Goal: Information Seeking & Learning: Learn about a topic

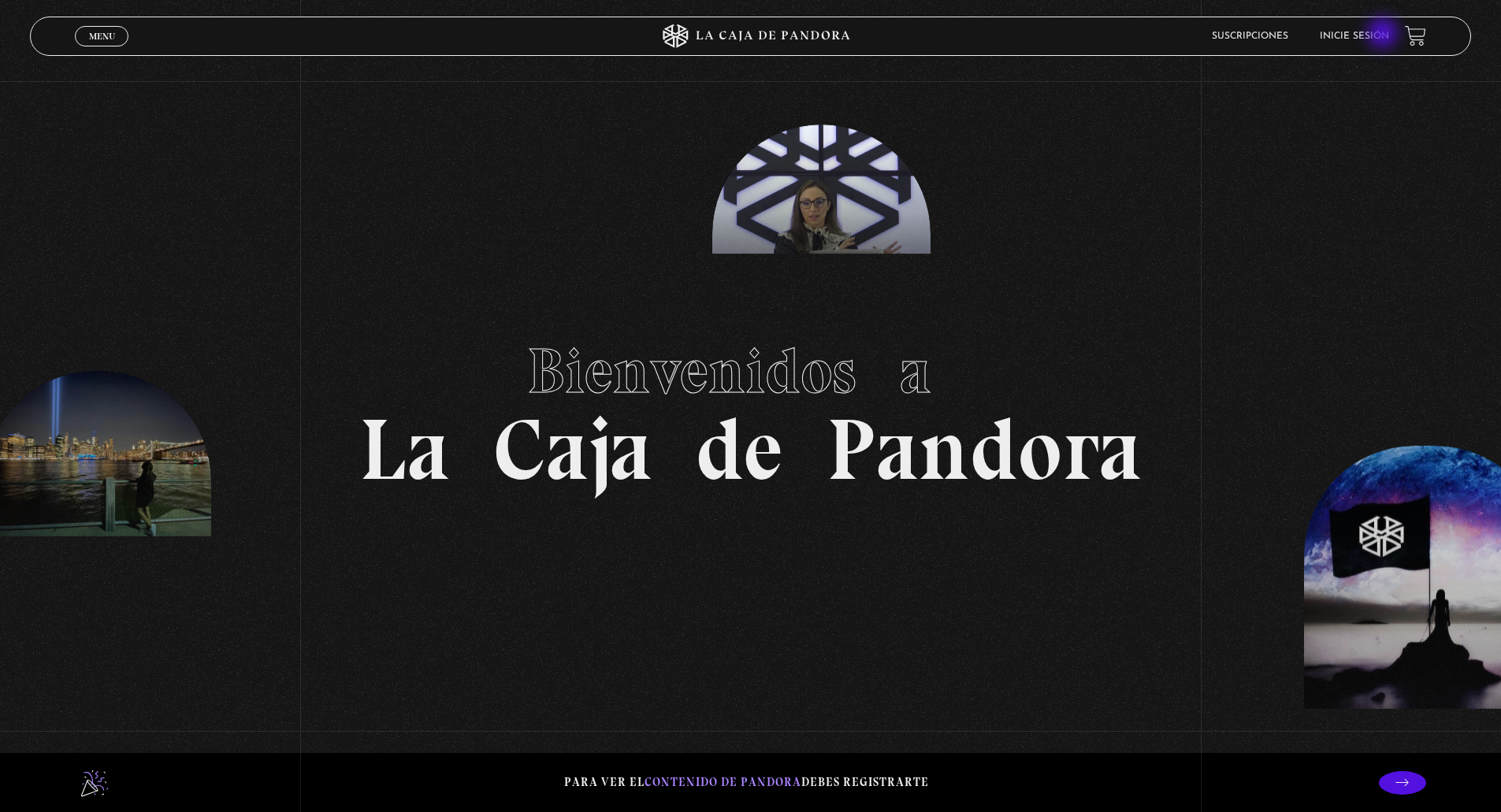
click at [1384, 34] on link "Inicie sesión" at bounding box center [1353, 36] width 69 height 10
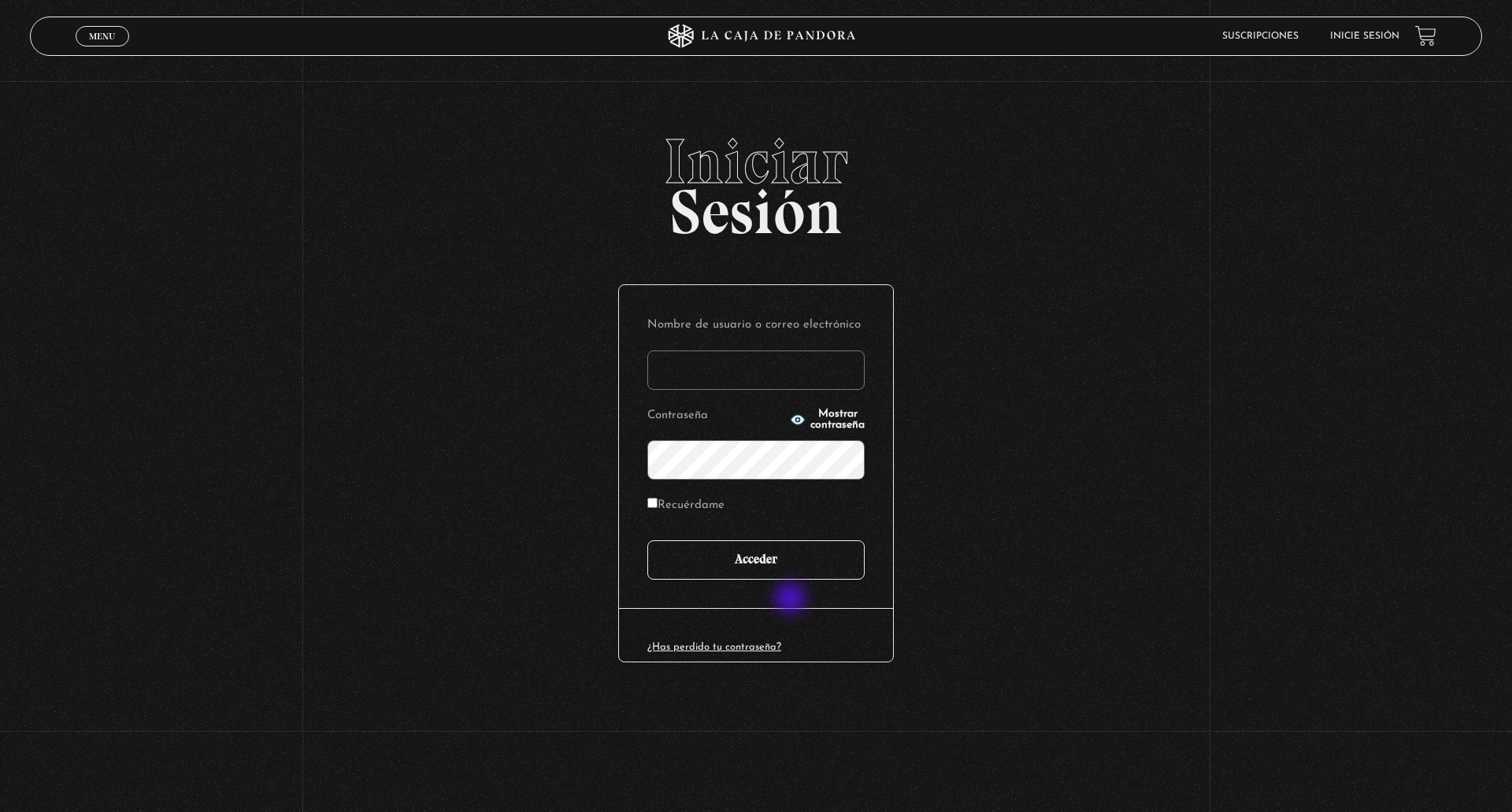
type input "Sthale"
click at [797, 566] on input "Acceder" at bounding box center [756, 559] width 217 height 39
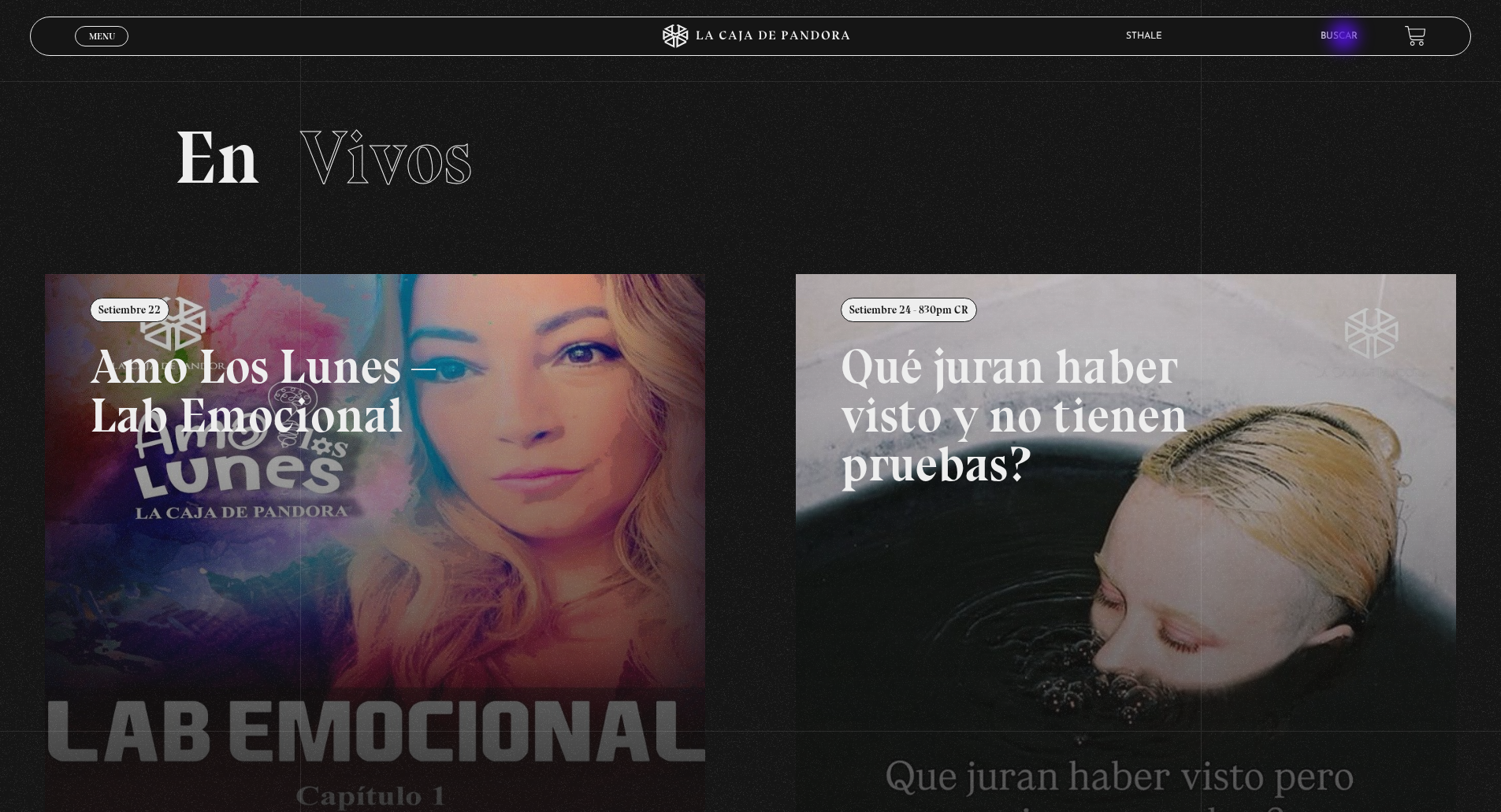
click at [1345, 37] on link "Buscar" at bounding box center [1338, 36] width 37 height 10
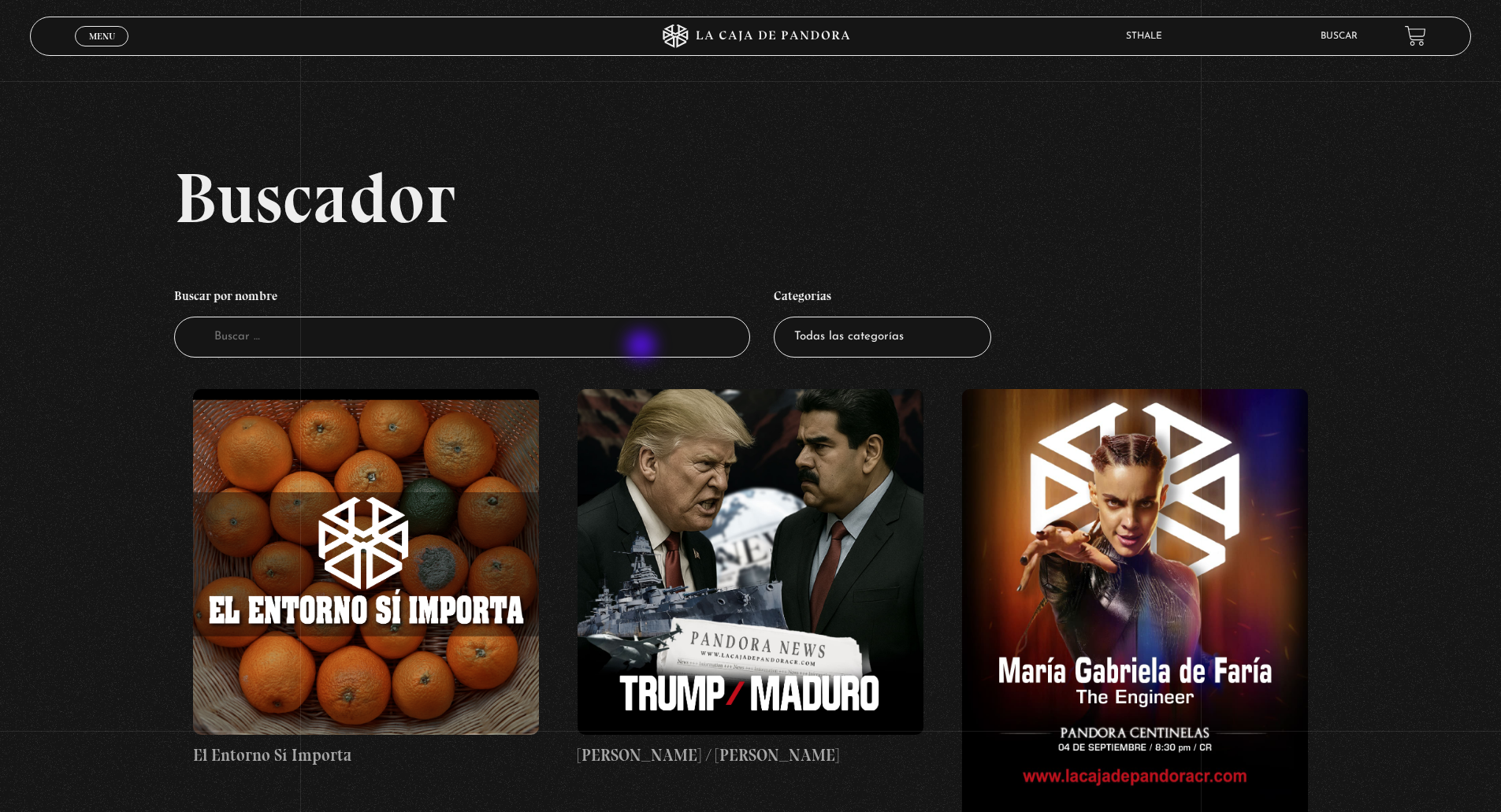
scroll to position [157, 0]
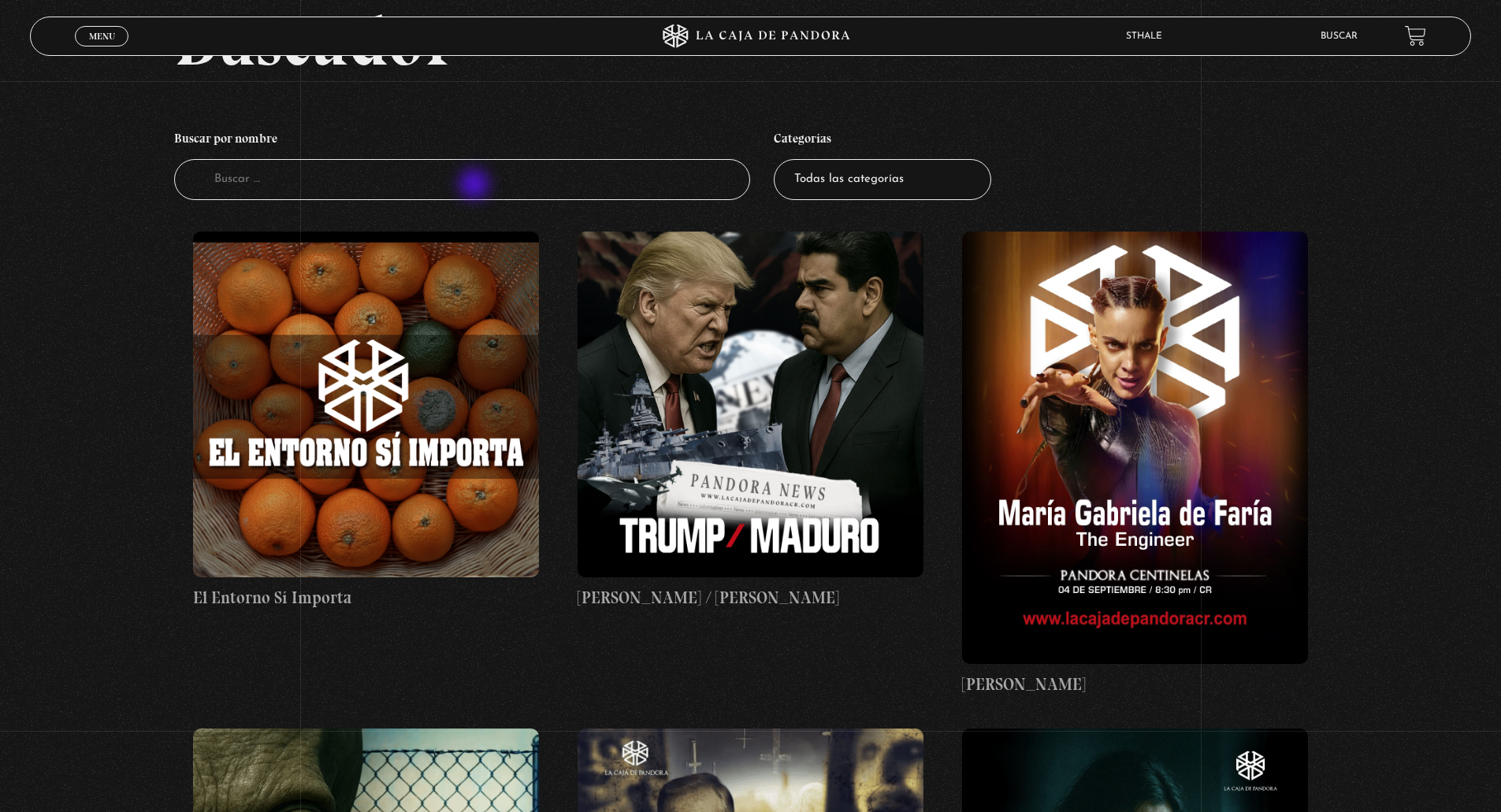
click at [476, 186] on input "Buscador" at bounding box center [463, 180] width 577 height 42
type input "red de pedofilia"
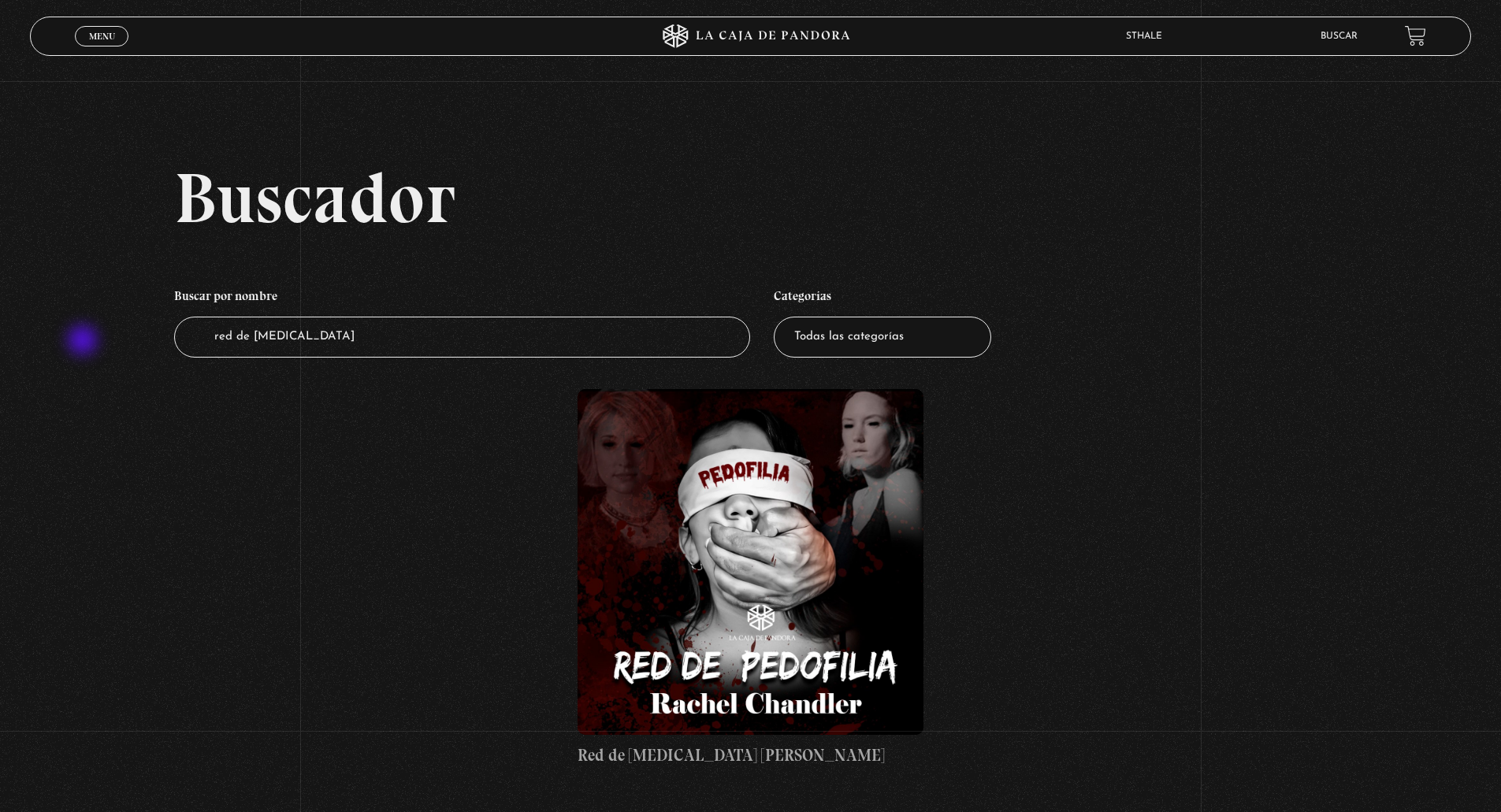
drag, startPoint x: 416, startPoint y: 330, endPoint x: 83, endPoint y: 342, distance: 333.2
click at [83, 342] on div "Buscador Buscar por nombre Buscador red de pedofilia Categorías Todas las categ…" at bounding box center [750, 480] width 1501 height 637
type input "pedofilia"
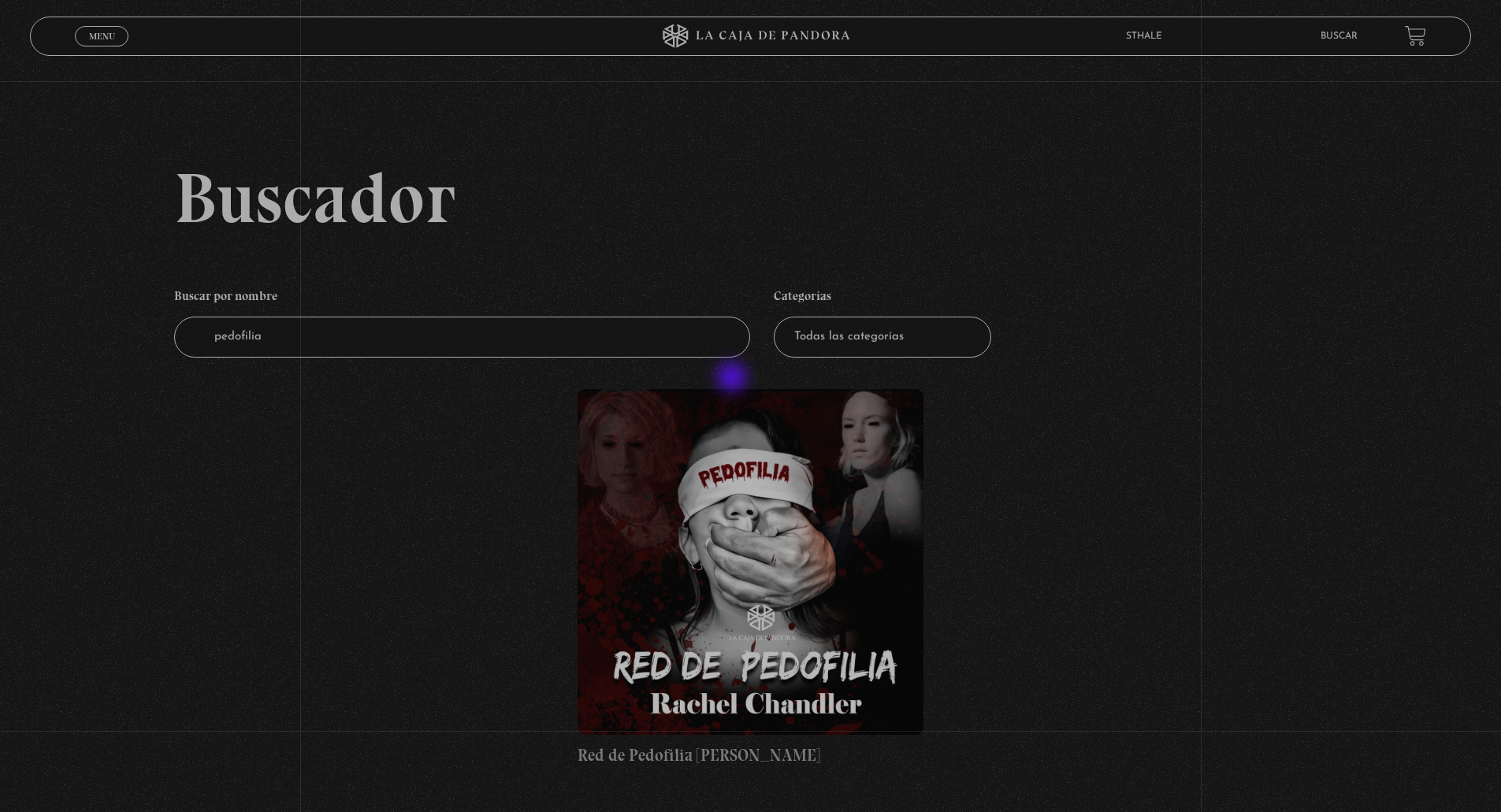
scroll to position [79, 0]
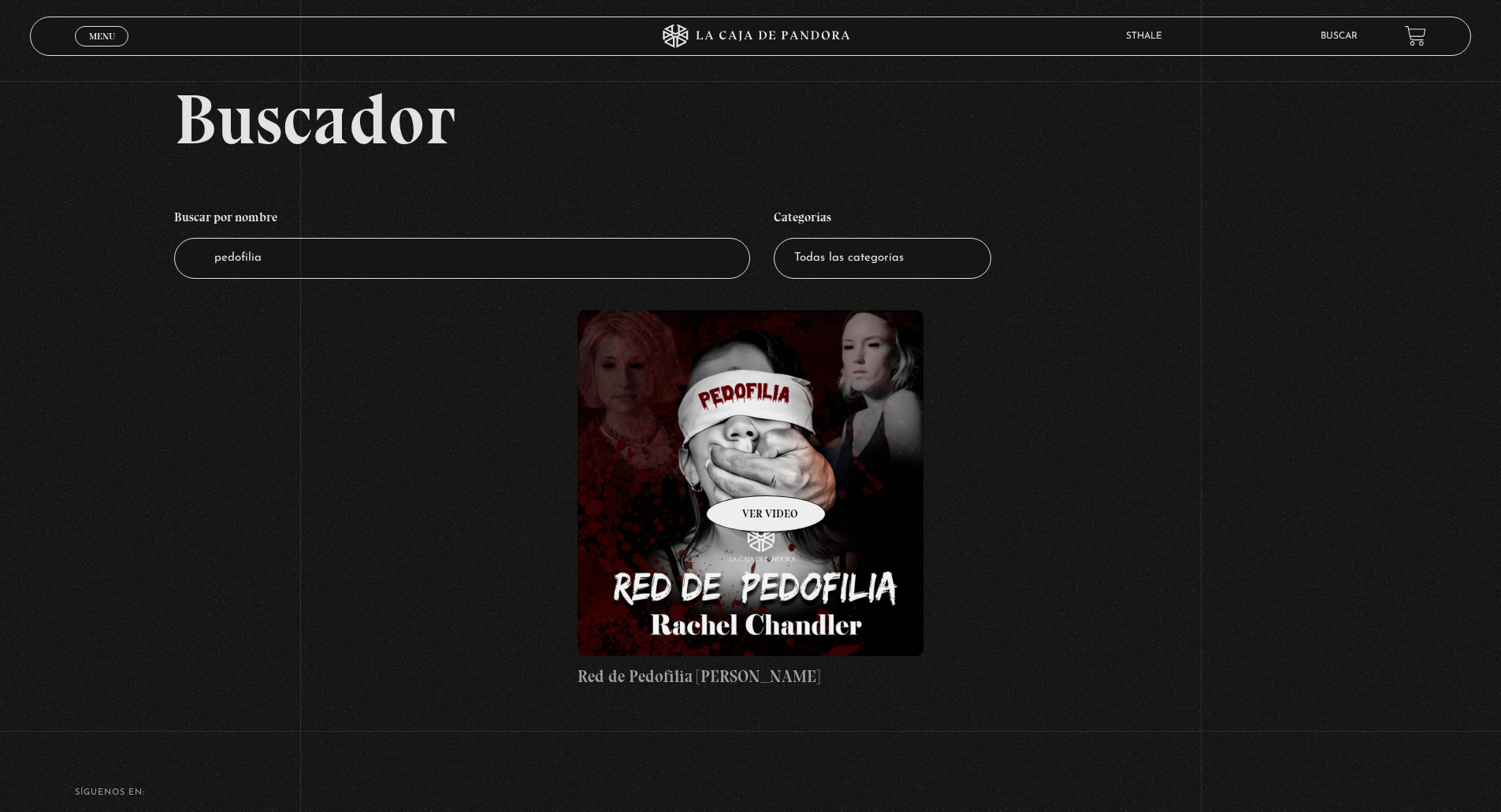
click at [745, 472] on figure at bounding box center [750, 483] width 346 height 346
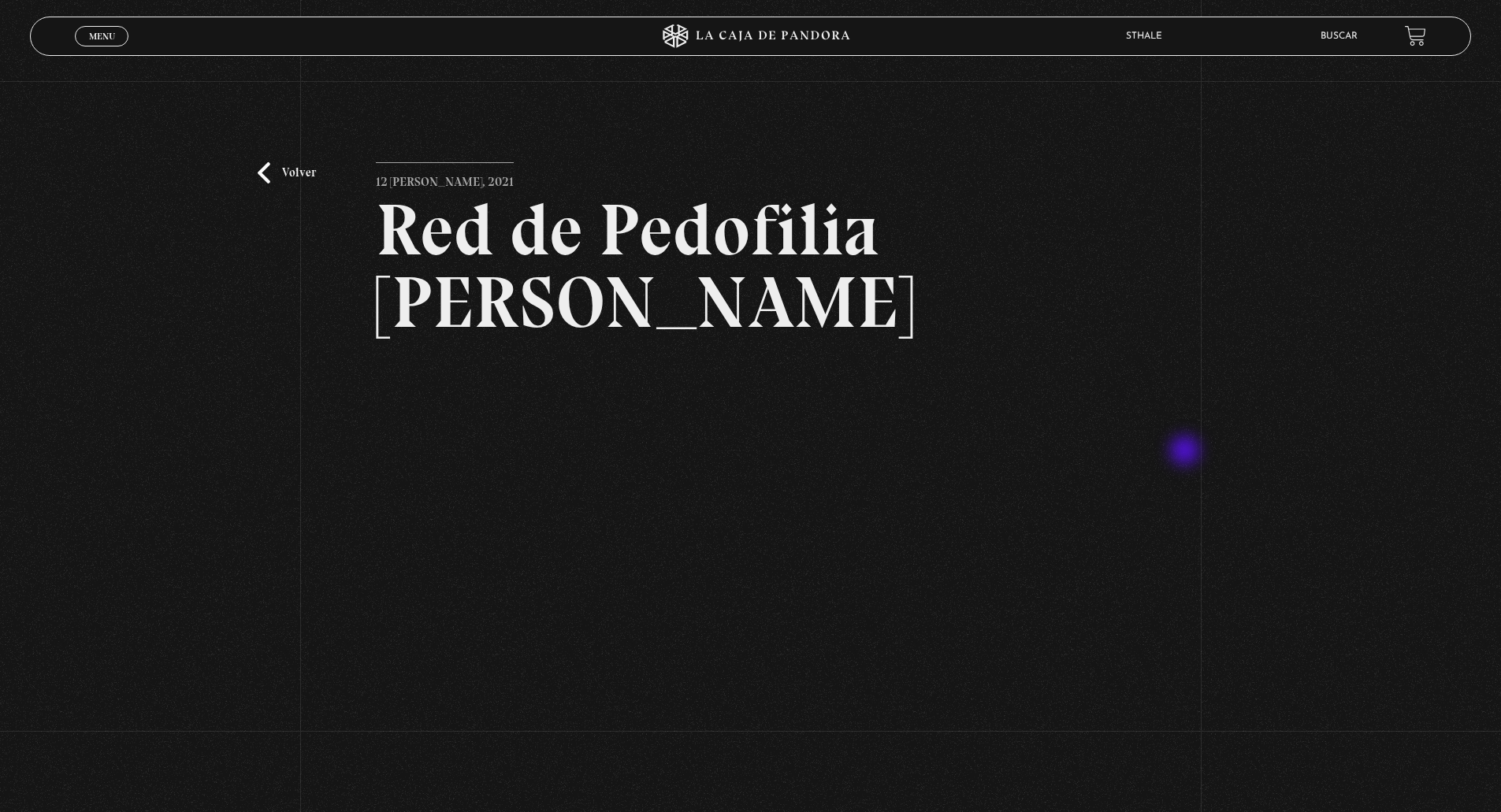
scroll to position [79, 0]
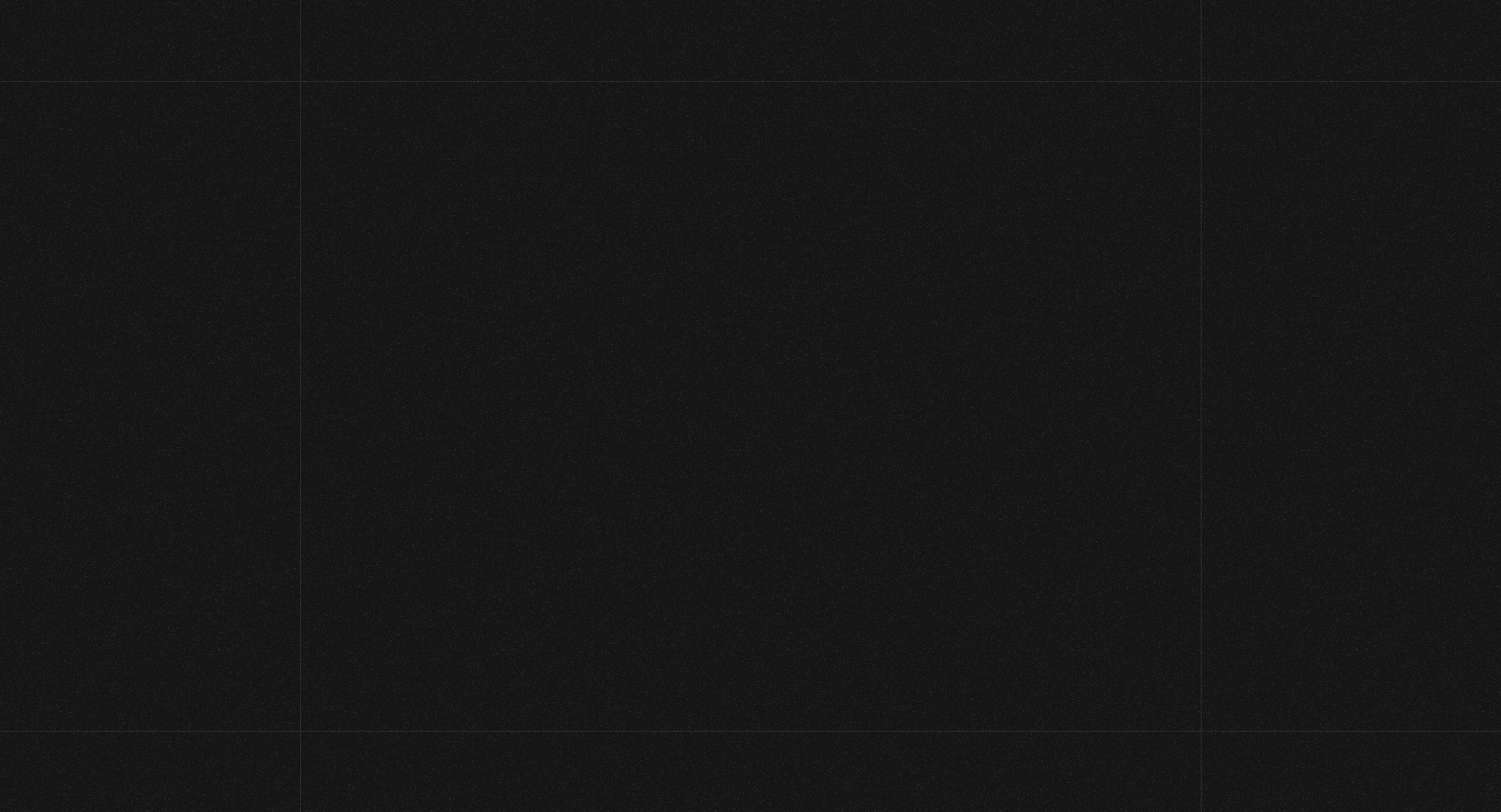
scroll to position [79, 0]
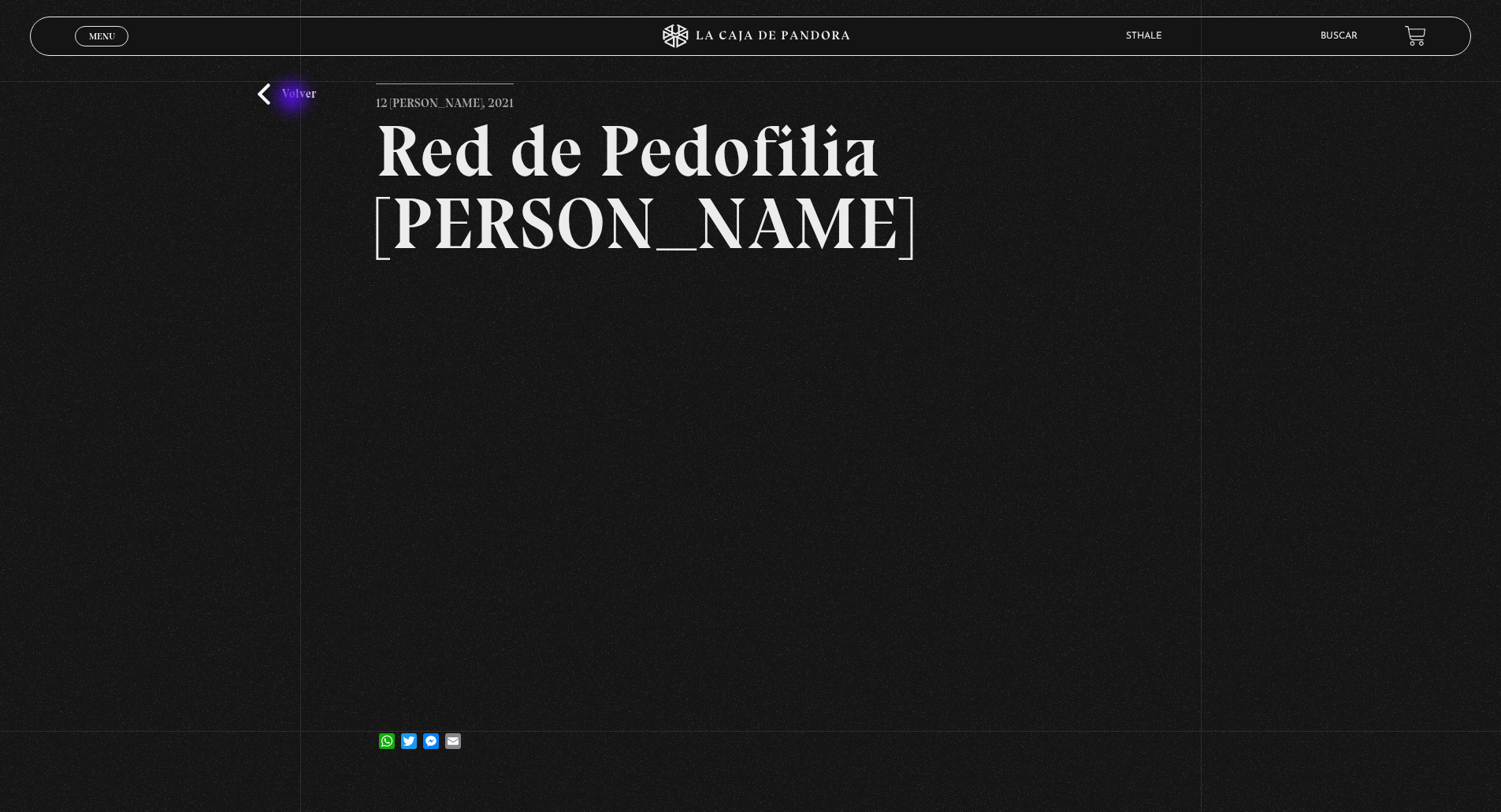
click at [291, 99] on link "Volver" at bounding box center [286, 94] width 58 height 21
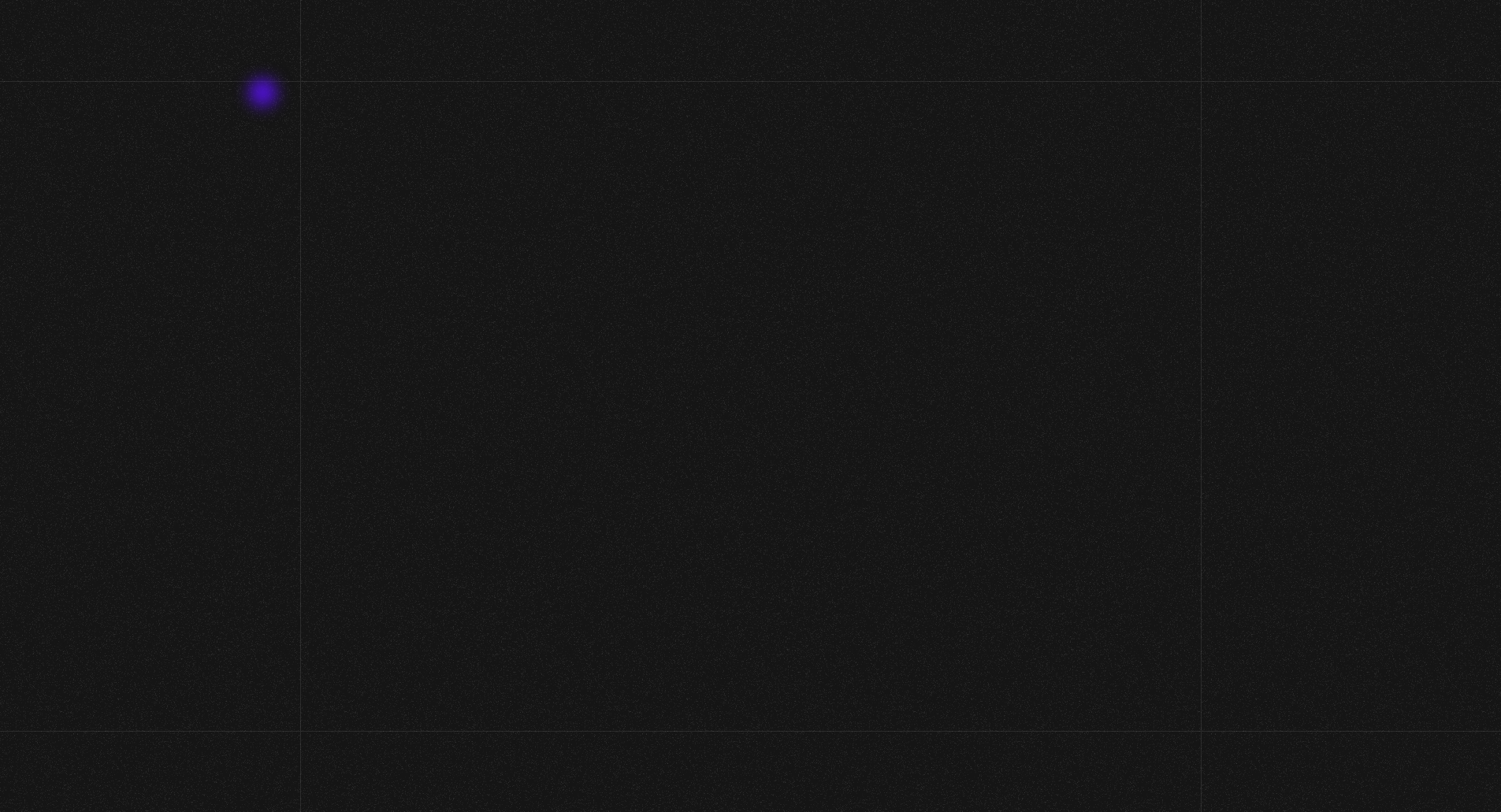
scroll to position [79, 0]
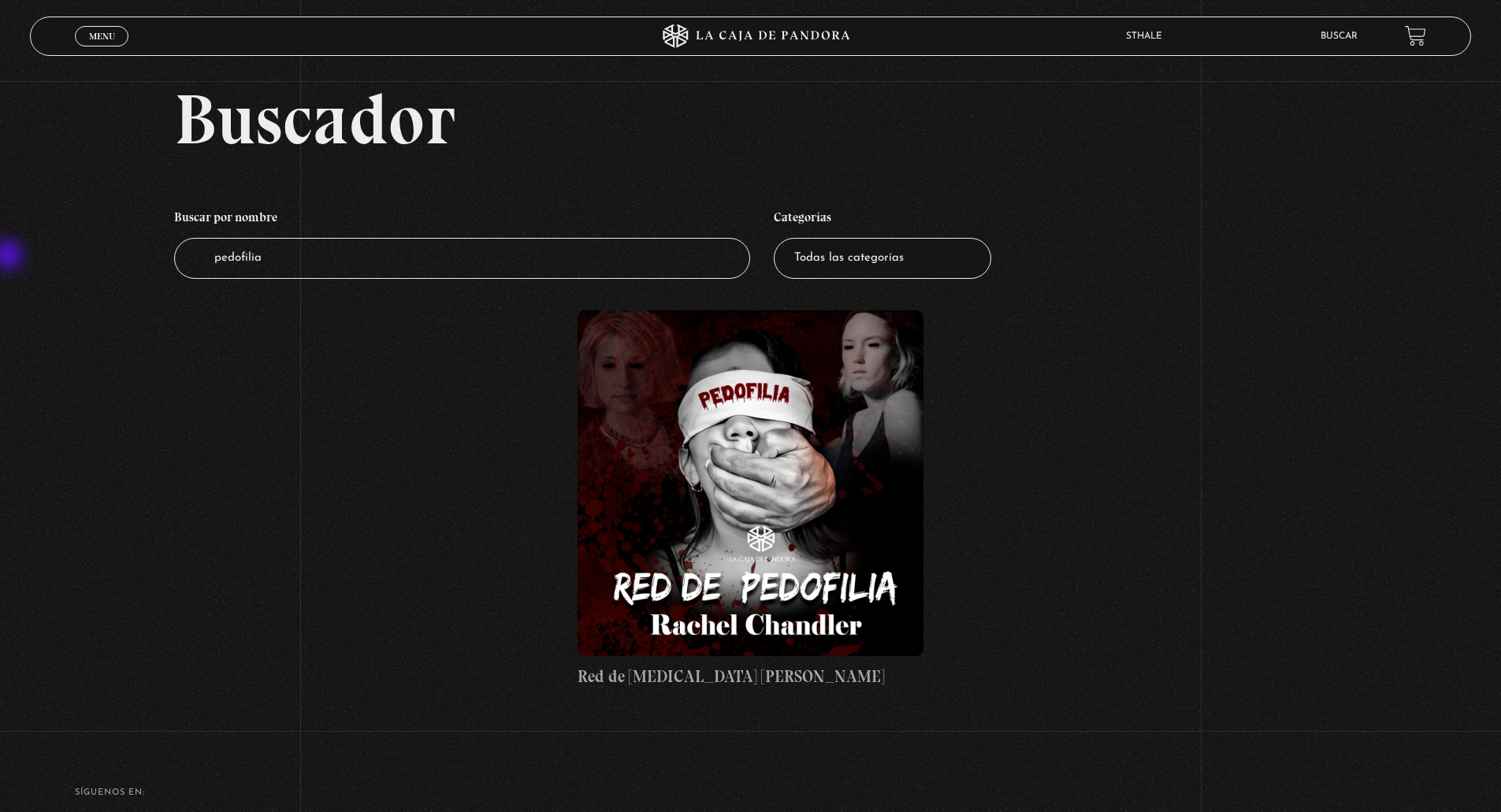
drag, startPoint x: 598, startPoint y: 263, endPoint x: 0, endPoint y: 254, distance: 598.1
click at [0, 254] on div "Buscador Buscar por nombre Buscador [MEDICAL_DATA] Categorías Todas las categor…" at bounding box center [750, 401] width 1501 height 637
type input "pizzagate"
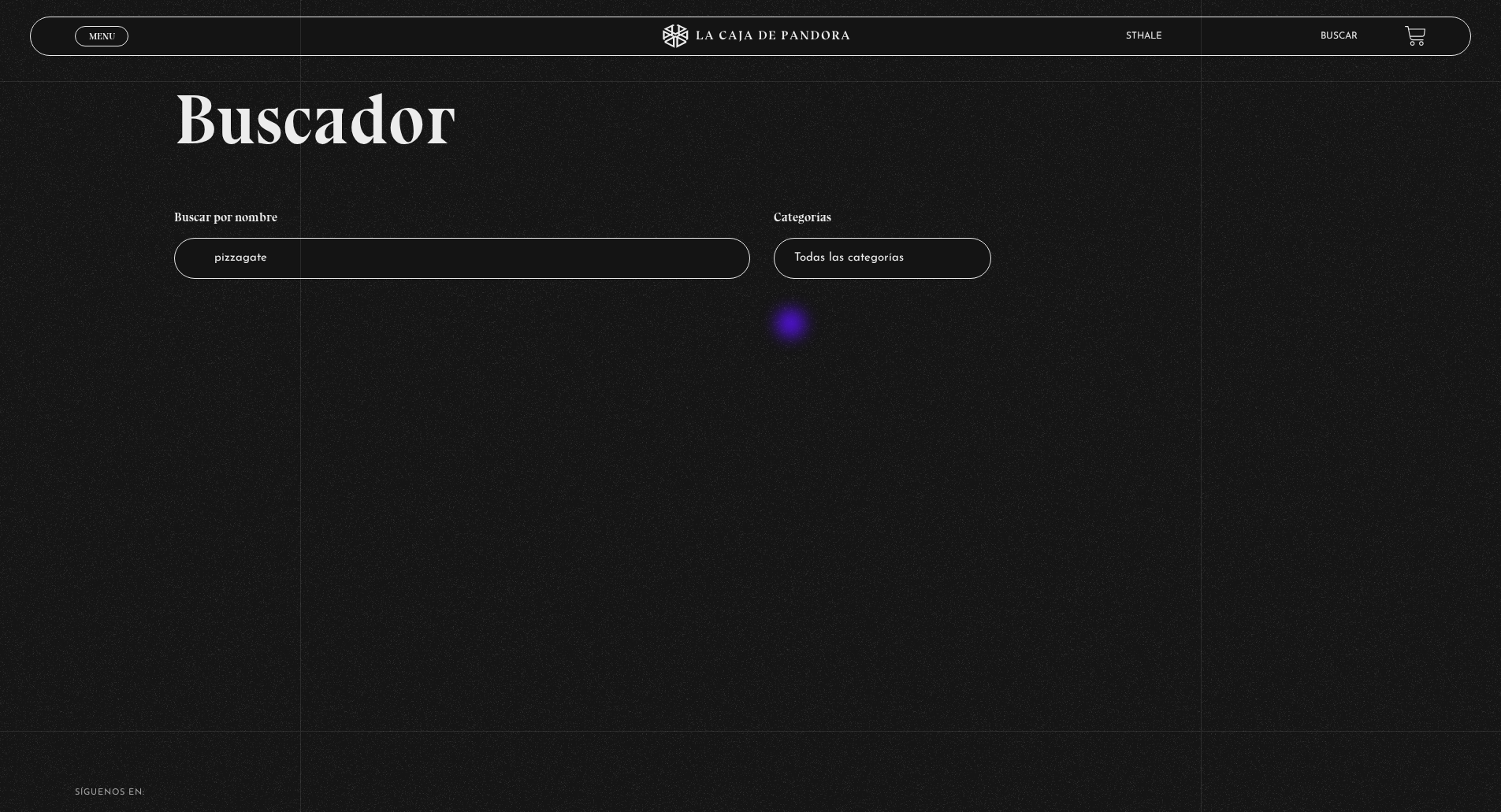
scroll to position [157, 0]
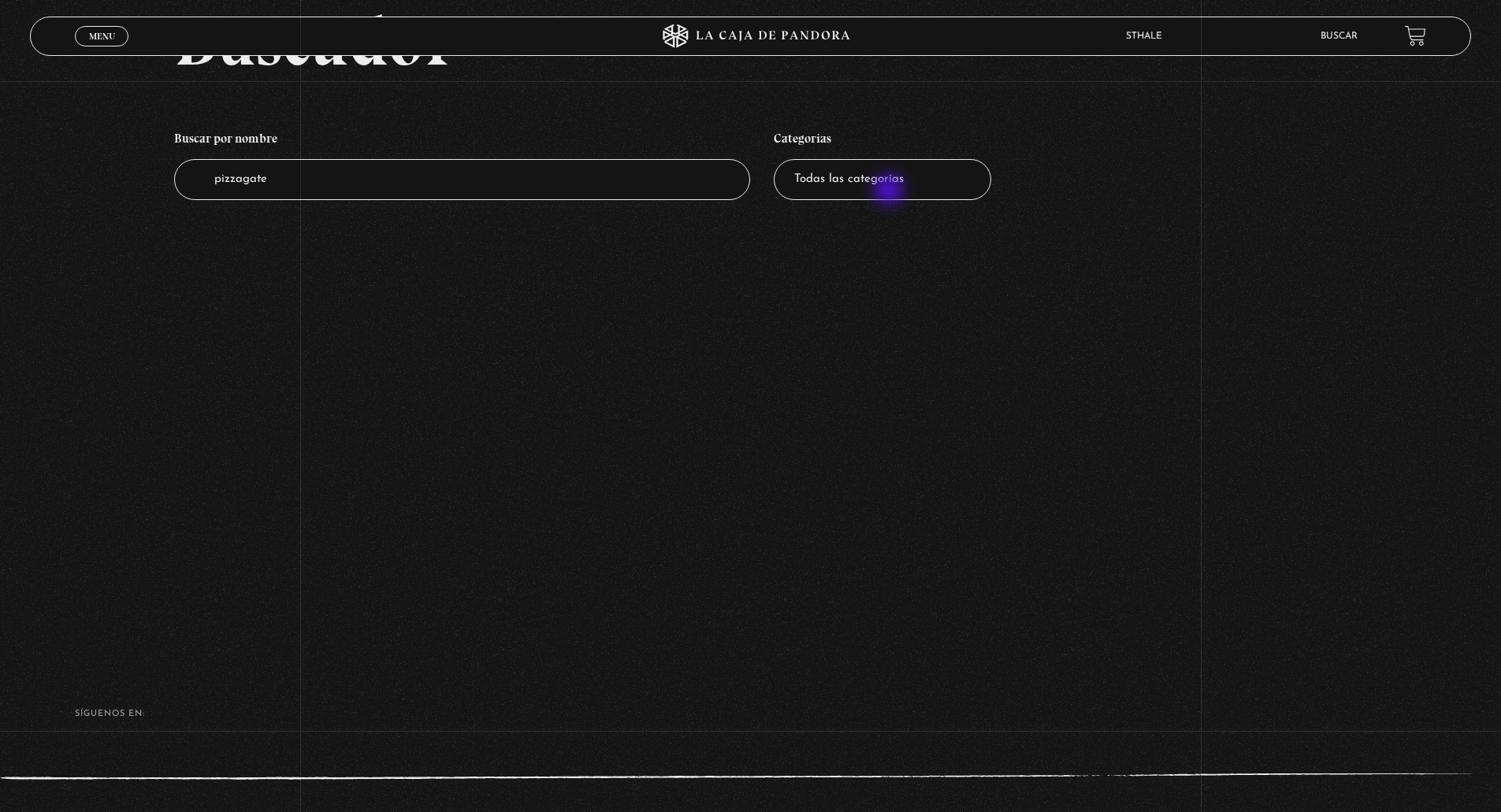
click at [888, 175] on select "Todas las categorías 11:11 Humanitario (1) Amo los [DATE] (3) Análisis de serie…" at bounding box center [882, 180] width 217 height 42
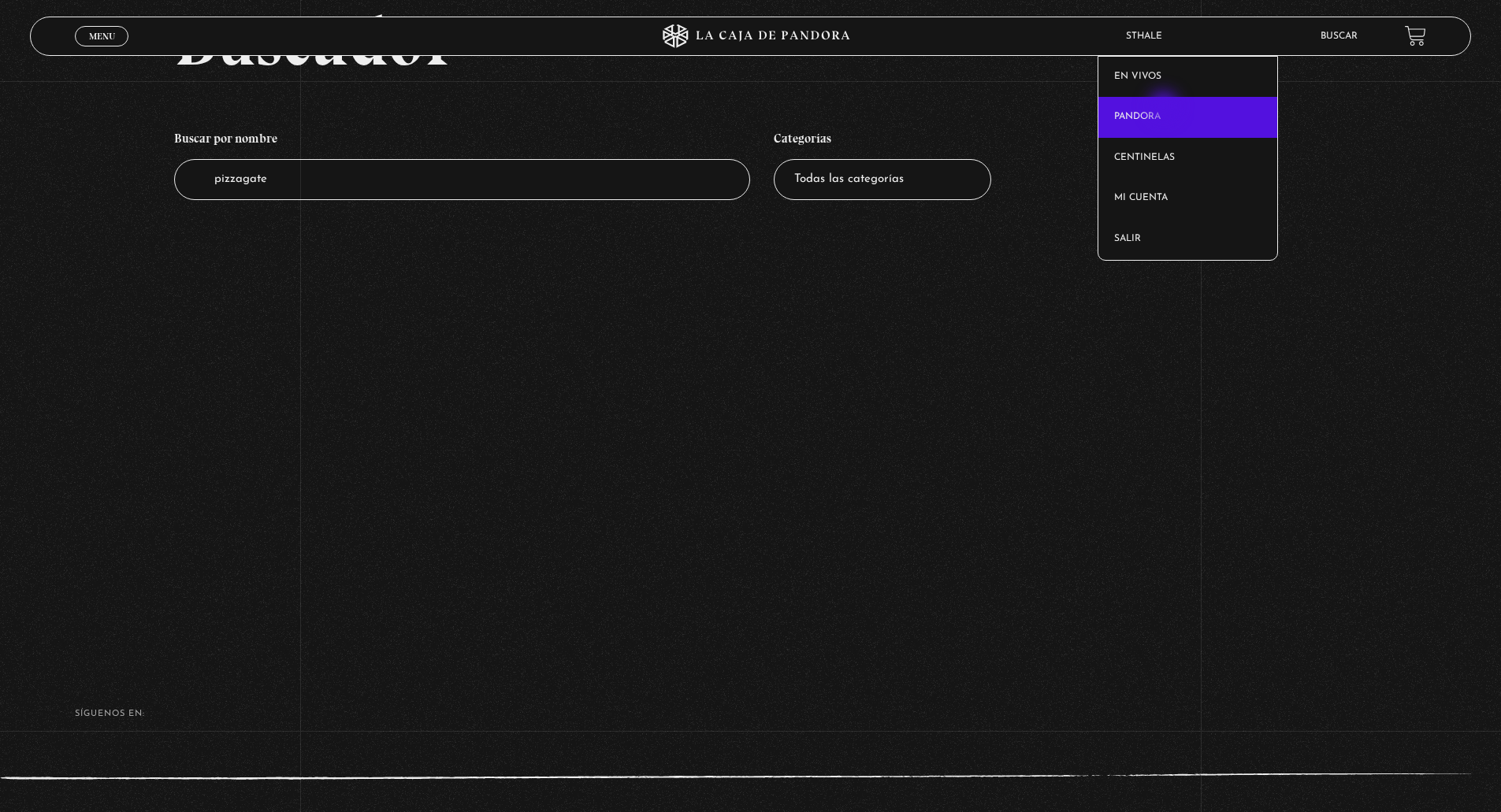
click at [1165, 108] on link "Pandora" at bounding box center [1187, 117] width 179 height 41
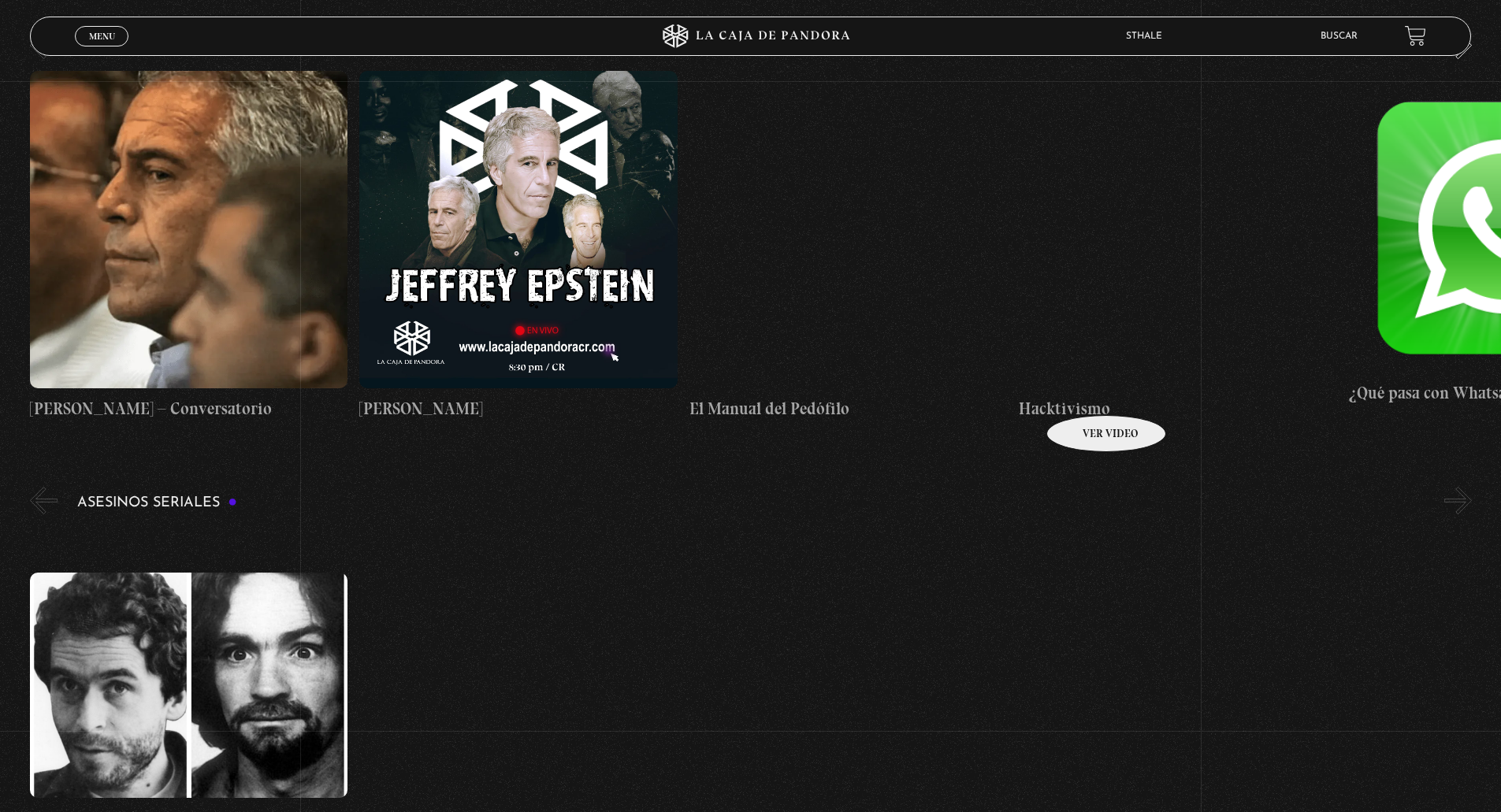
scroll to position [5512, 0]
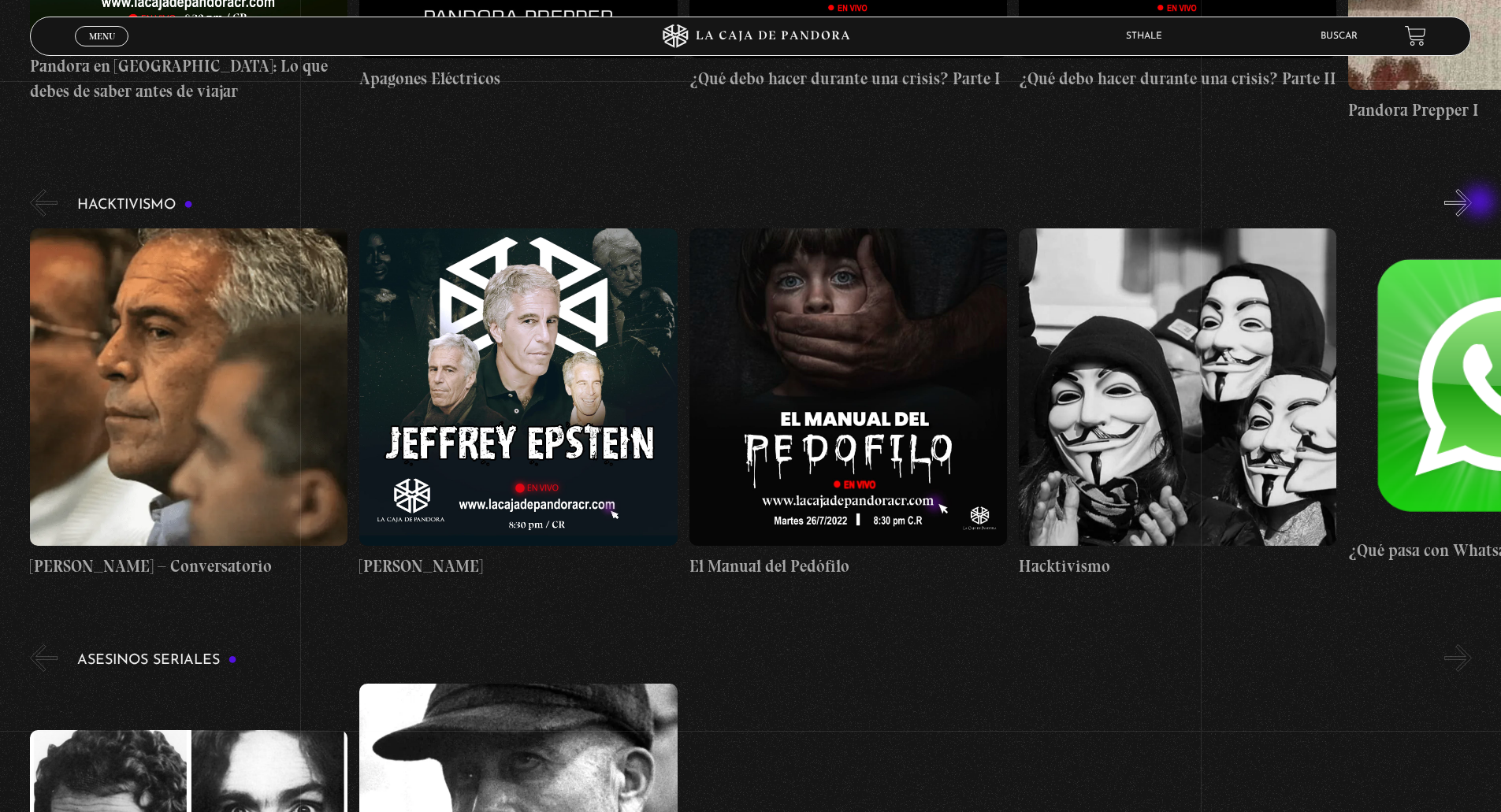
click at [1471, 203] on button "»" at bounding box center [1457, 202] width 28 height 28
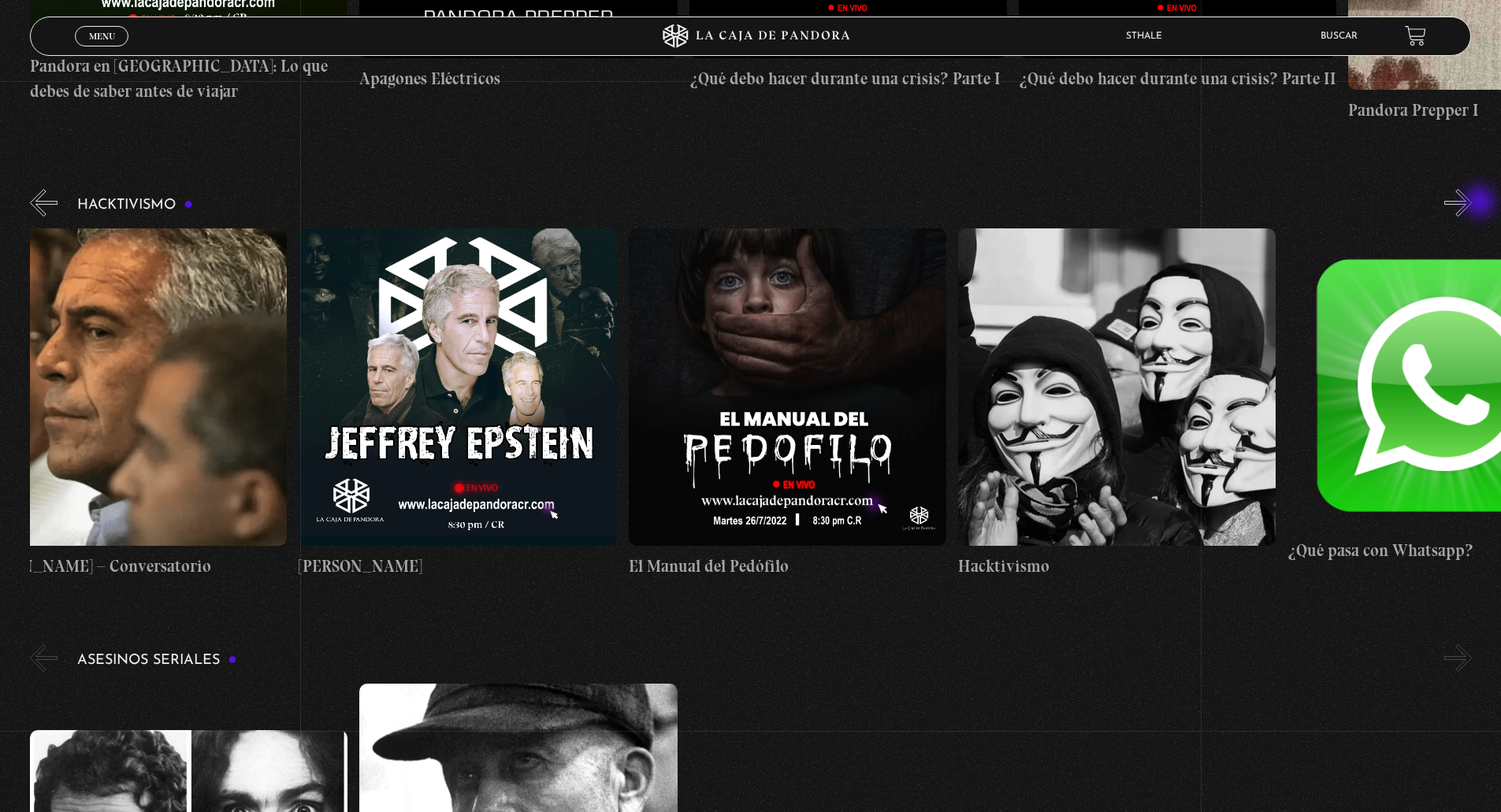
scroll to position [0, 165]
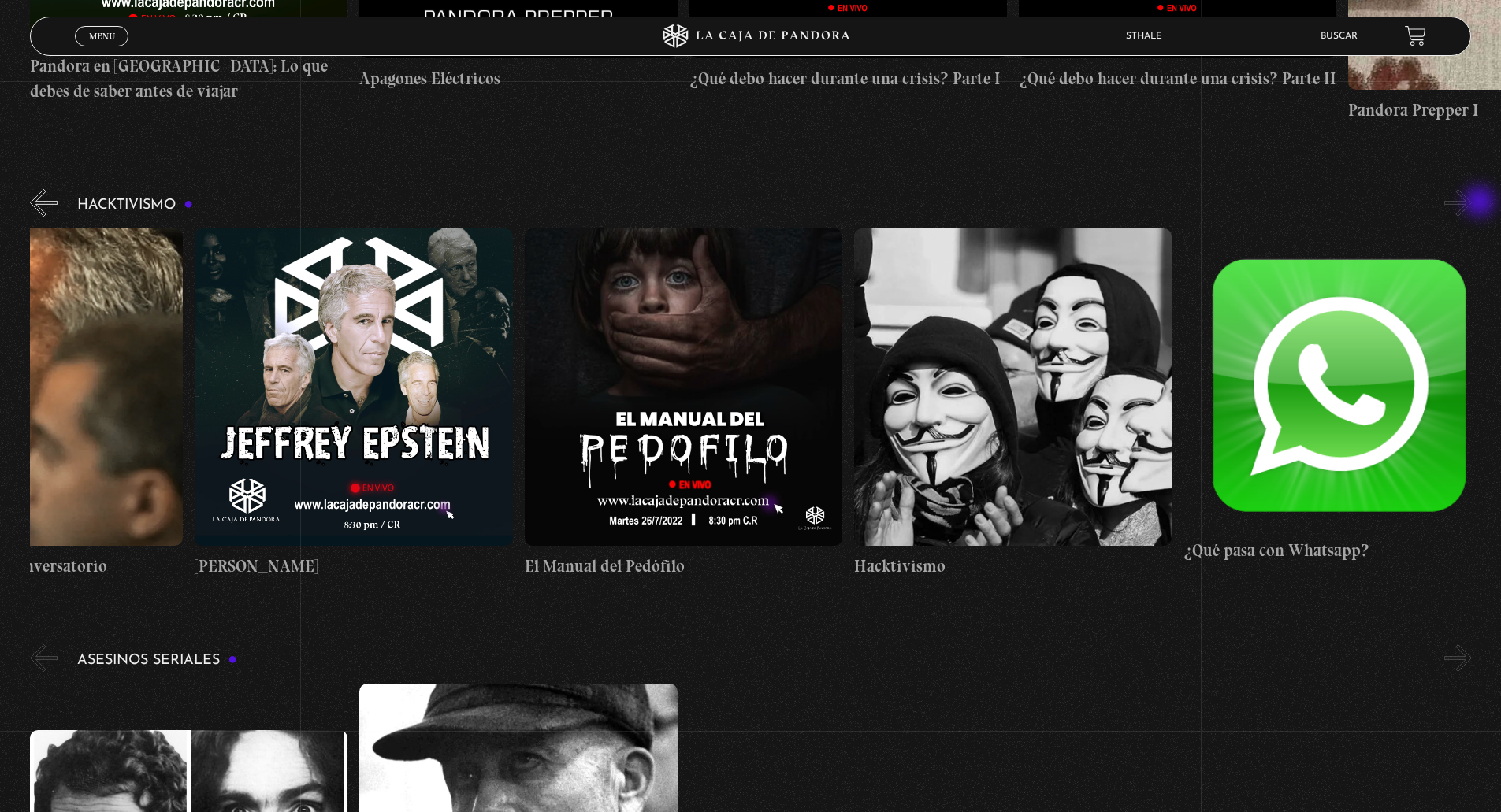
click at [1471, 203] on button "»" at bounding box center [1457, 202] width 28 height 28
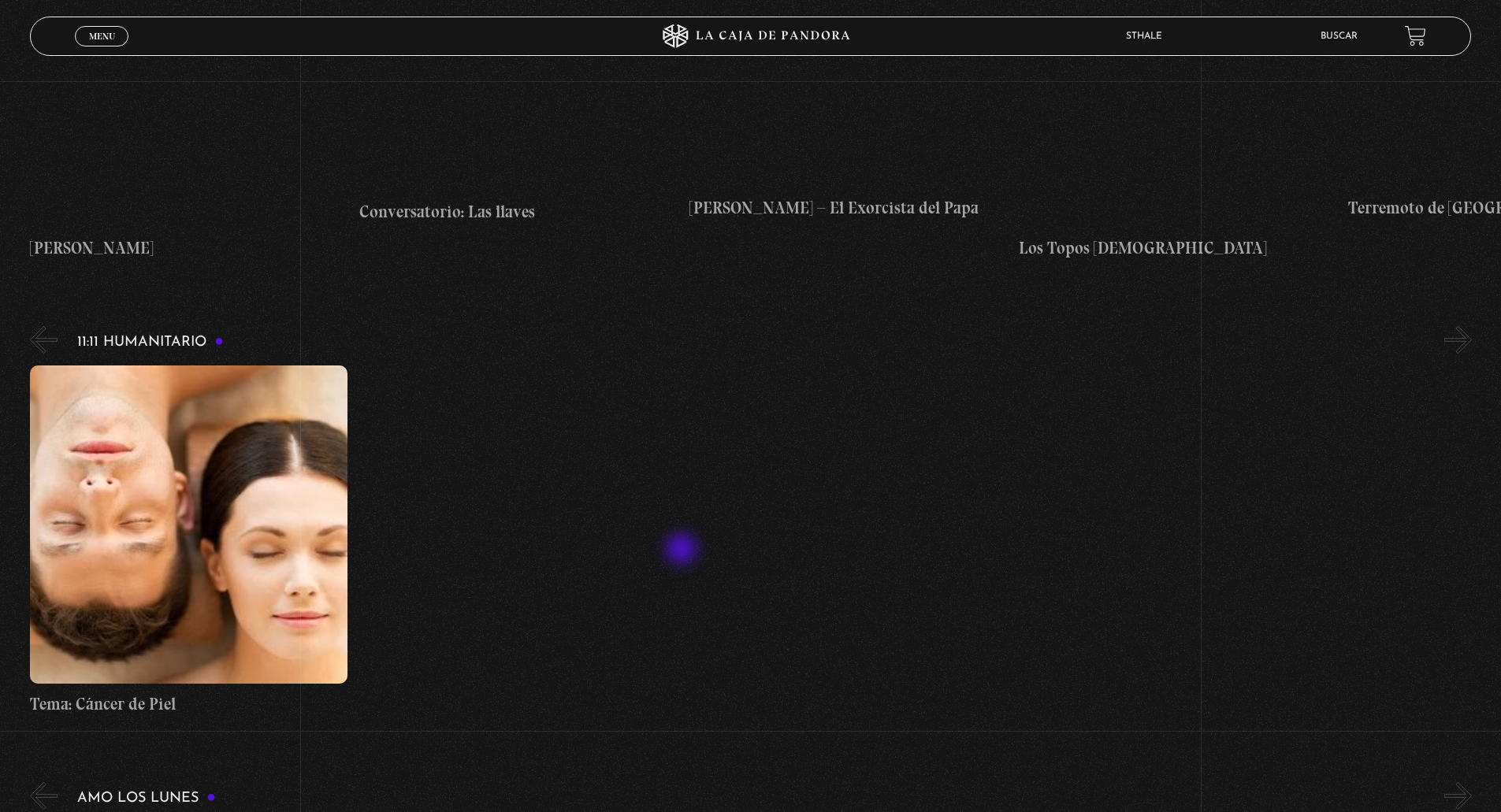
scroll to position [6929, 0]
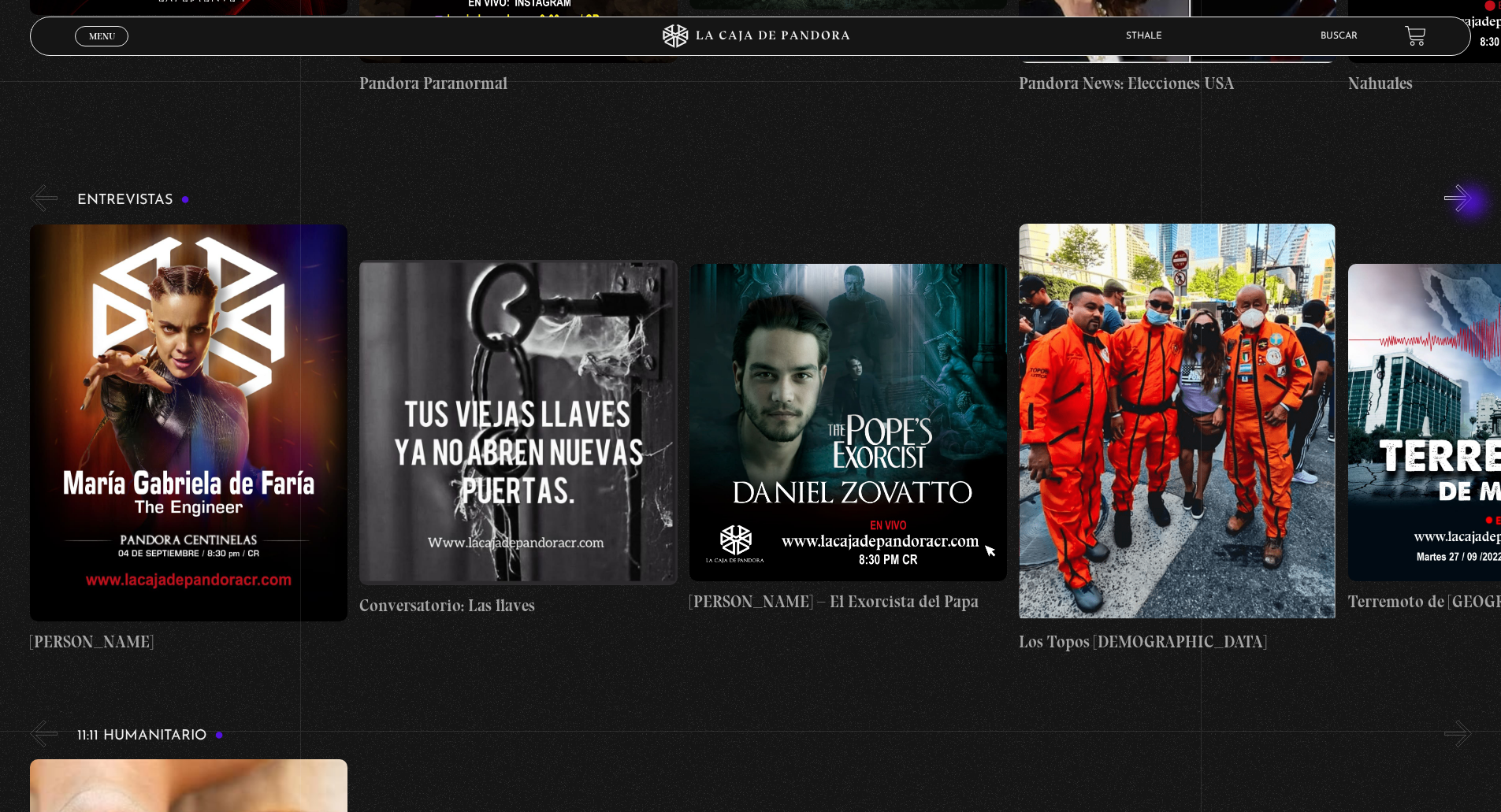
click at [1471, 204] on button "»" at bounding box center [1457, 197] width 28 height 28
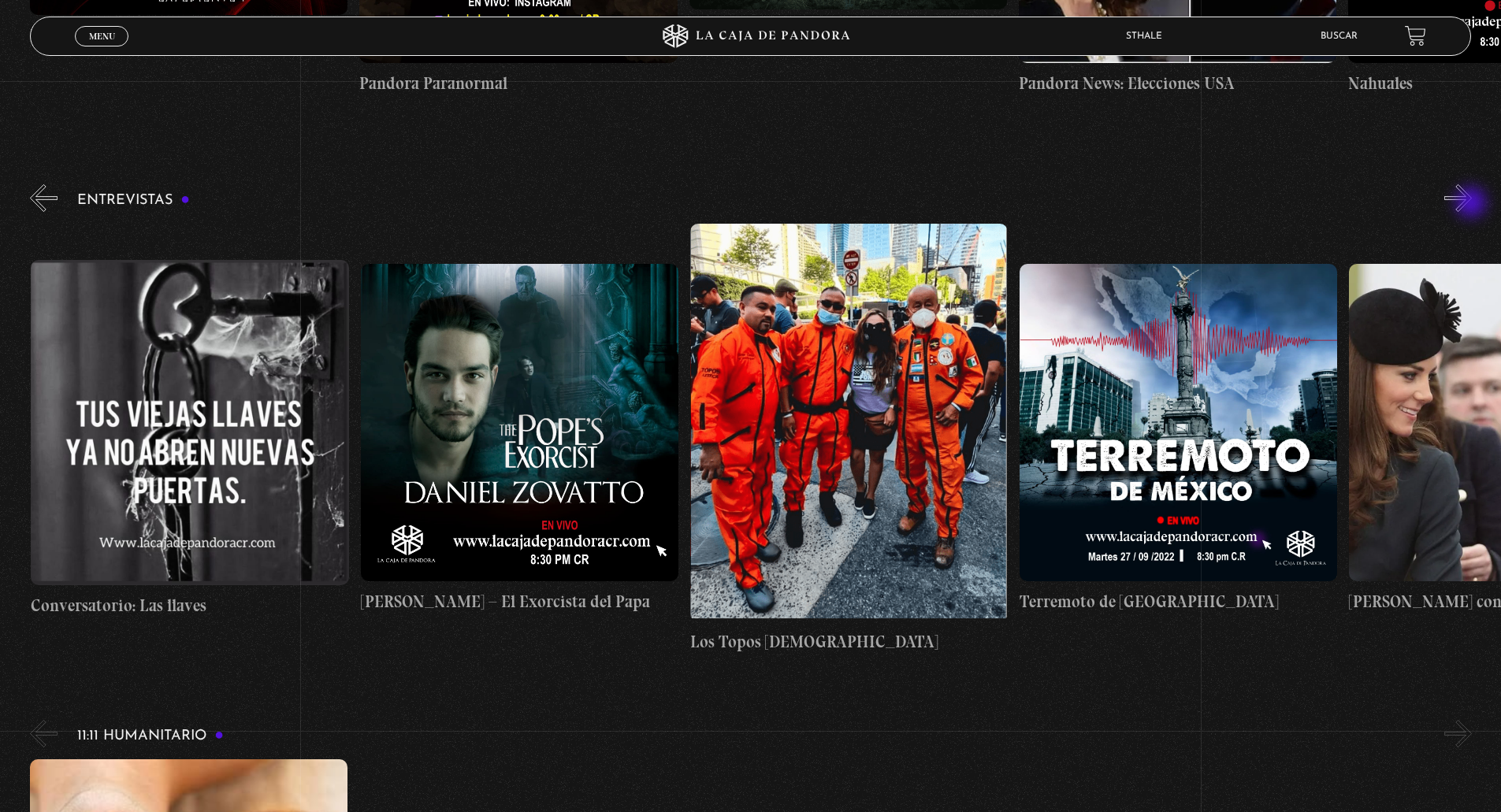
click at [1471, 204] on button "»" at bounding box center [1457, 197] width 28 height 28
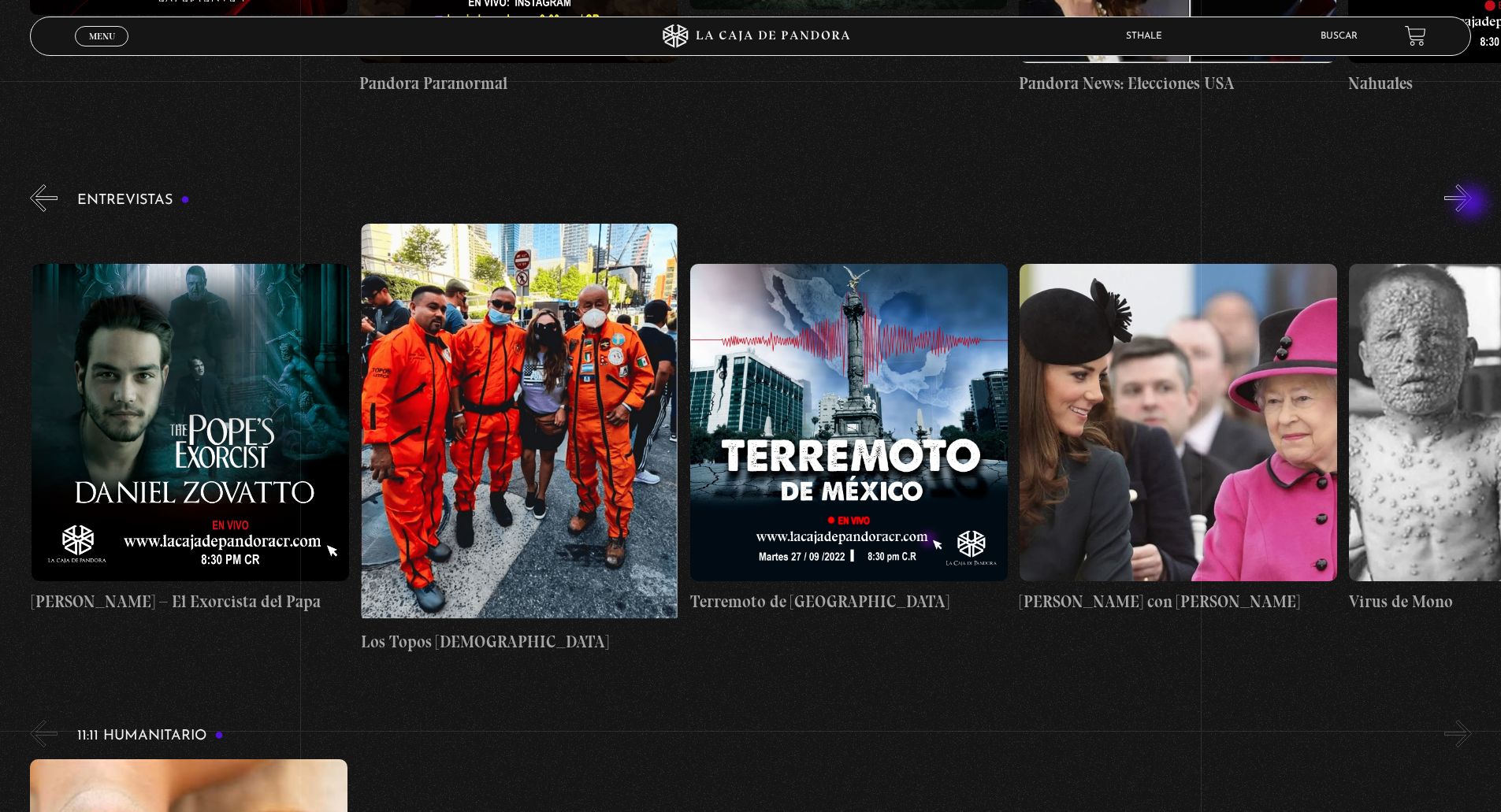
click at [1471, 204] on button "»" at bounding box center [1457, 197] width 28 height 28
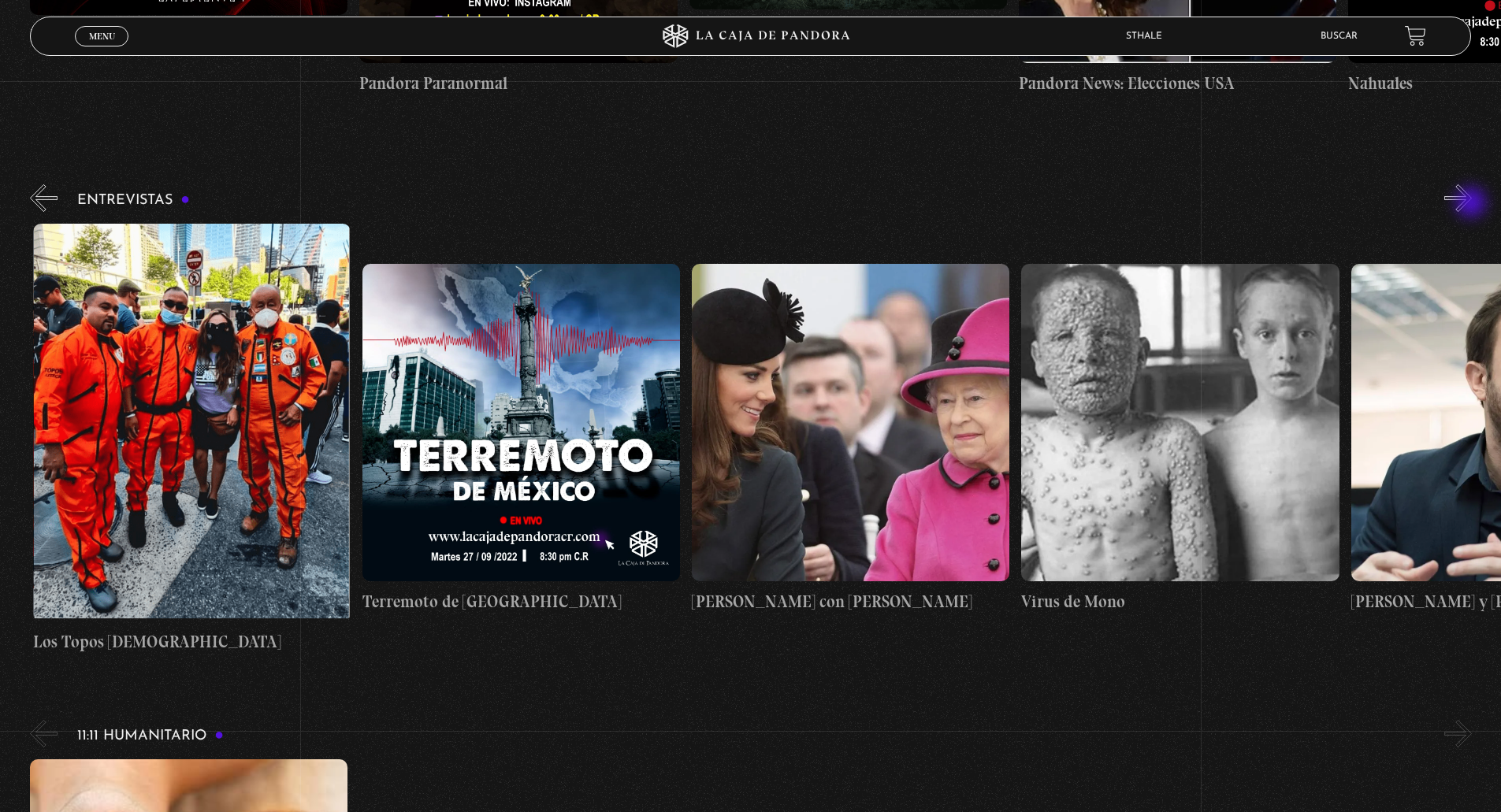
click at [1471, 204] on button "»" at bounding box center [1457, 197] width 28 height 28
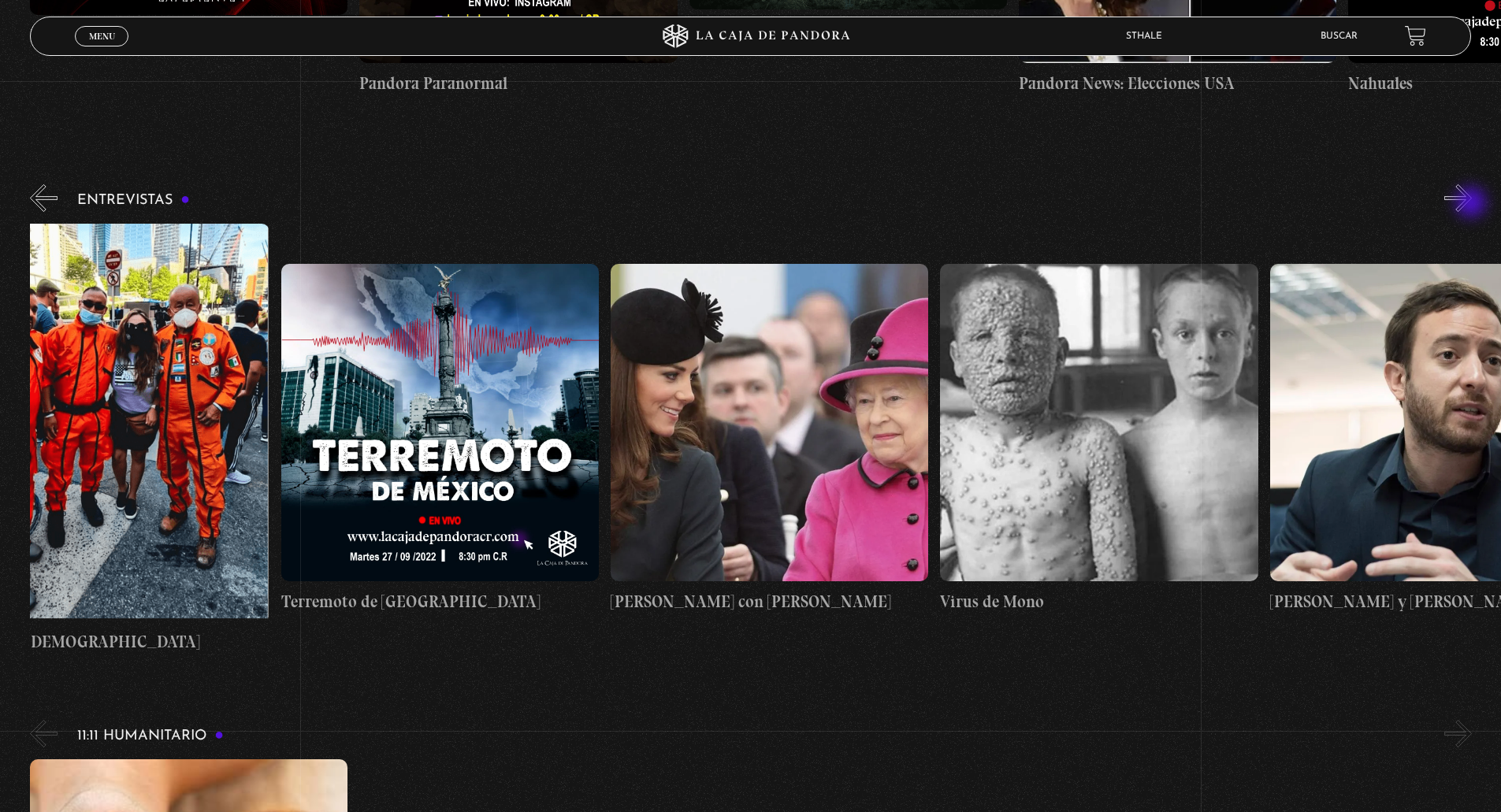
scroll to position [0, 1153]
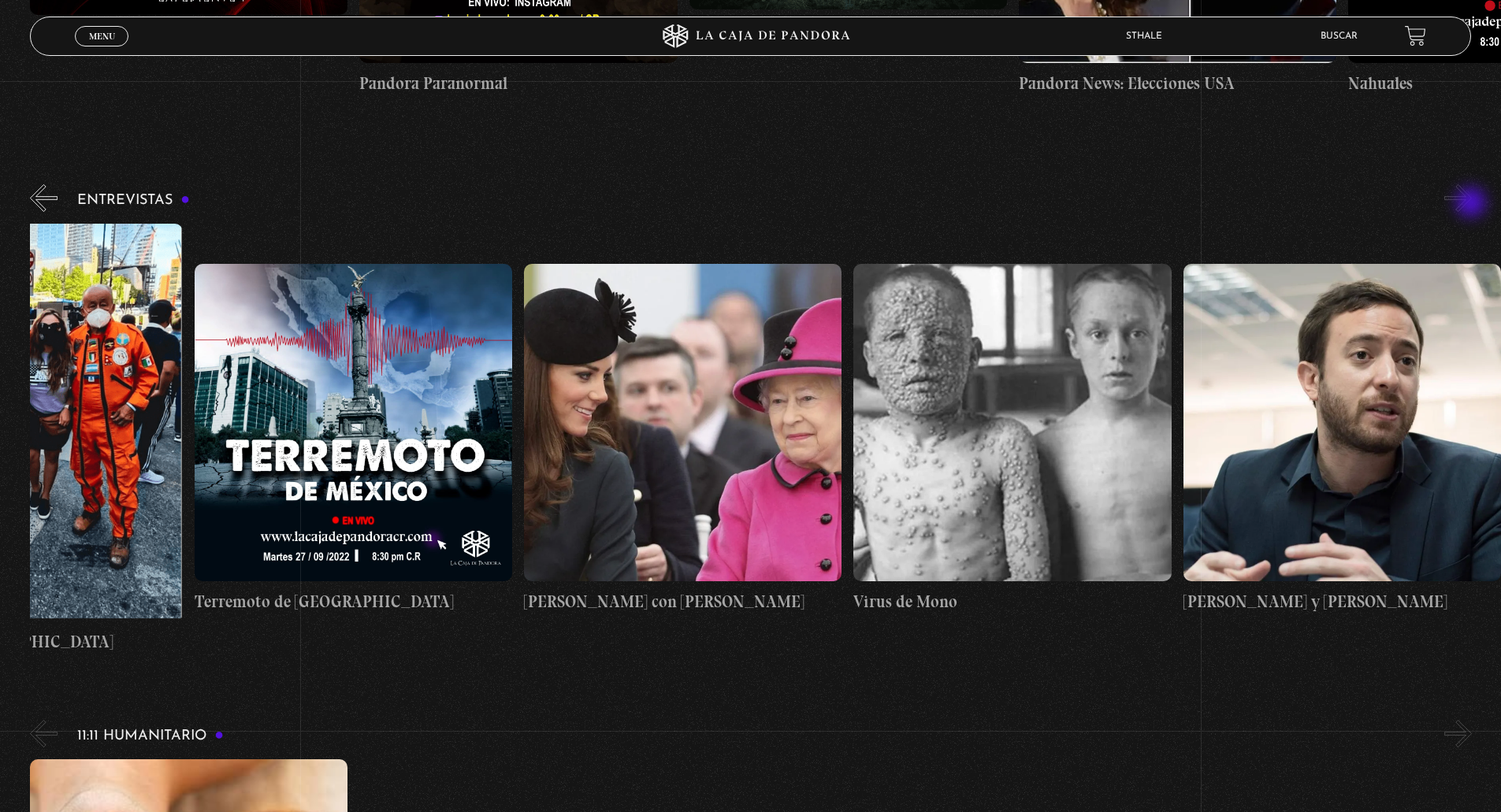
click at [1471, 204] on button "»" at bounding box center [1457, 197] width 28 height 28
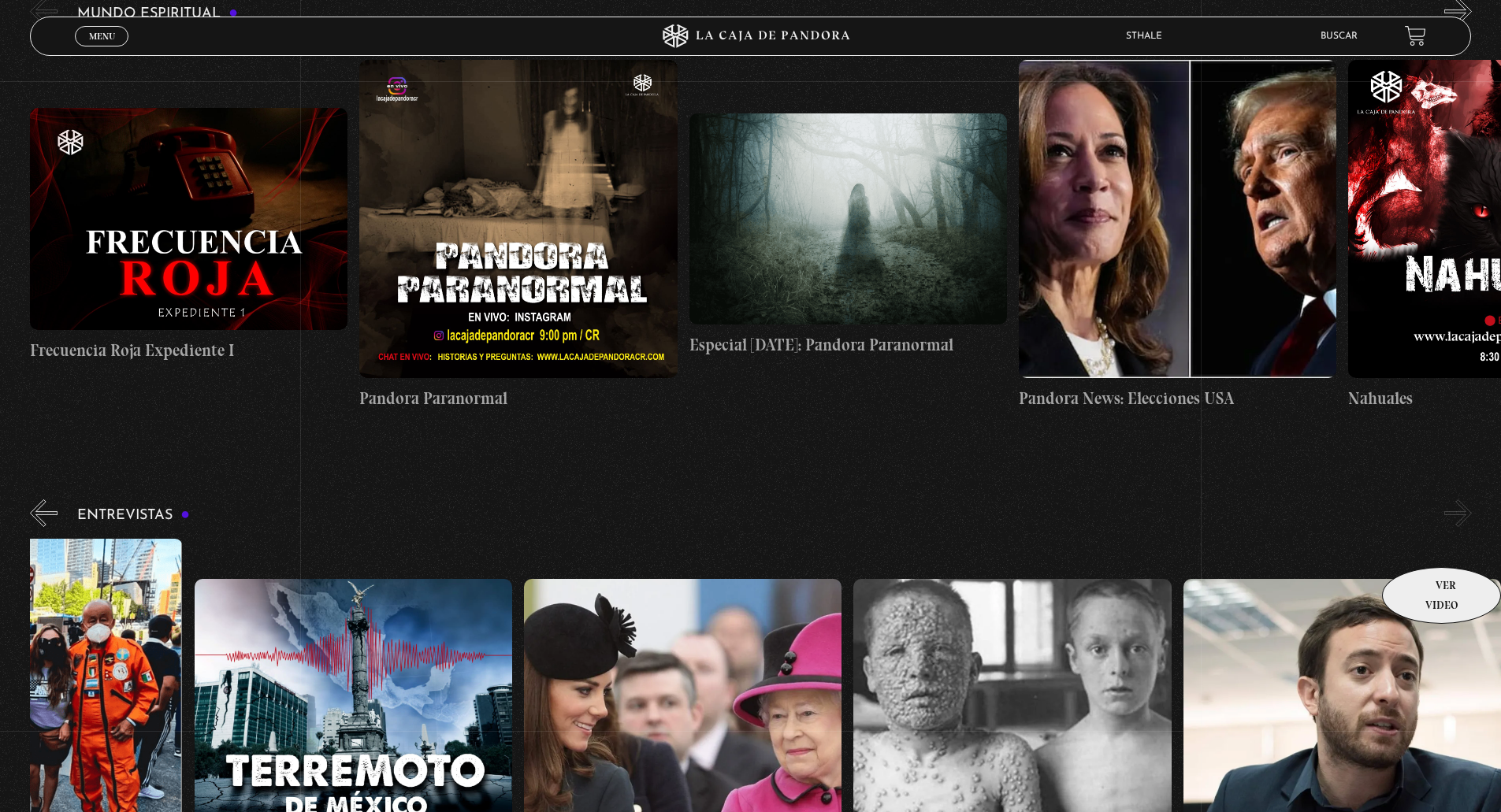
scroll to position [6378, 0]
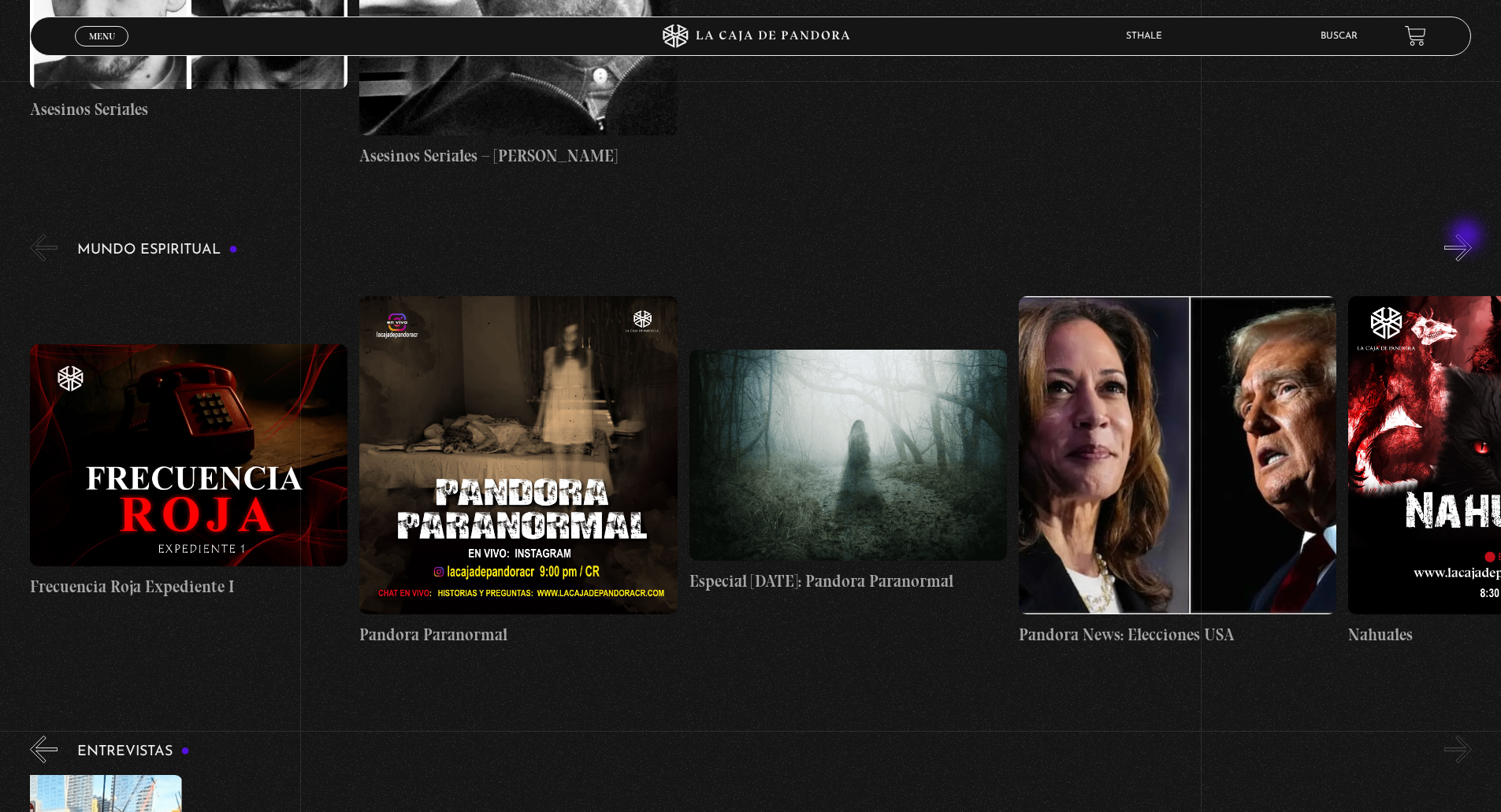
click at [1466, 240] on button "»" at bounding box center [1457, 247] width 28 height 28
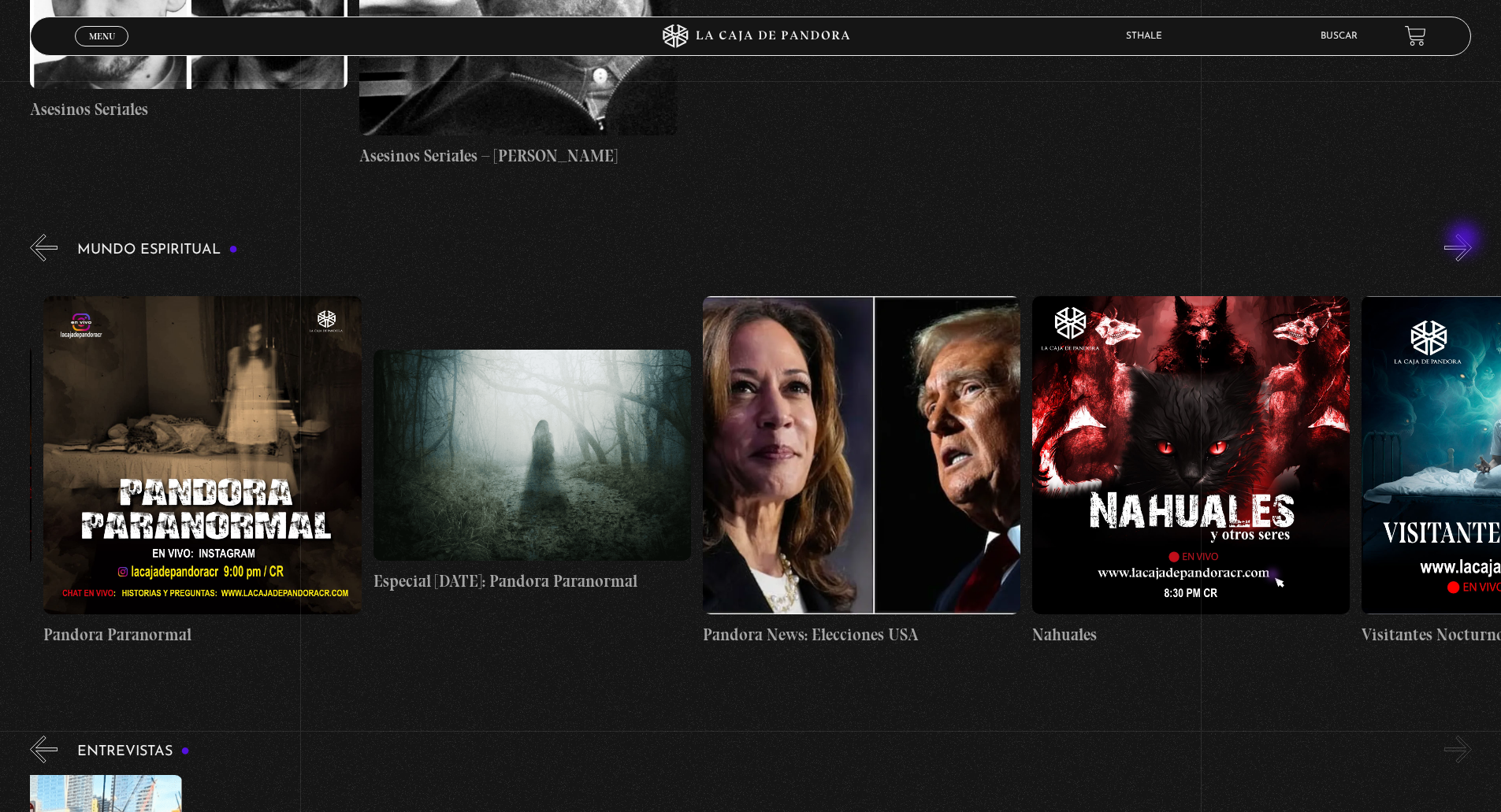
click at [1466, 240] on button "»" at bounding box center [1457, 247] width 28 height 28
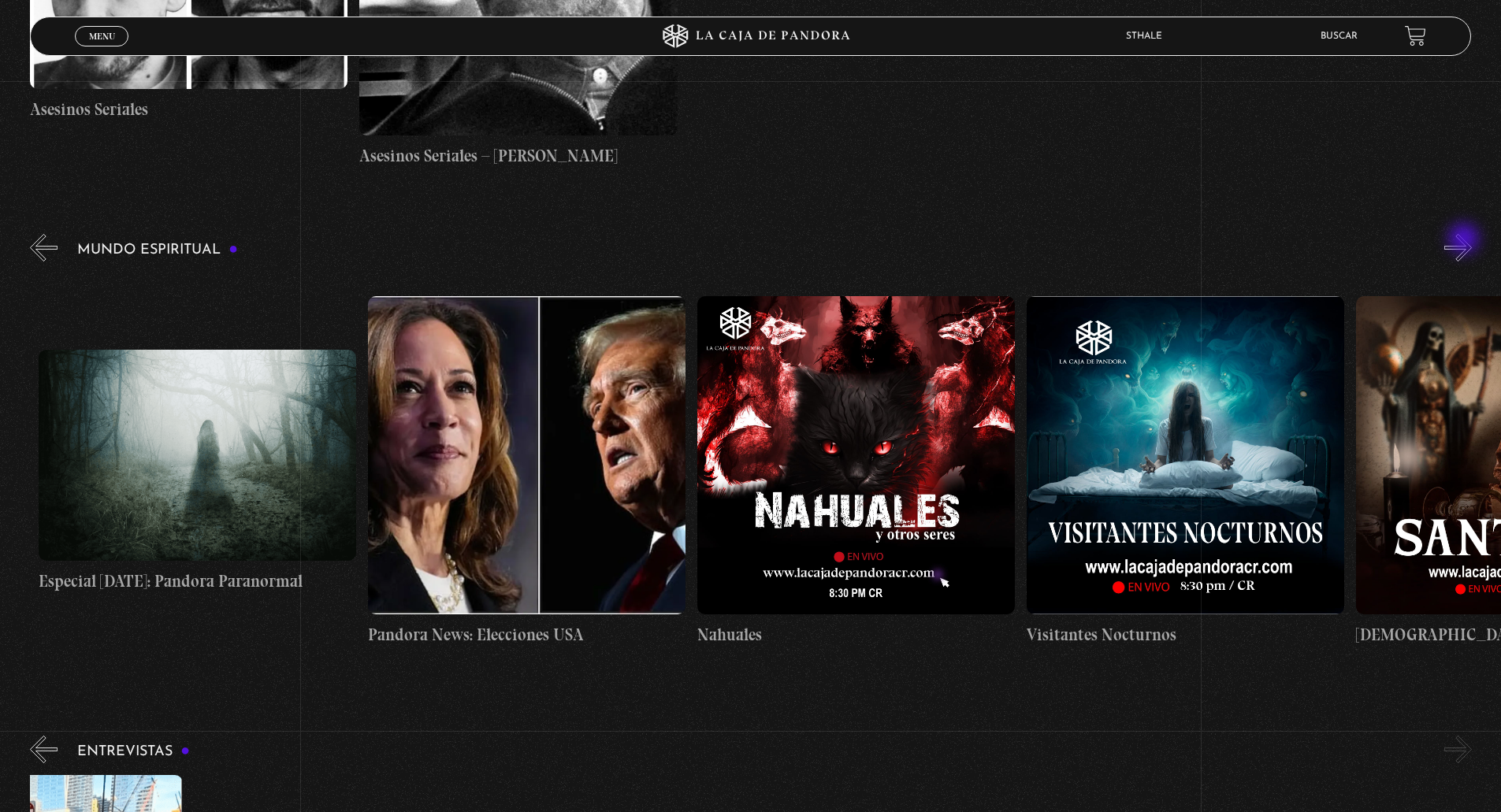
click at [1466, 240] on button "»" at bounding box center [1457, 247] width 28 height 28
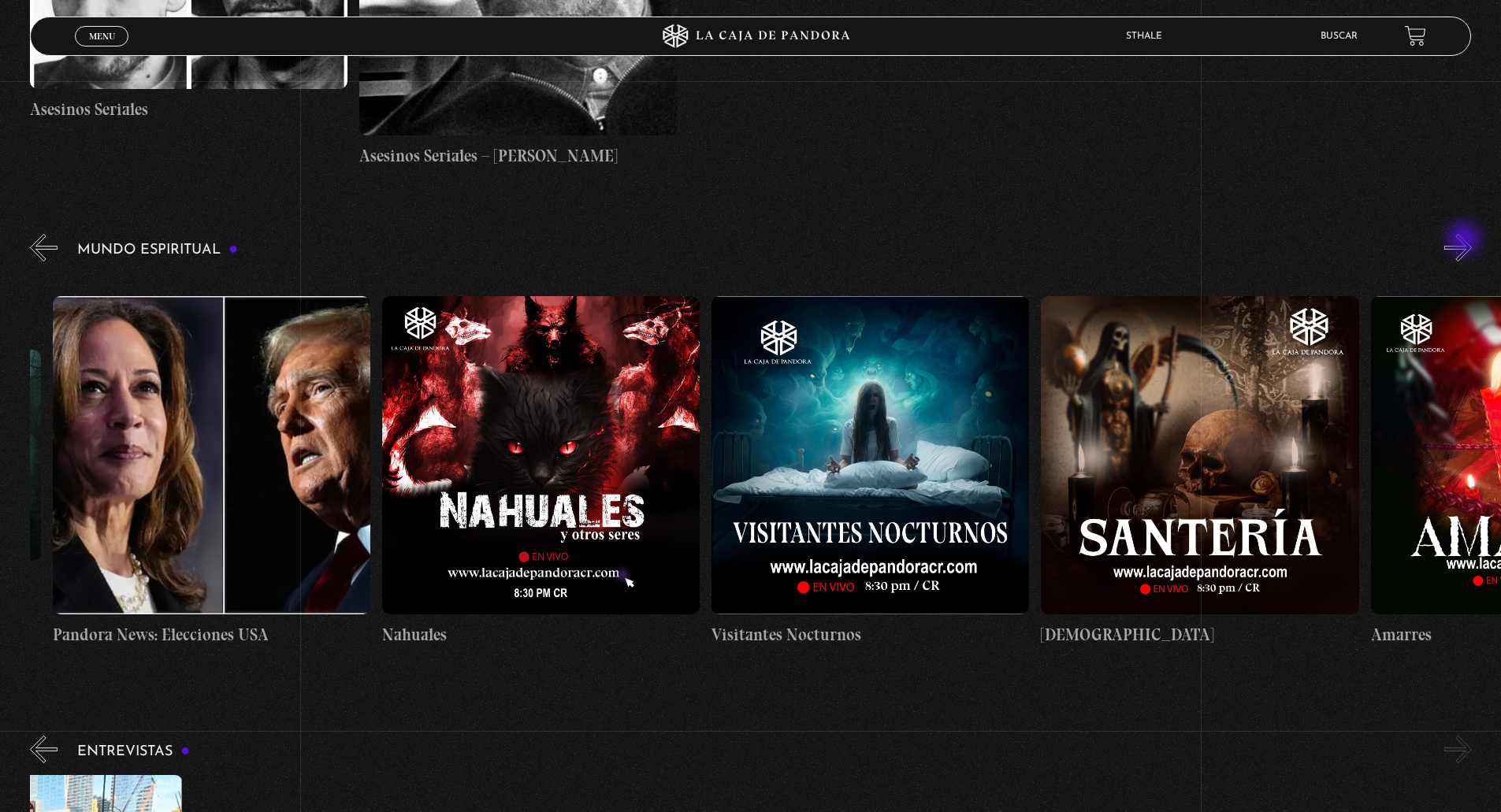
click at [1466, 240] on button "»" at bounding box center [1457, 247] width 28 height 28
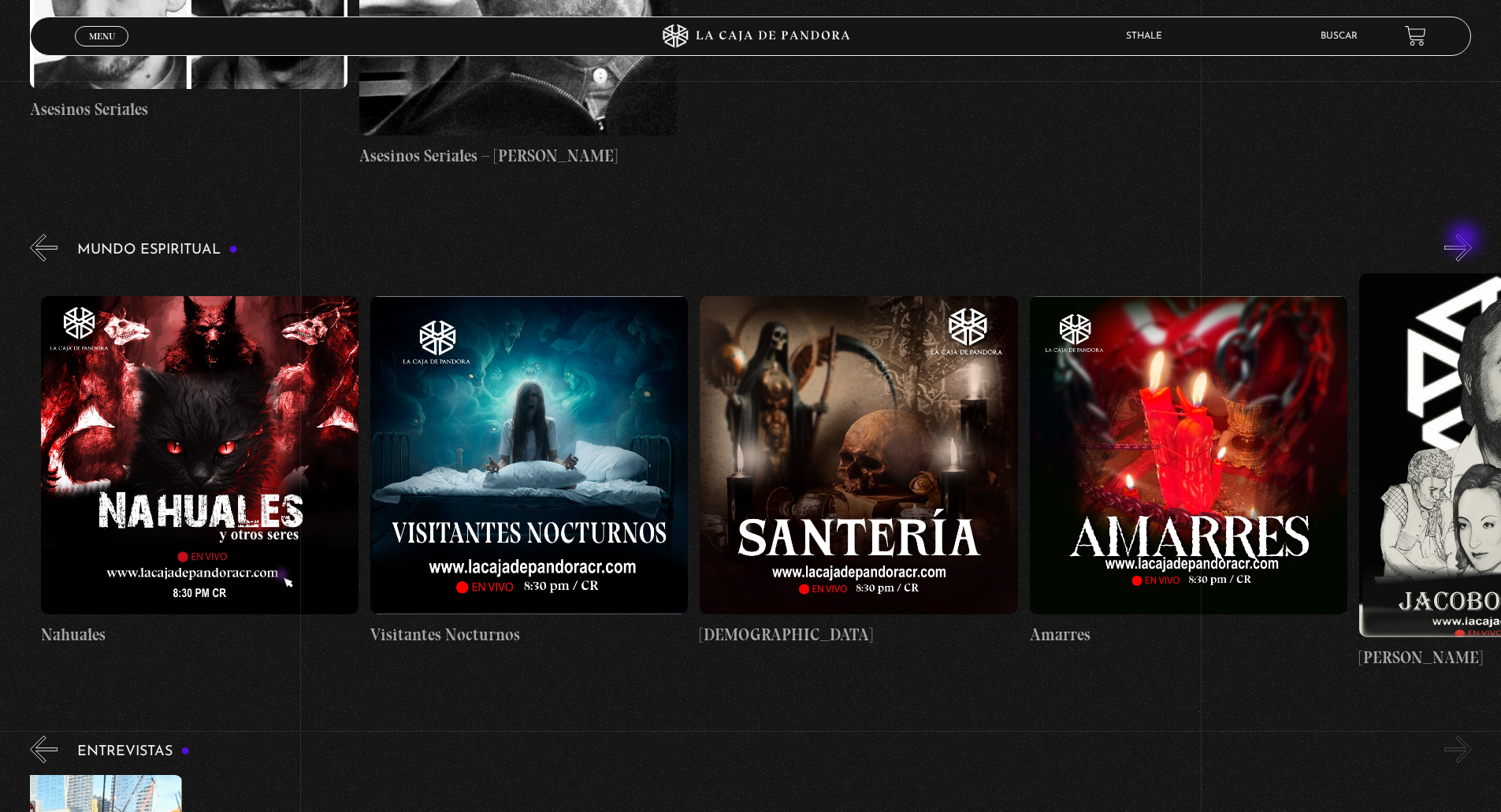
click at [1466, 240] on button "»" at bounding box center [1457, 247] width 28 height 28
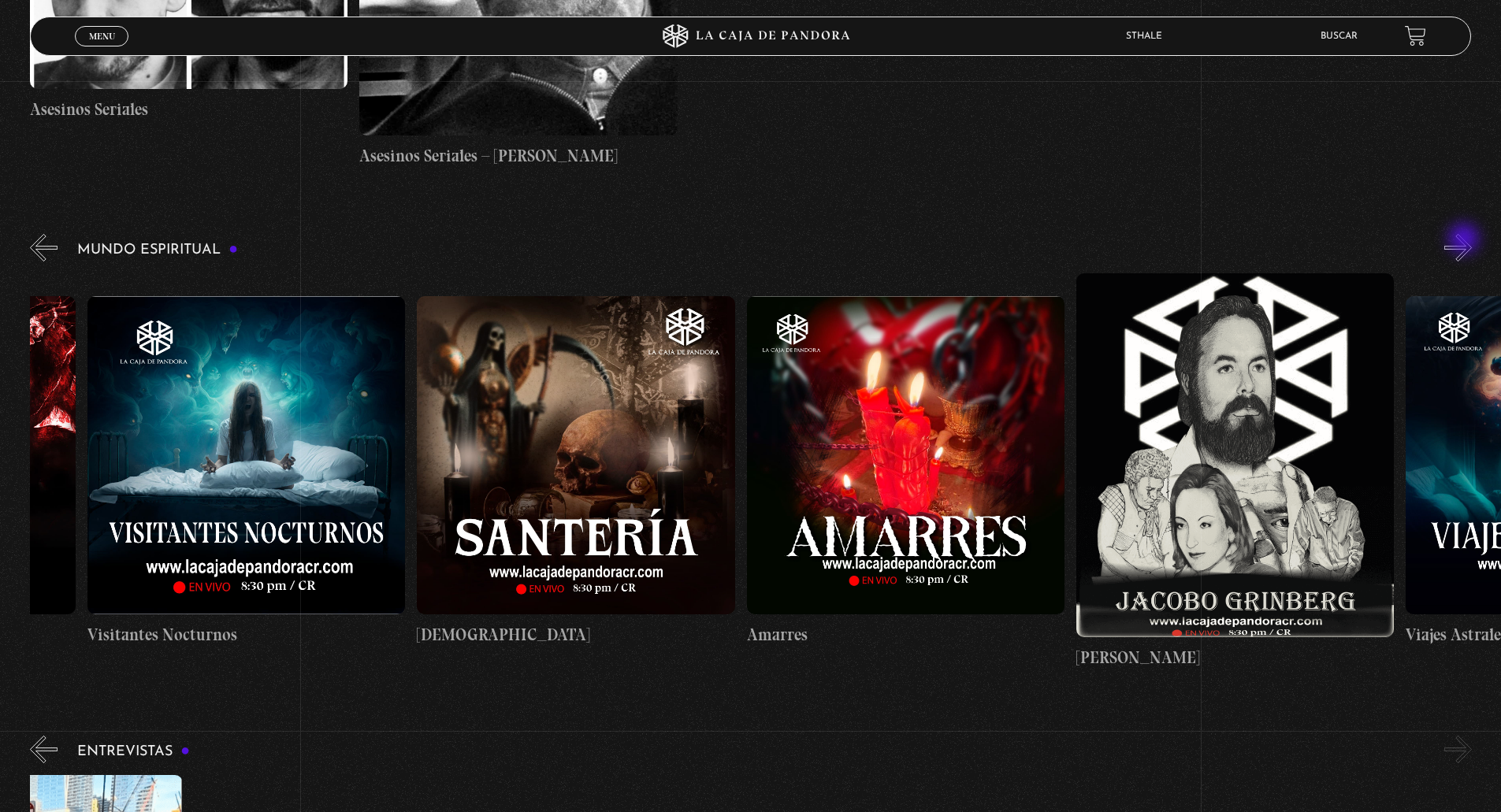
click at [1466, 240] on button "»" at bounding box center [1457, 247] width 28 height 28
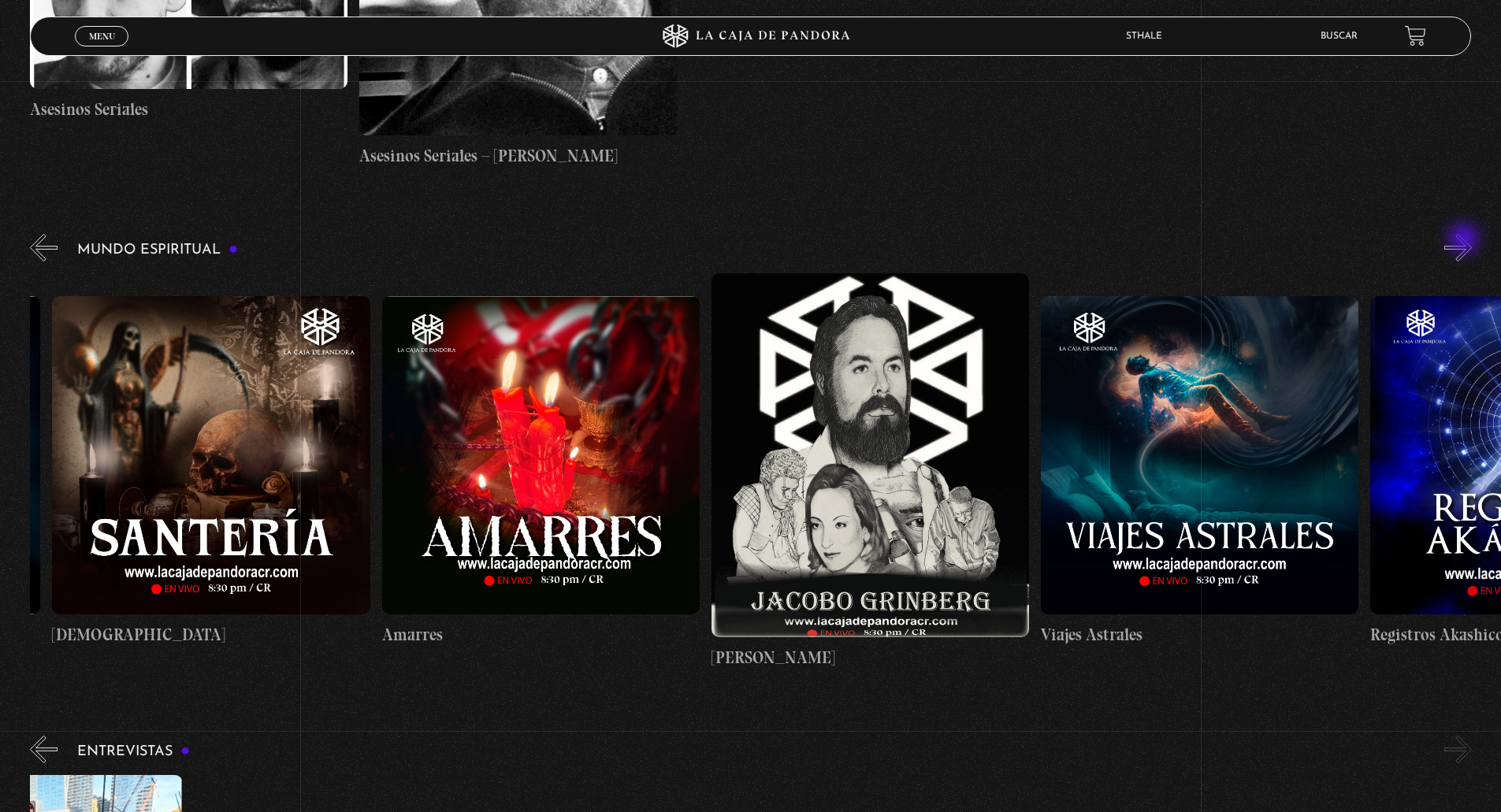
click at [1466, 240] on button "»" at bounding box center [1457, 247] width 28 height 28
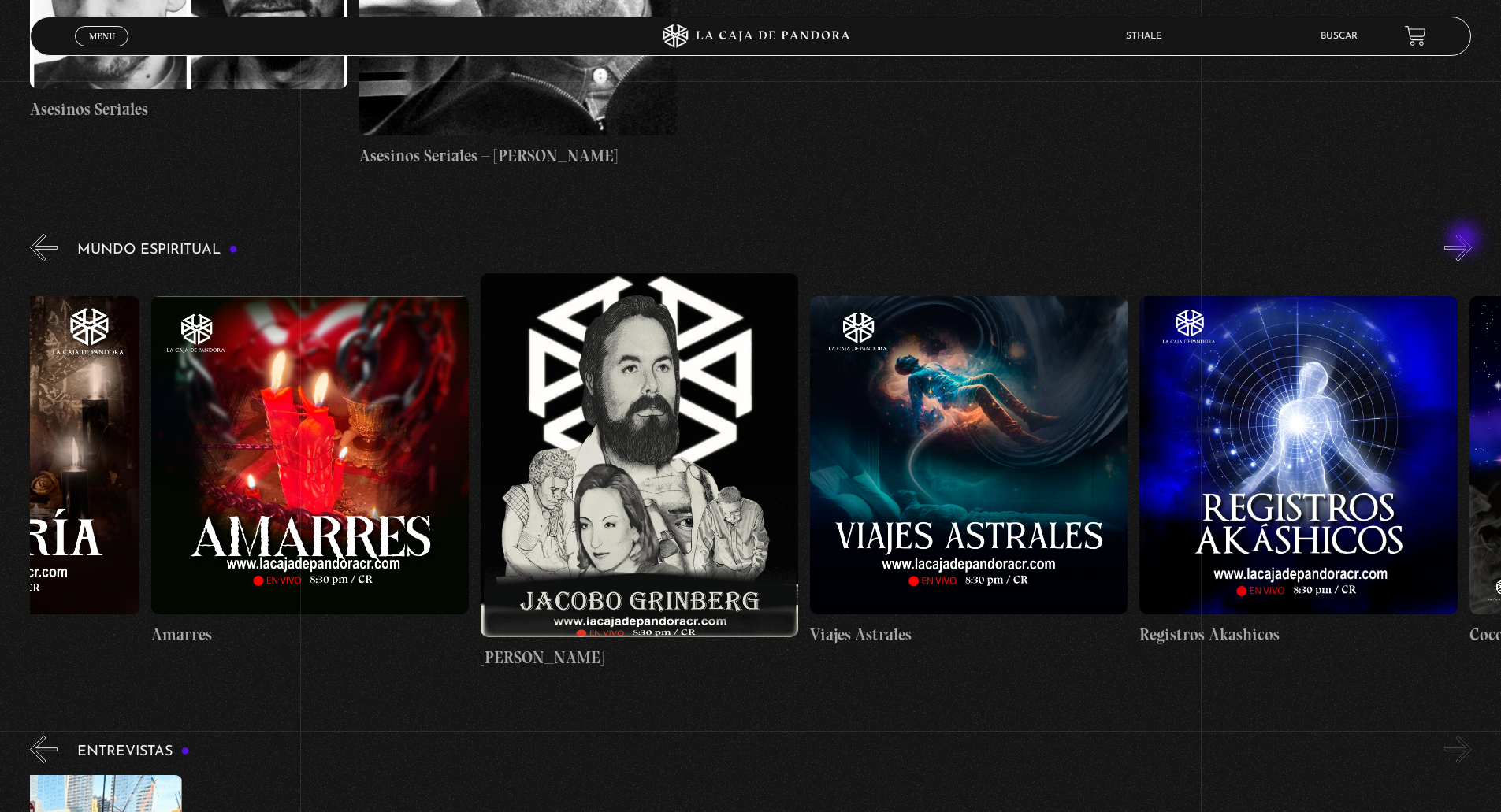
click at [1466, 240] on button "»" at bounding box center [1457, 247] width 28 height 28
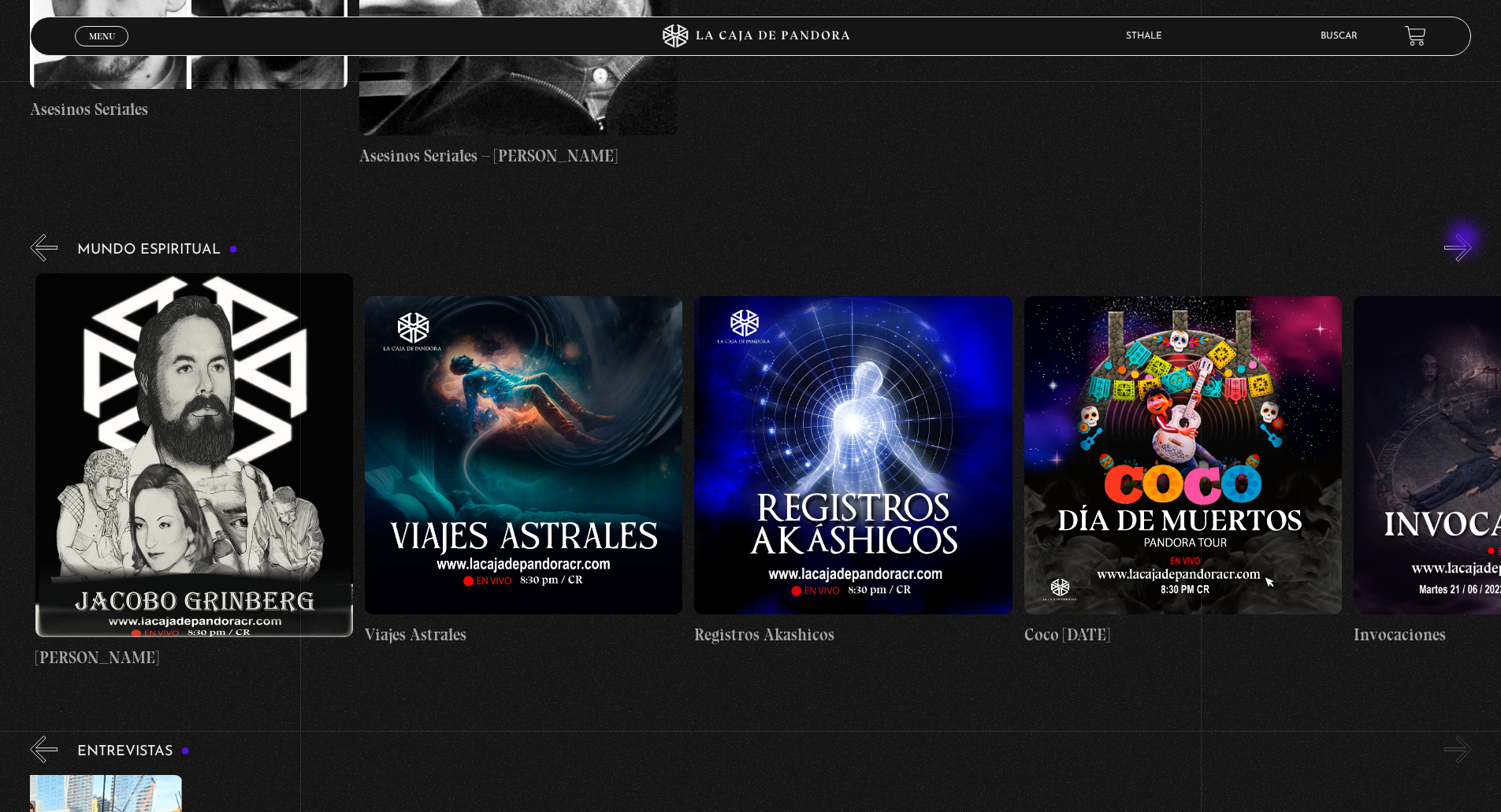
click at [1466, 240] on button "»" at bounding box center [1457, 247] width 28 height 28
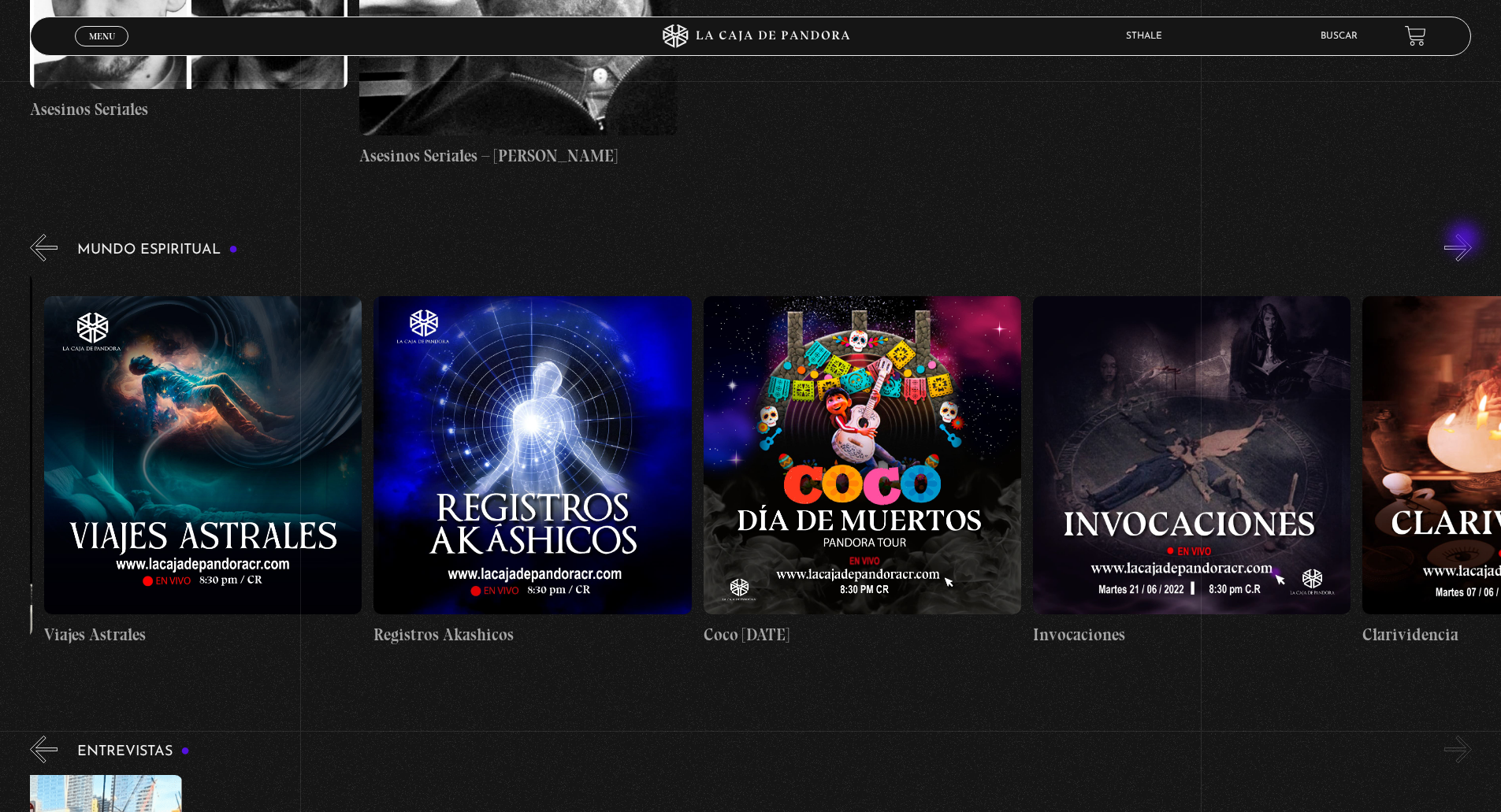
click at [1466, 240] on button "»" at bounding box center [1457, 247] width 28 height 28
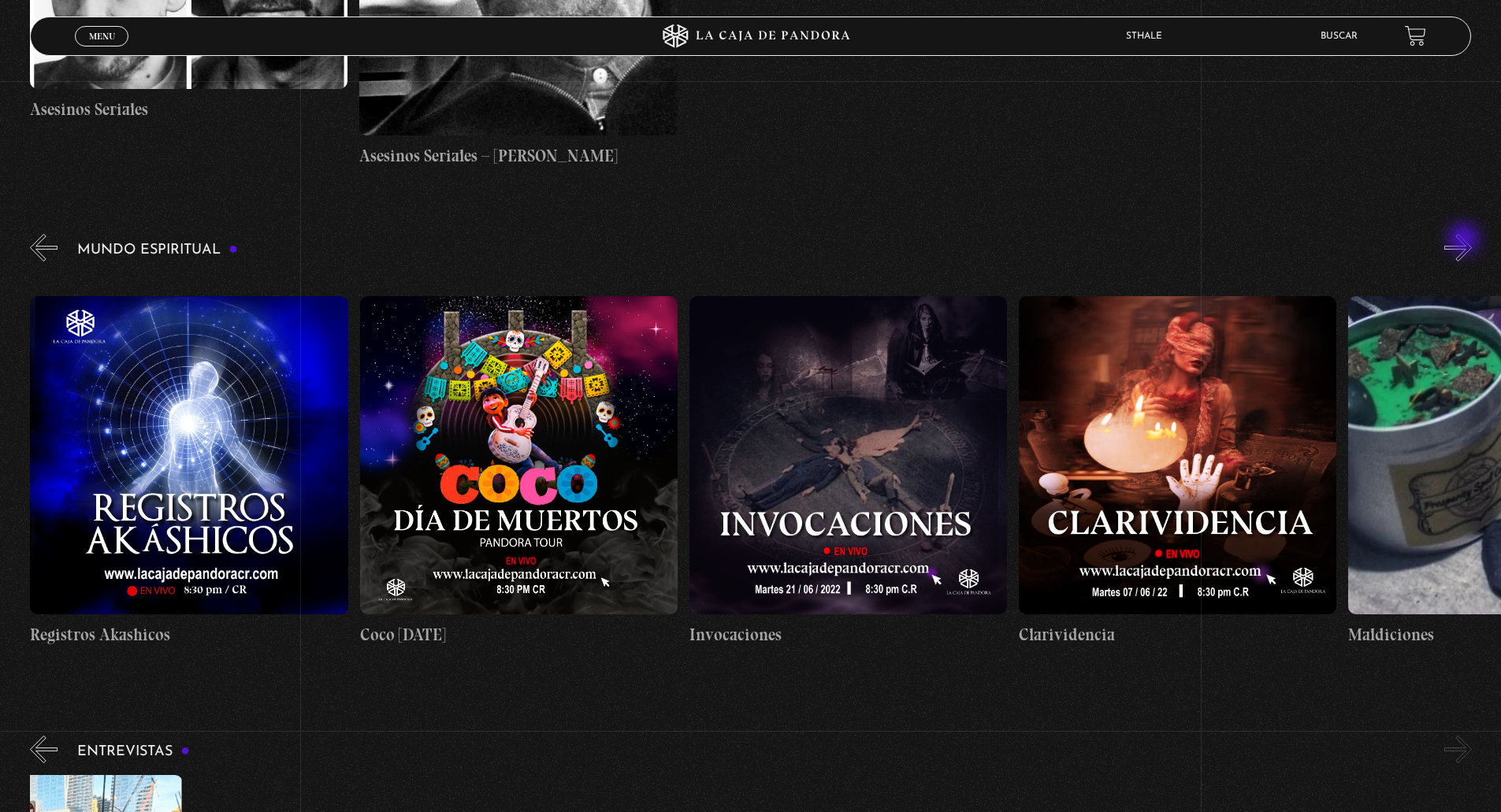
click at [1466, 240] on button "»" at bounding box center [1457, 247] width 28 height 28
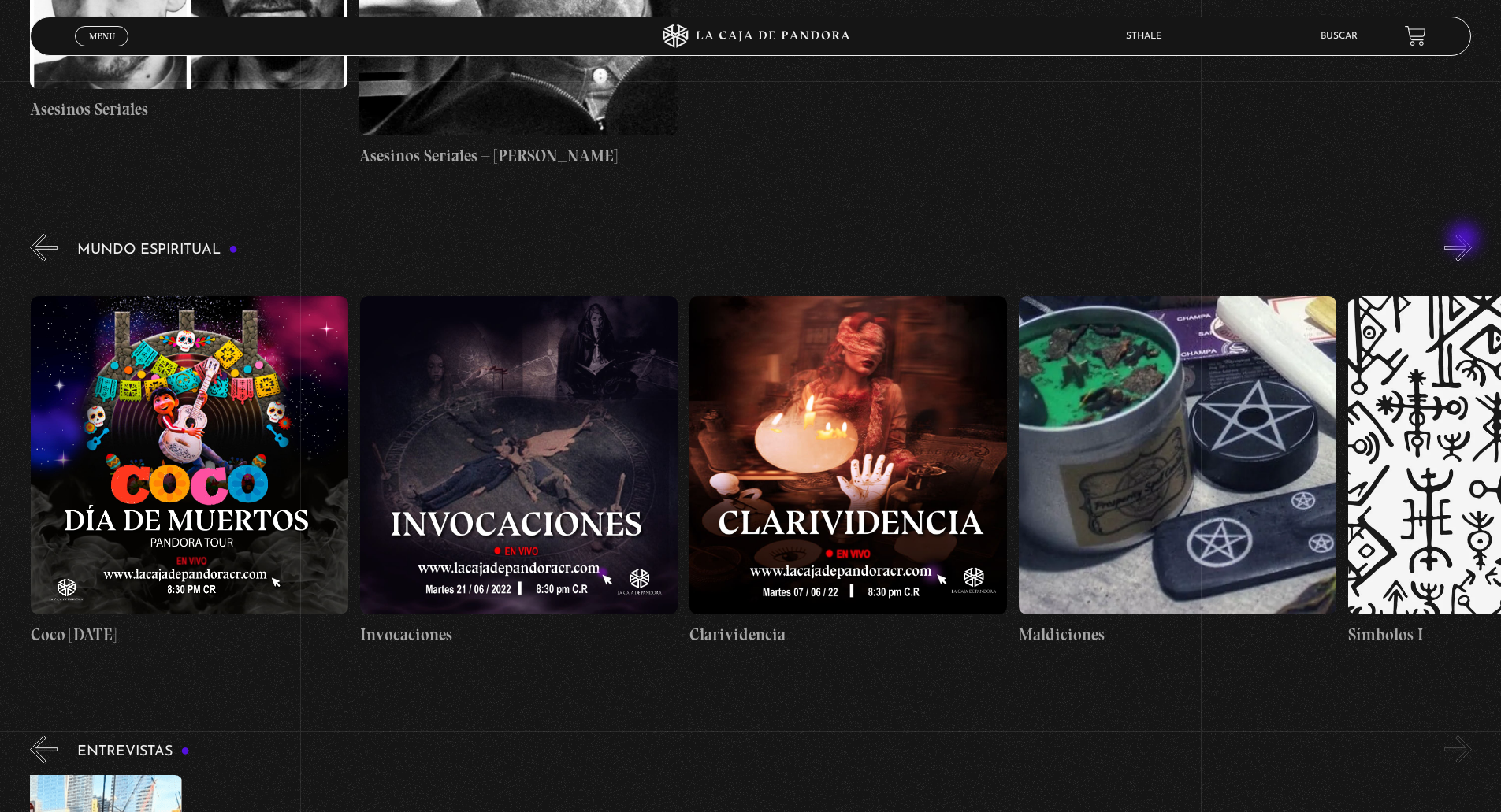
click at [1466, 240] on button "»" at bounding box center [1457, 247] width 28 height 28
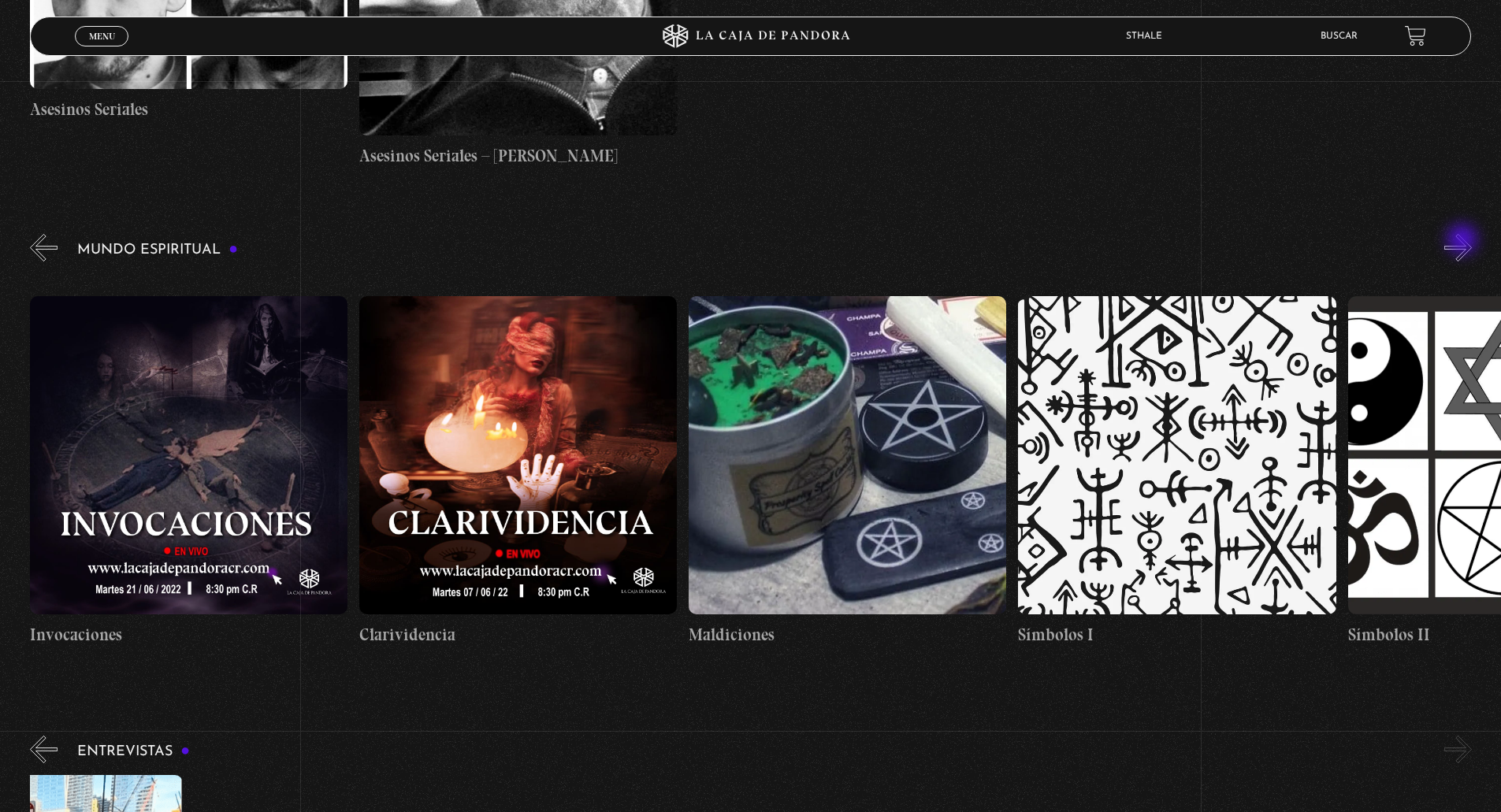
click at [1464, 241] on button "»" at bounding box center [1457, 247] width 28 height 28
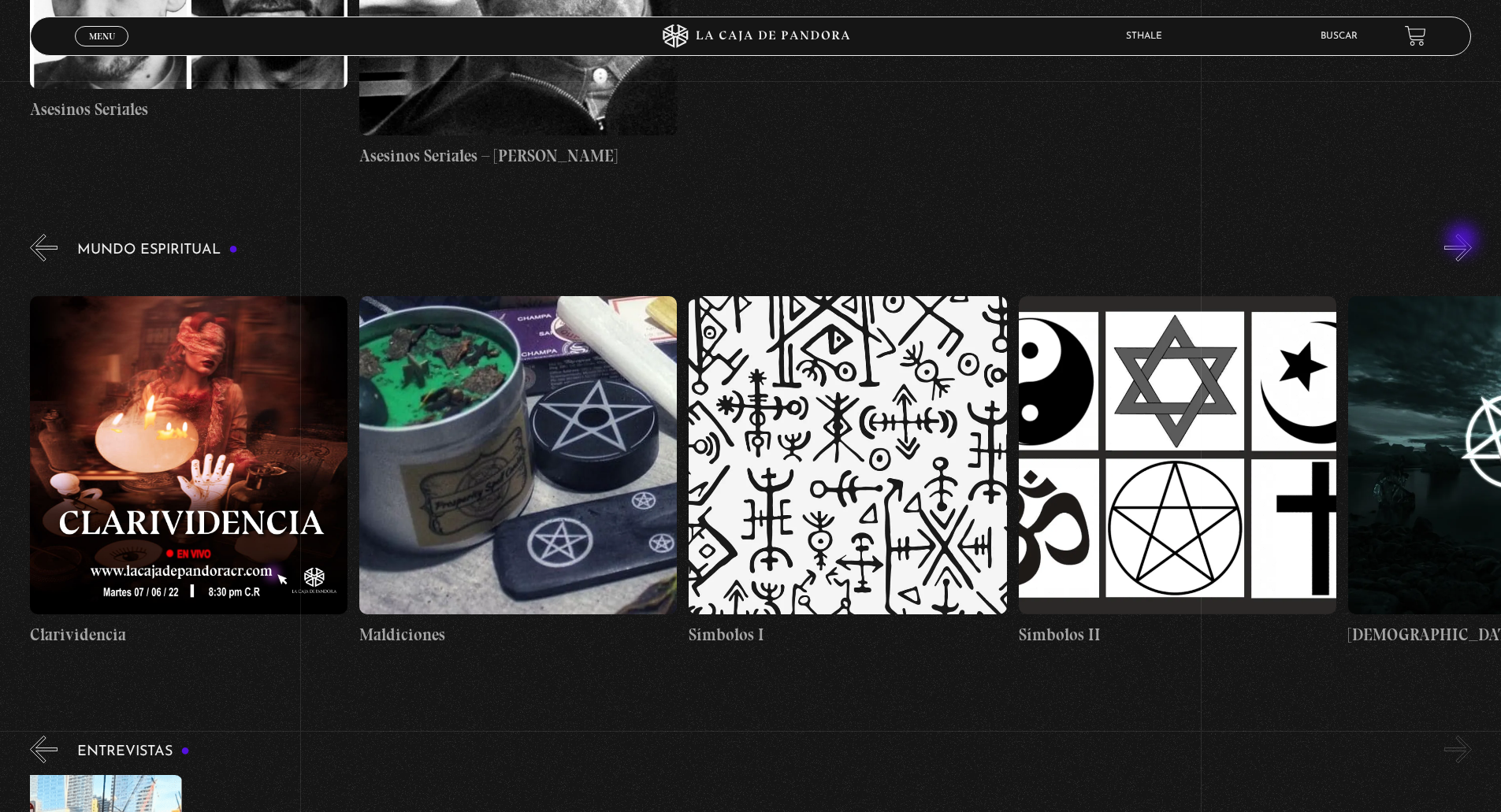
click at [1464, 241] on button "»" at bounding box center [1457, 247] width 28 height 28
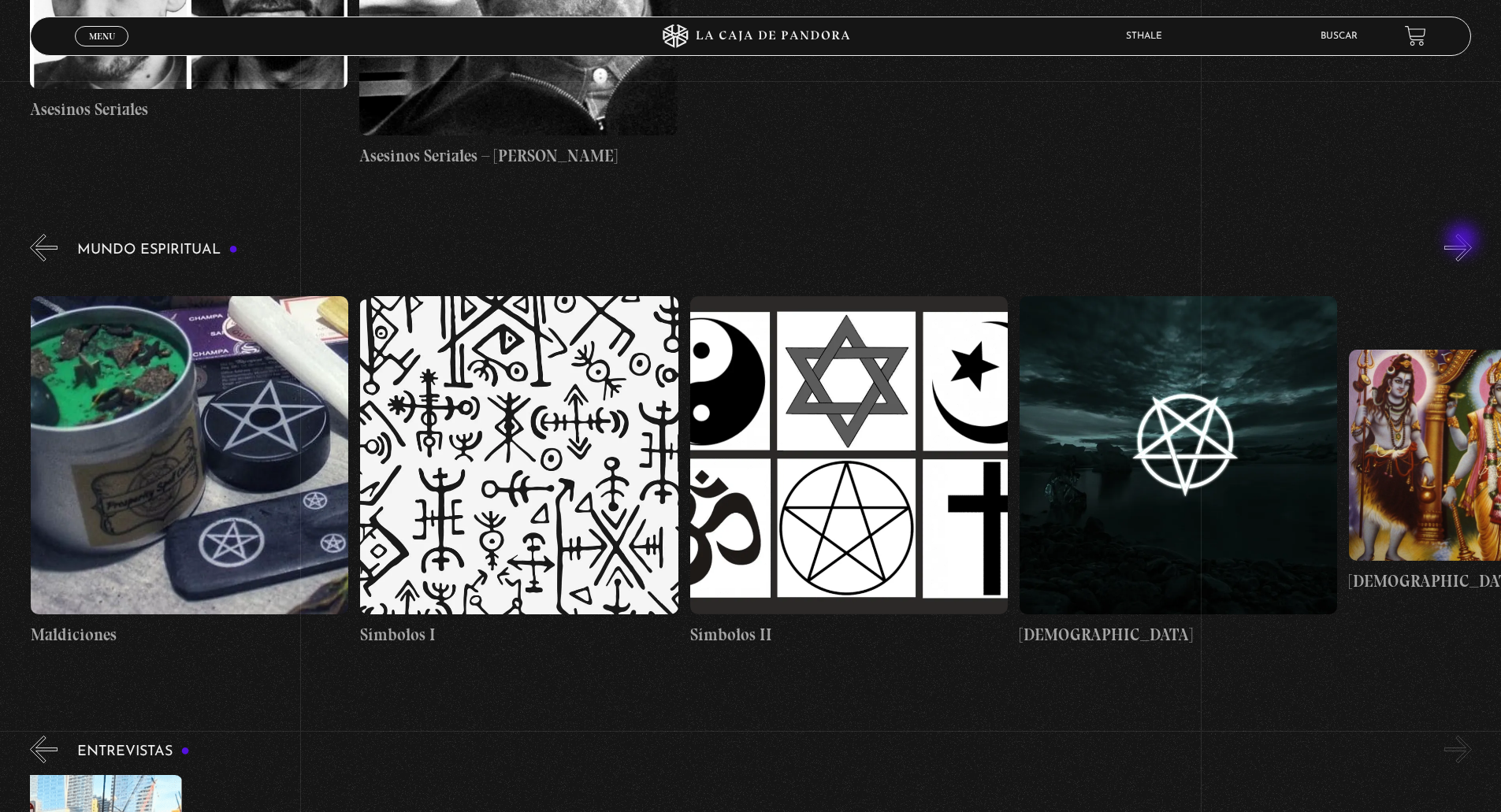
click at [1464, 241] on button "»" at bounding box center [1457, 247] width 28 height 28
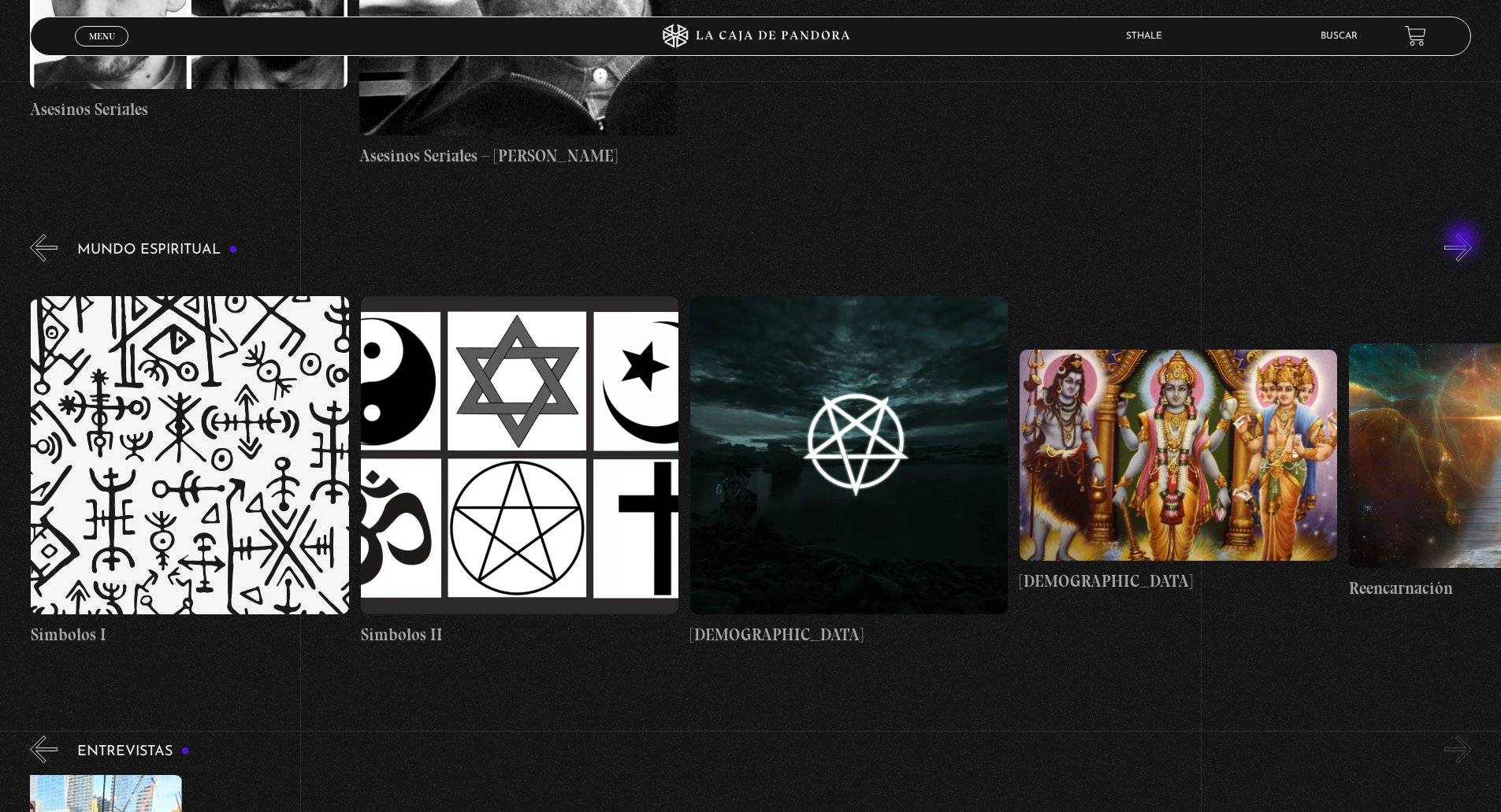
click at [1464, 241] on button "»" at bounding box center [1457, 247] width 28 height 28
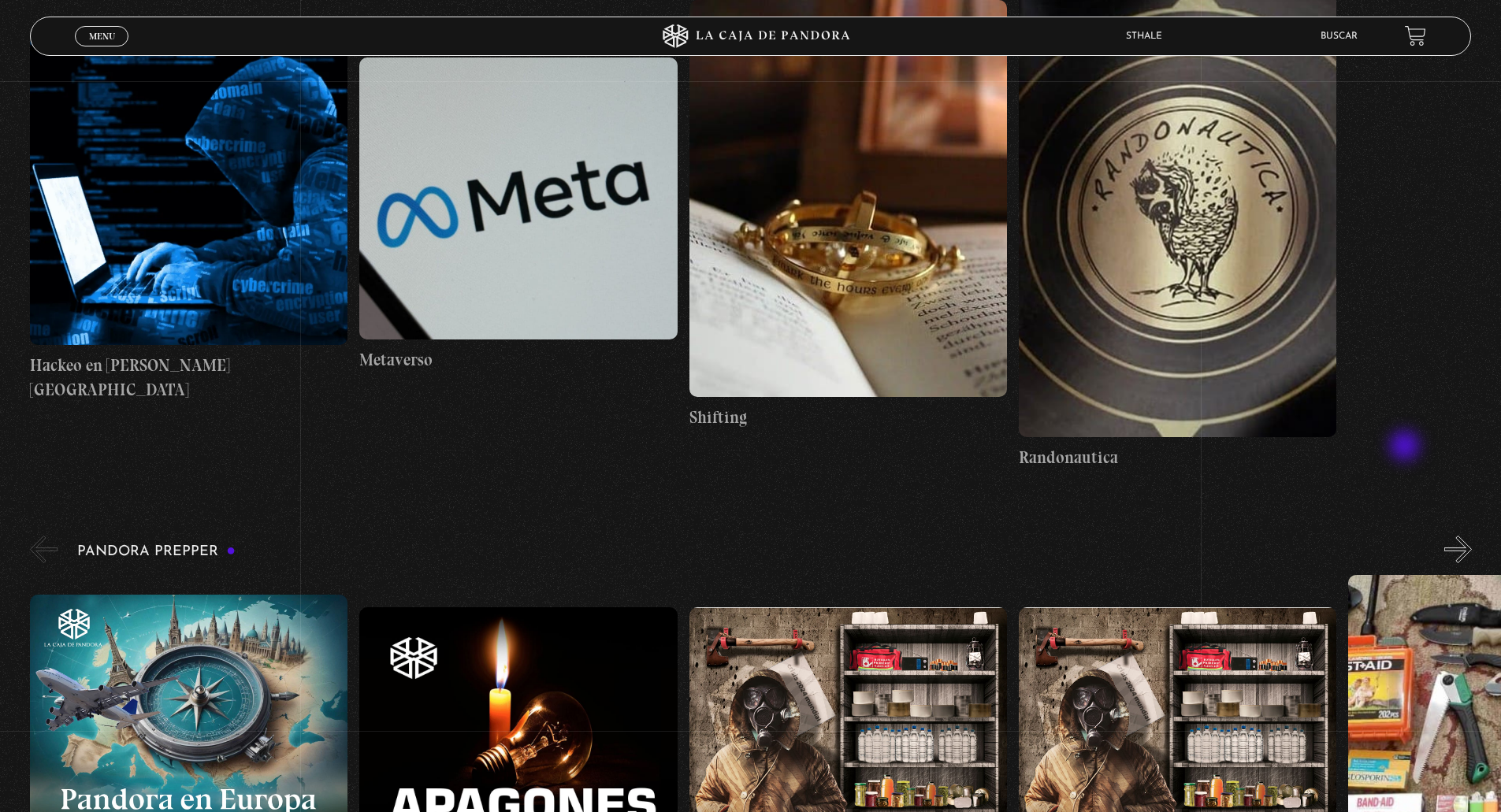
scroll to position [4410, 0]
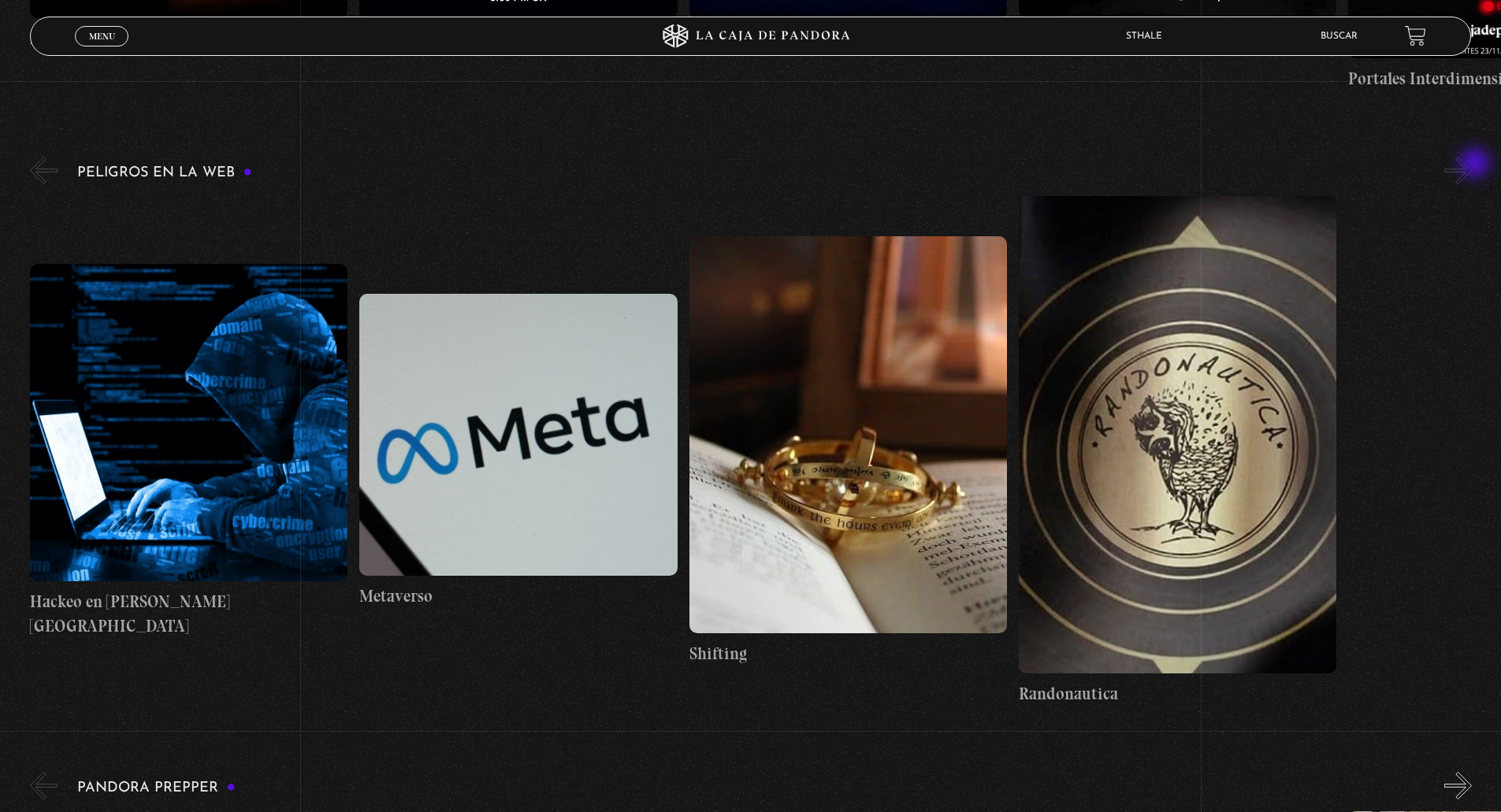
click at [1471, 165] on button "»" at bounding box center [1457, 170] width 28 height 28
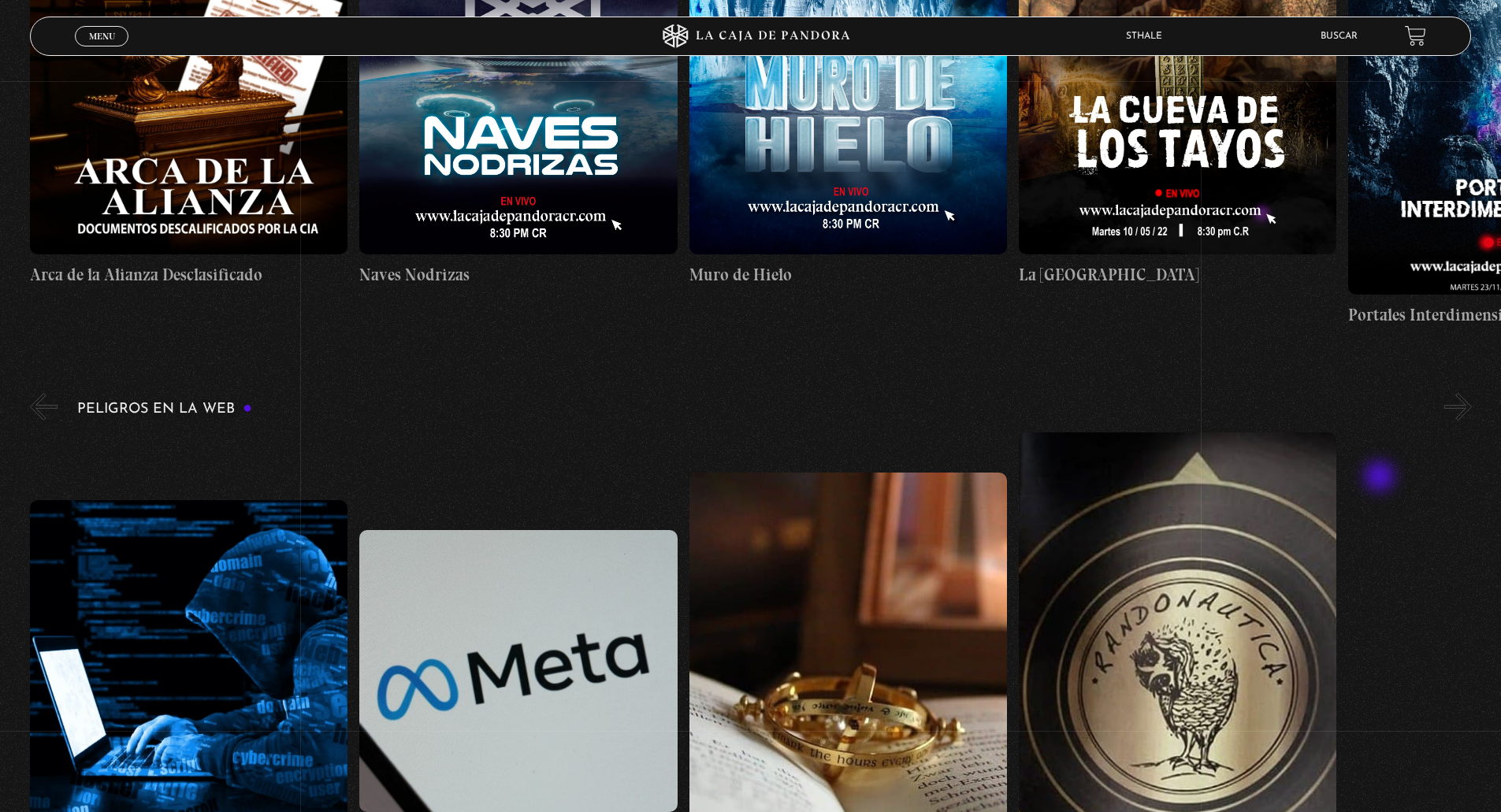
scroll to position [3858, 0]
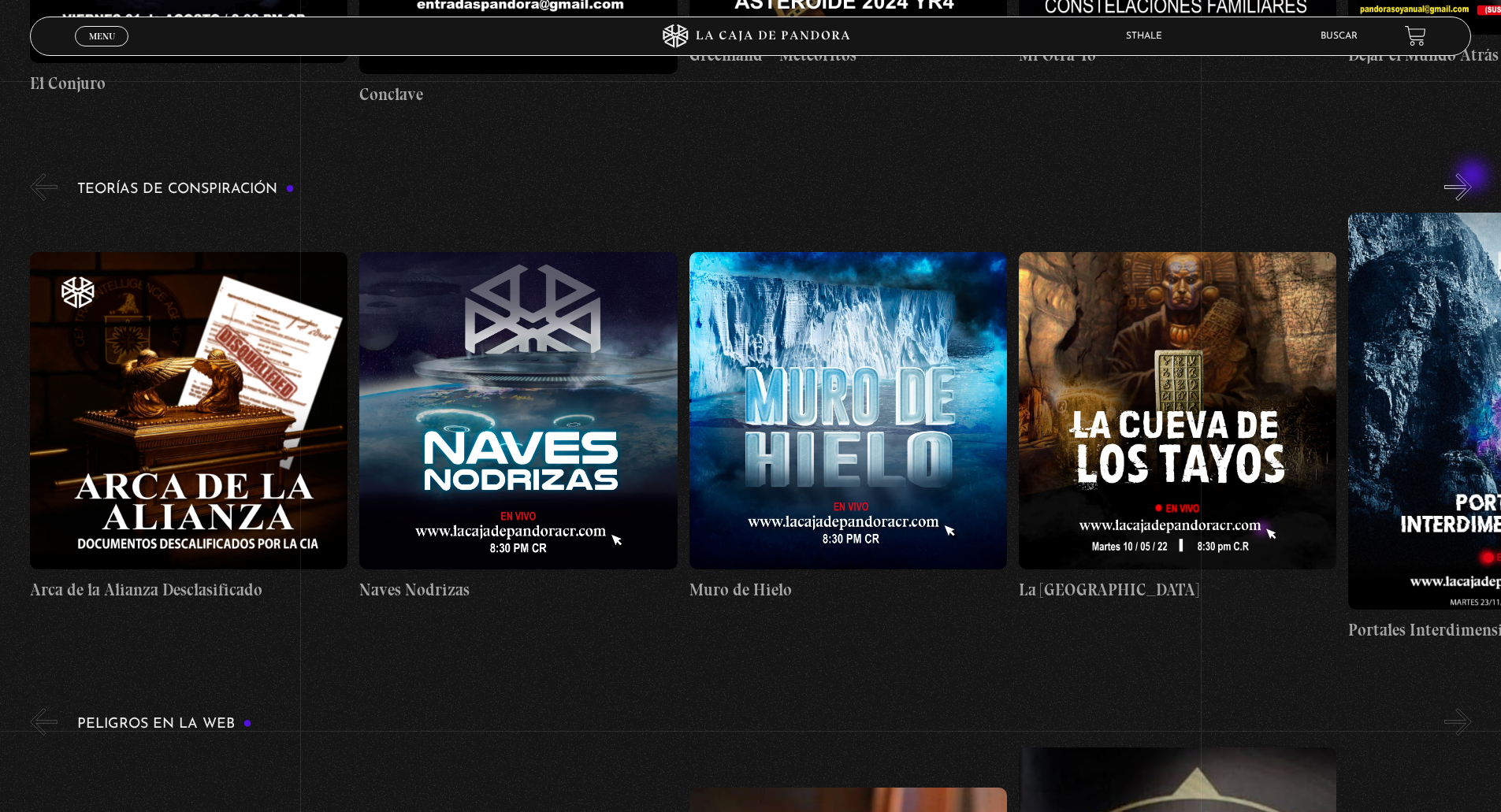
click at [1471, 177] on button "»" at bounding box center [1457, 187] width 28 height 28
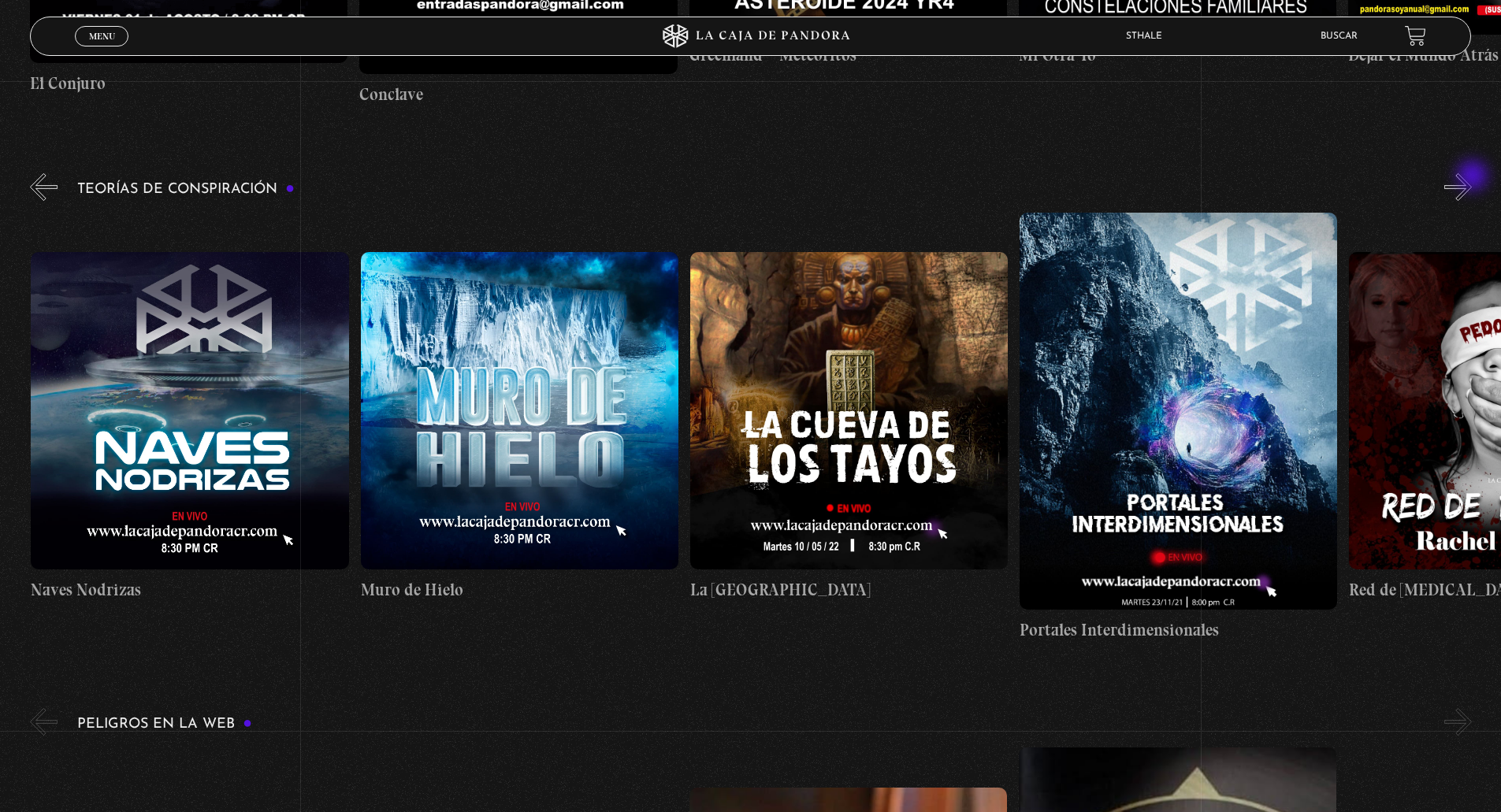
click at [1471, 177] on button "»" at bounding box center [1457, 187] width 28 height 28
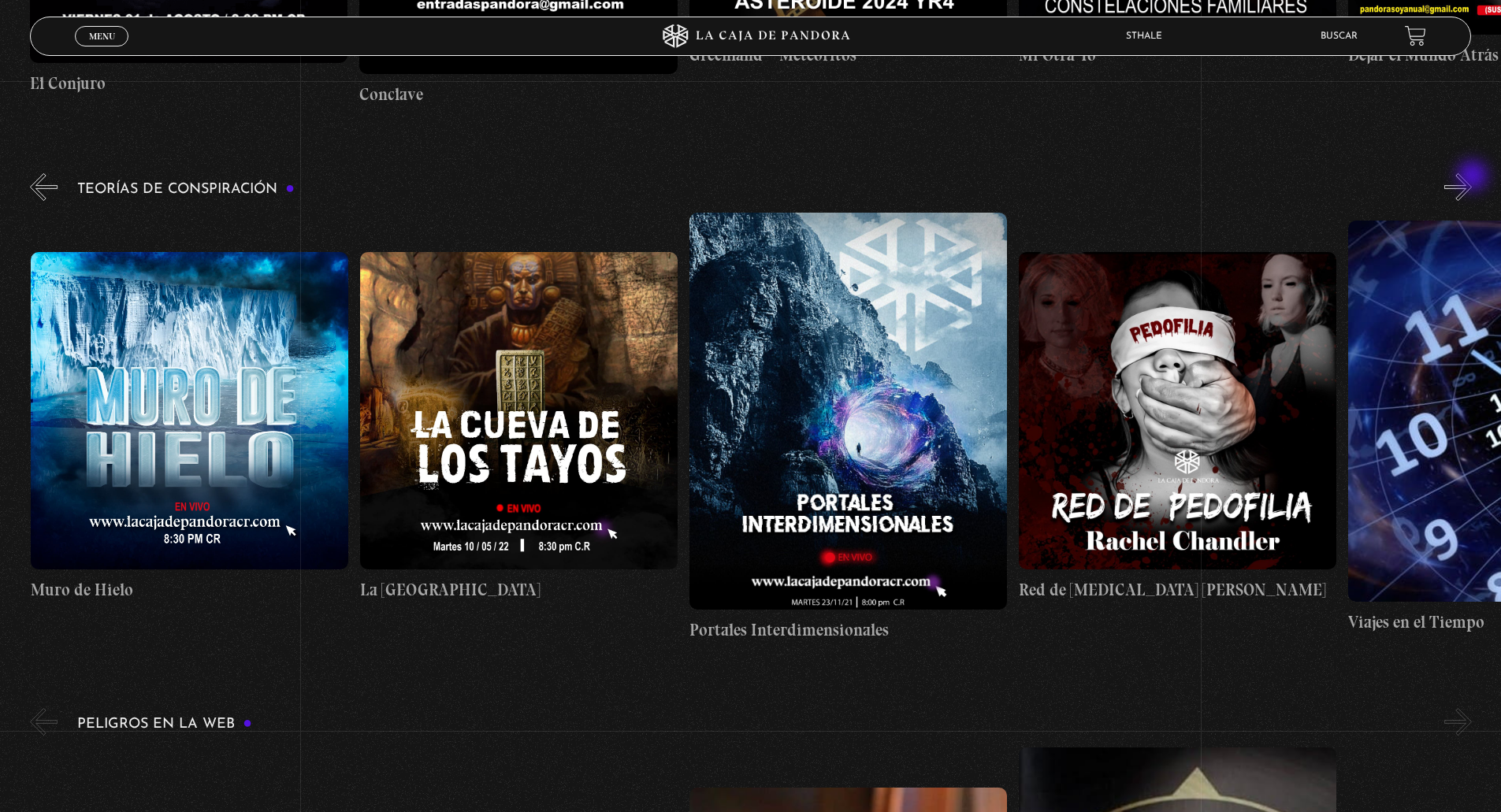
click at [1471, 177] on button "»" at bounding box center [1457, 187] width 28 height 28
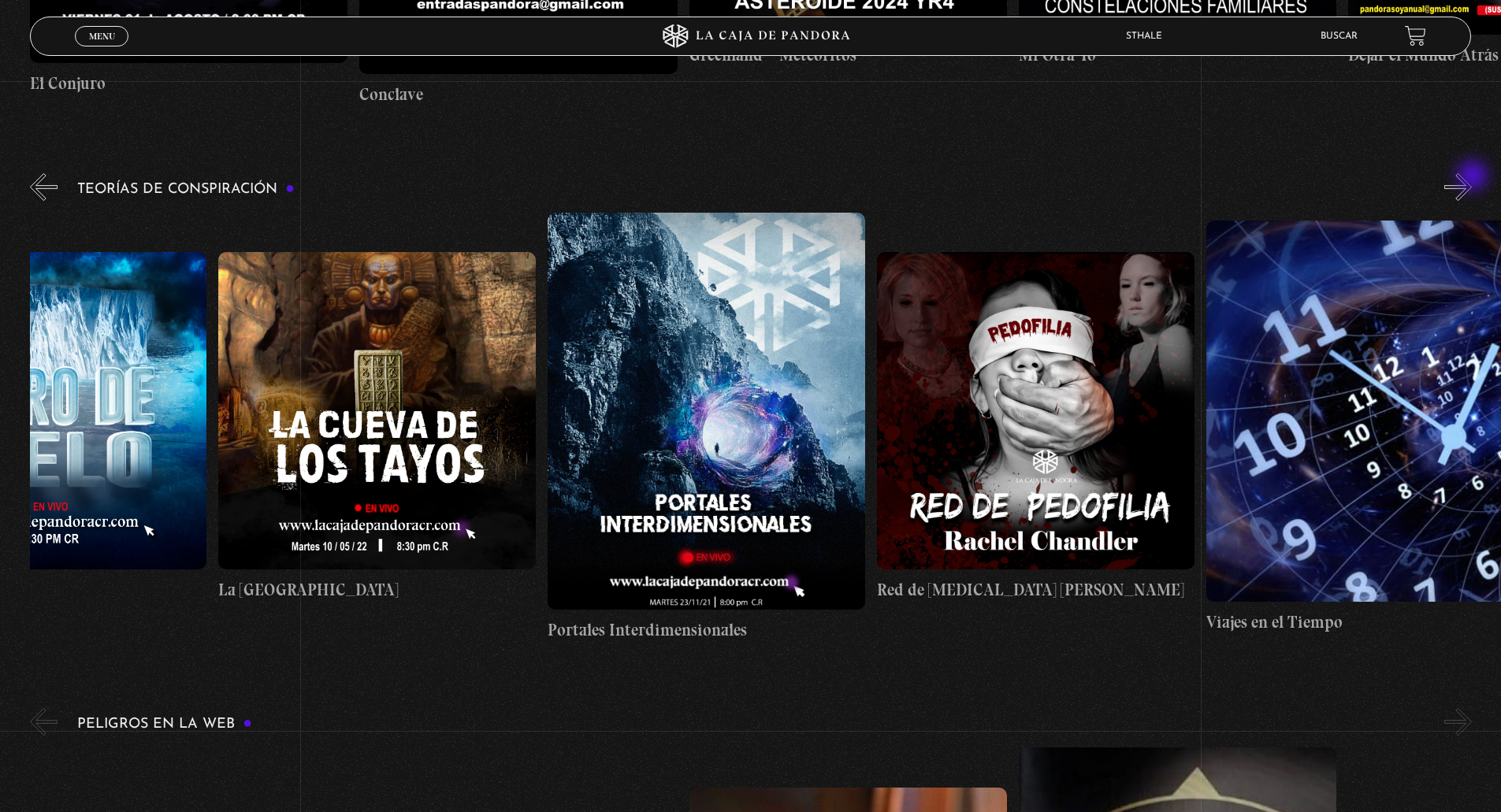
scroll to position [0, 824]
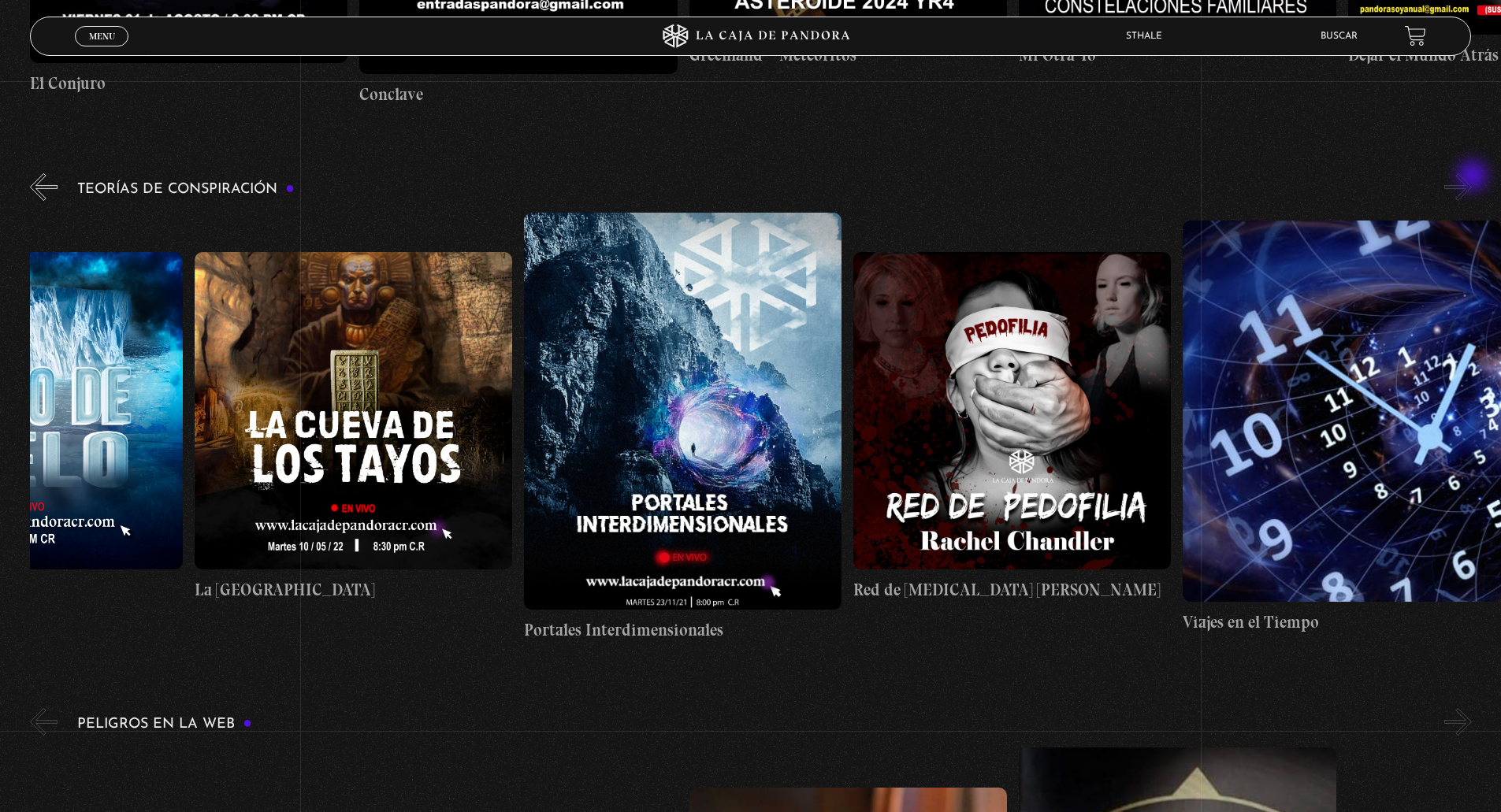
click at [1471, 177] on button "»" at bounding box center [1457, 187] width 28 height 28
click at [62, 180] on div "Teorías de Conspiración Arca de la Alianza Desclasificado Naves Nodrizas Muro d…" at bounding box center [764, 406] width 1470 height 472
click at [52, 182] on button "«" at bounding box center [43, 187] width 28 height 28
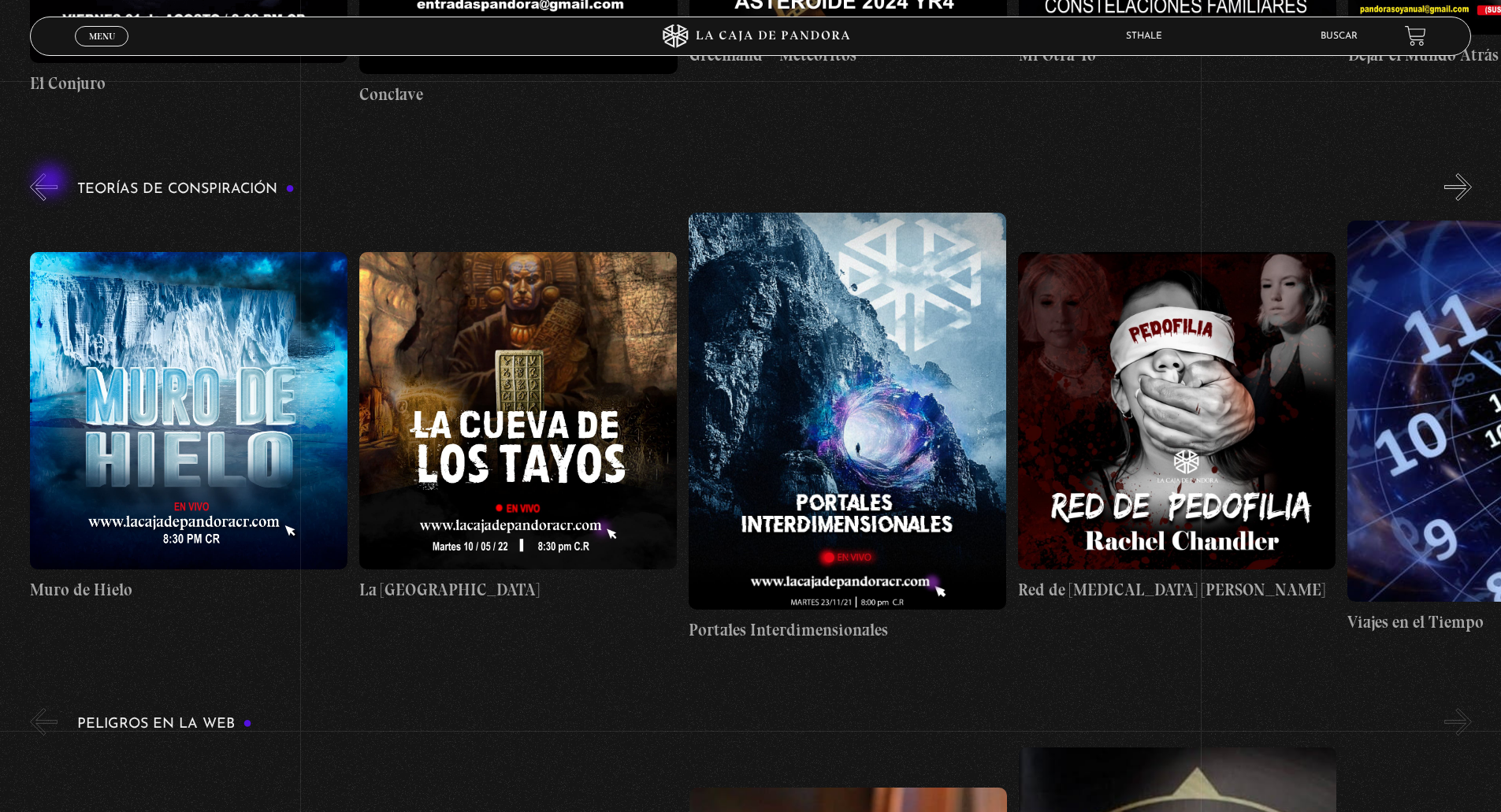
click at [52, 182] on button "«" at bounding box center [43, 187] width 28 height 28
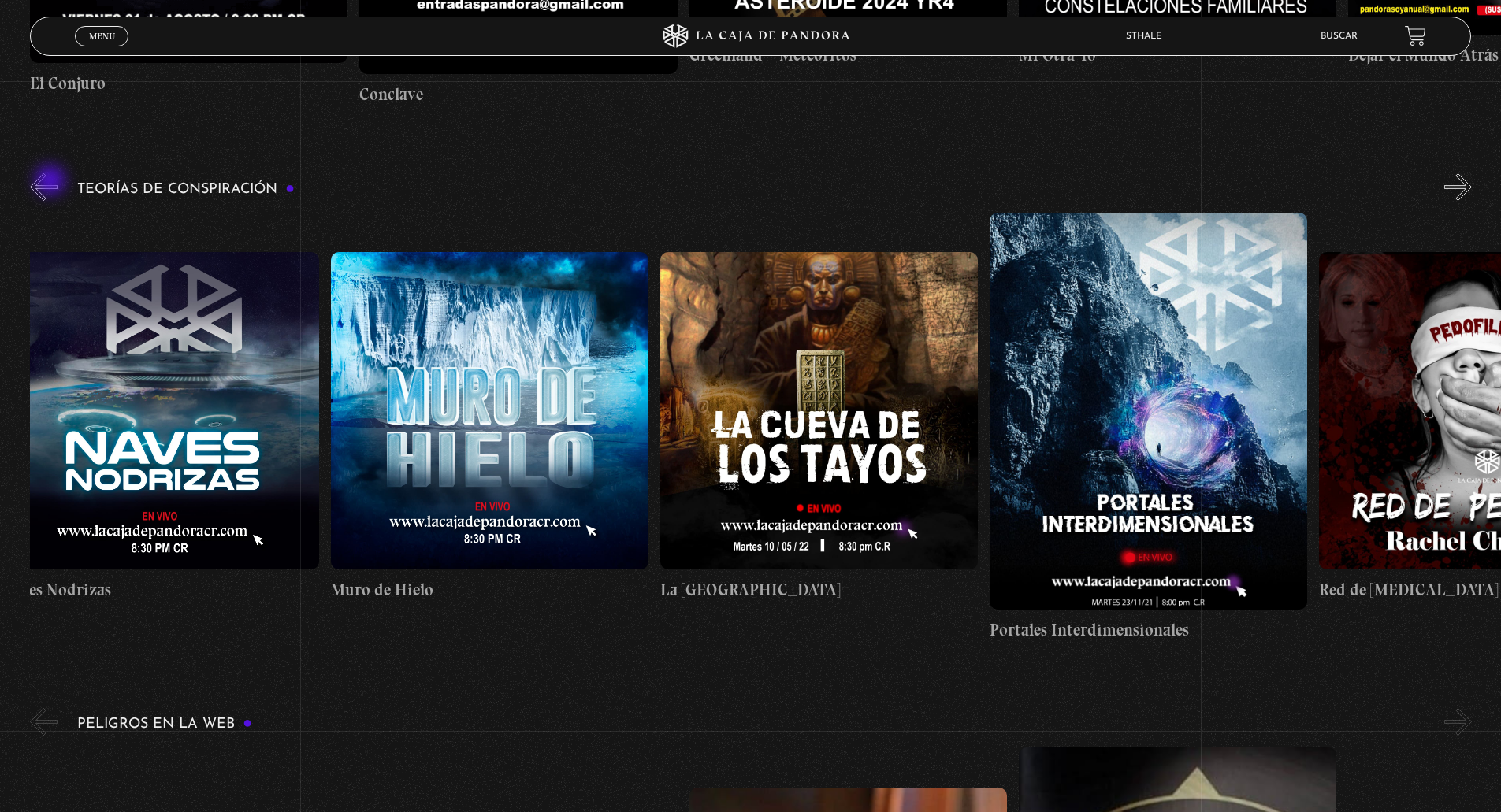
click at [52, 182] on button "«" at bounding box center [43, 187] width 28 height 28
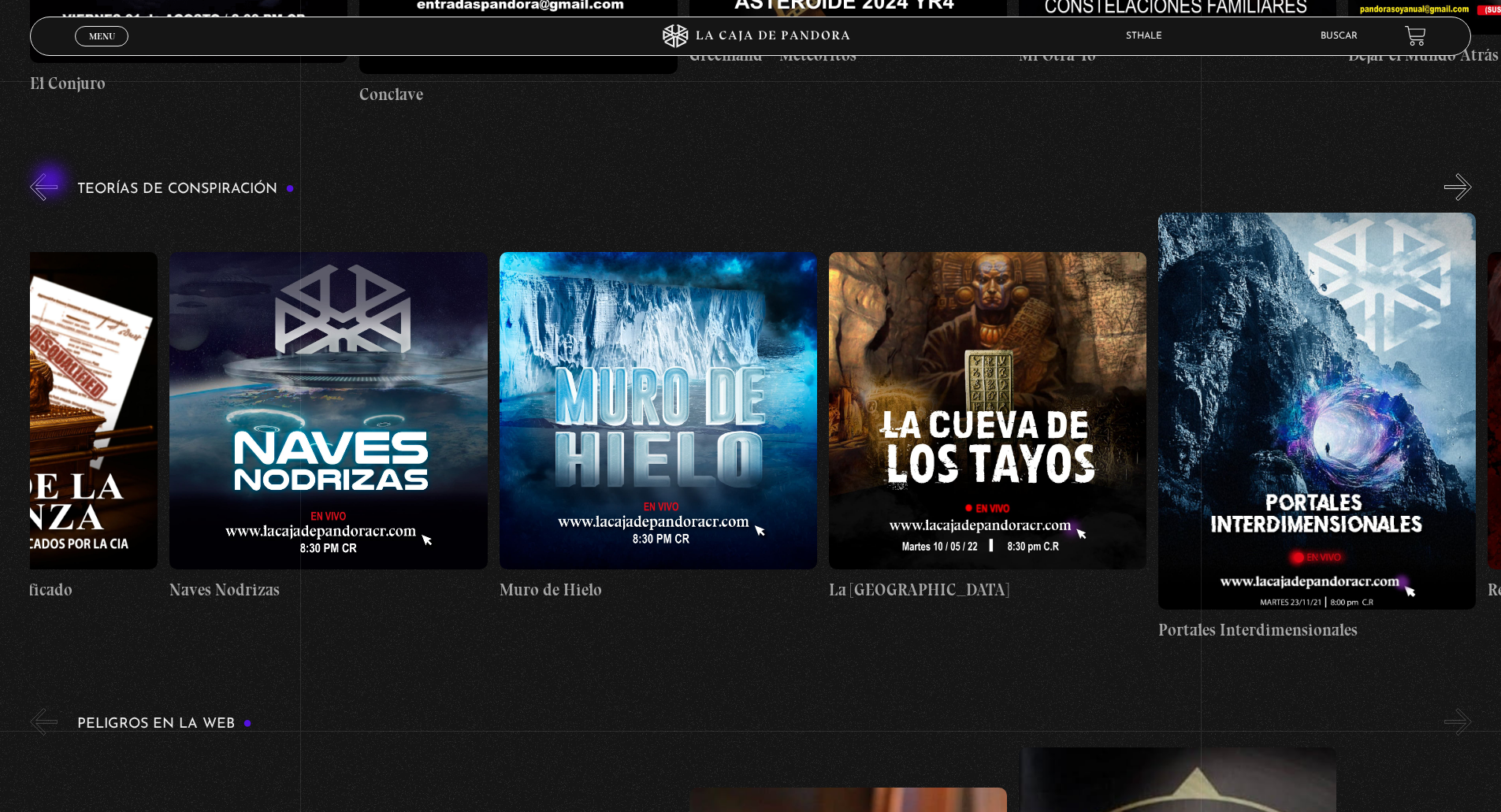
scroll to position [0, 44]
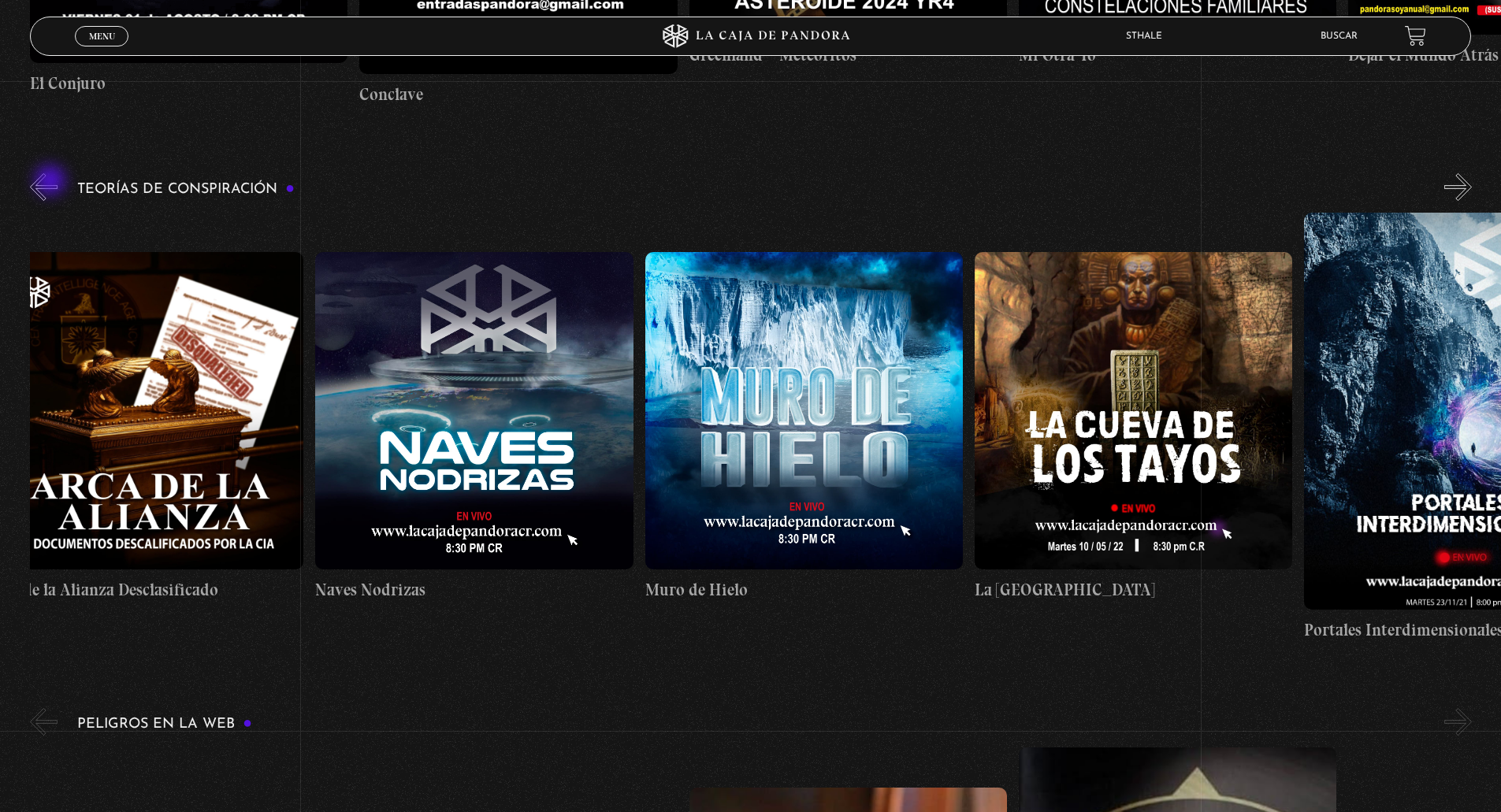
click at [52, 182] on button "«" at bounding box center [43, 187] width 28 height 28
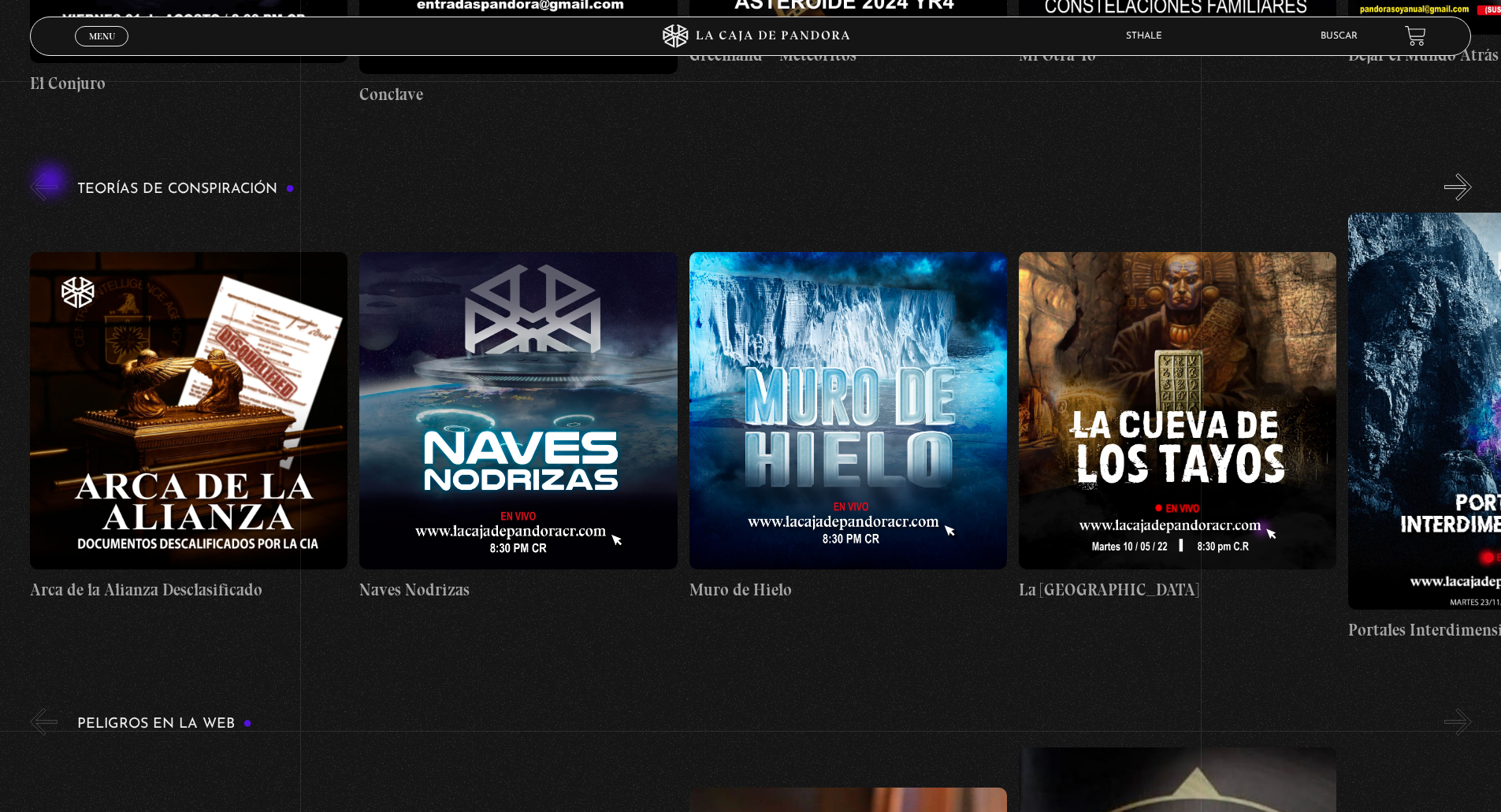
click at [52, 182] on button "«" at bounding box center [43, 187] width 28 height 28
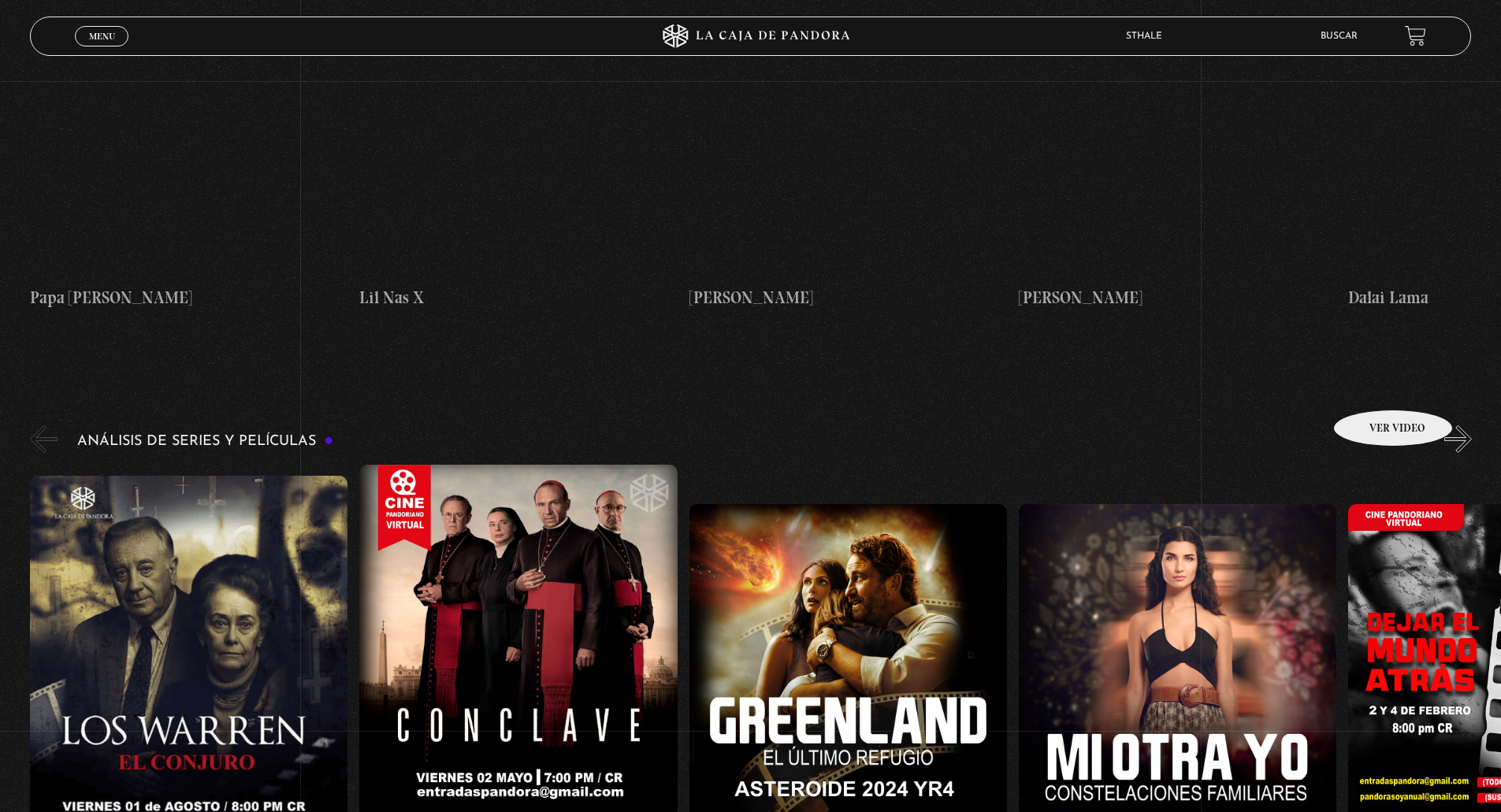
scroll to position [2834, 0]
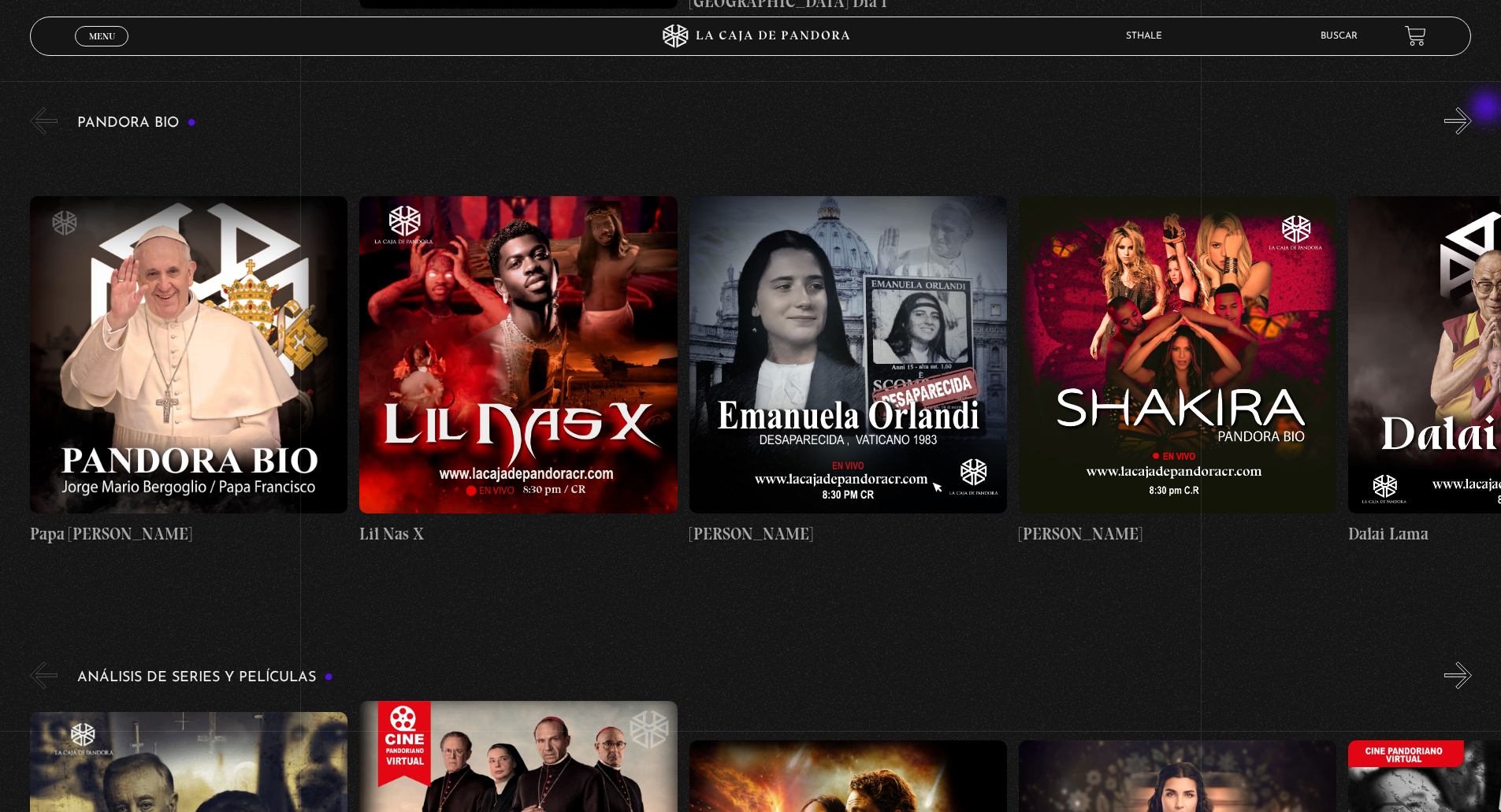
click at [1489, 108] on div "Pandora Bio Shakira" at bounding box center [764, 350] width 1470 height 491
click at [1467, 118] on button "»" at bounding box center [1457, 121] width 28 height 28
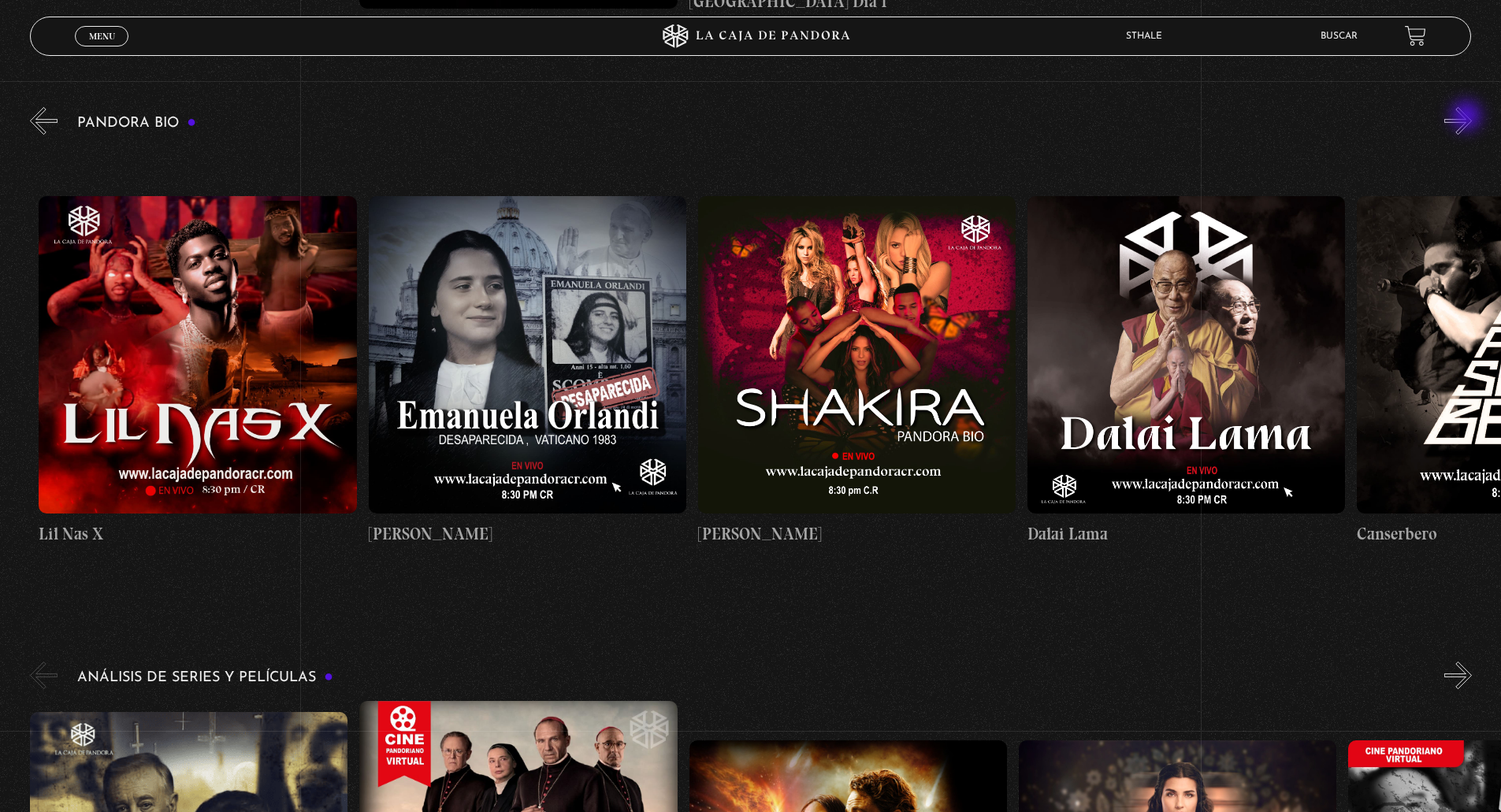
click at [1467, 118] on button "»" at bounding box center [1457, 121] width 28 height 28
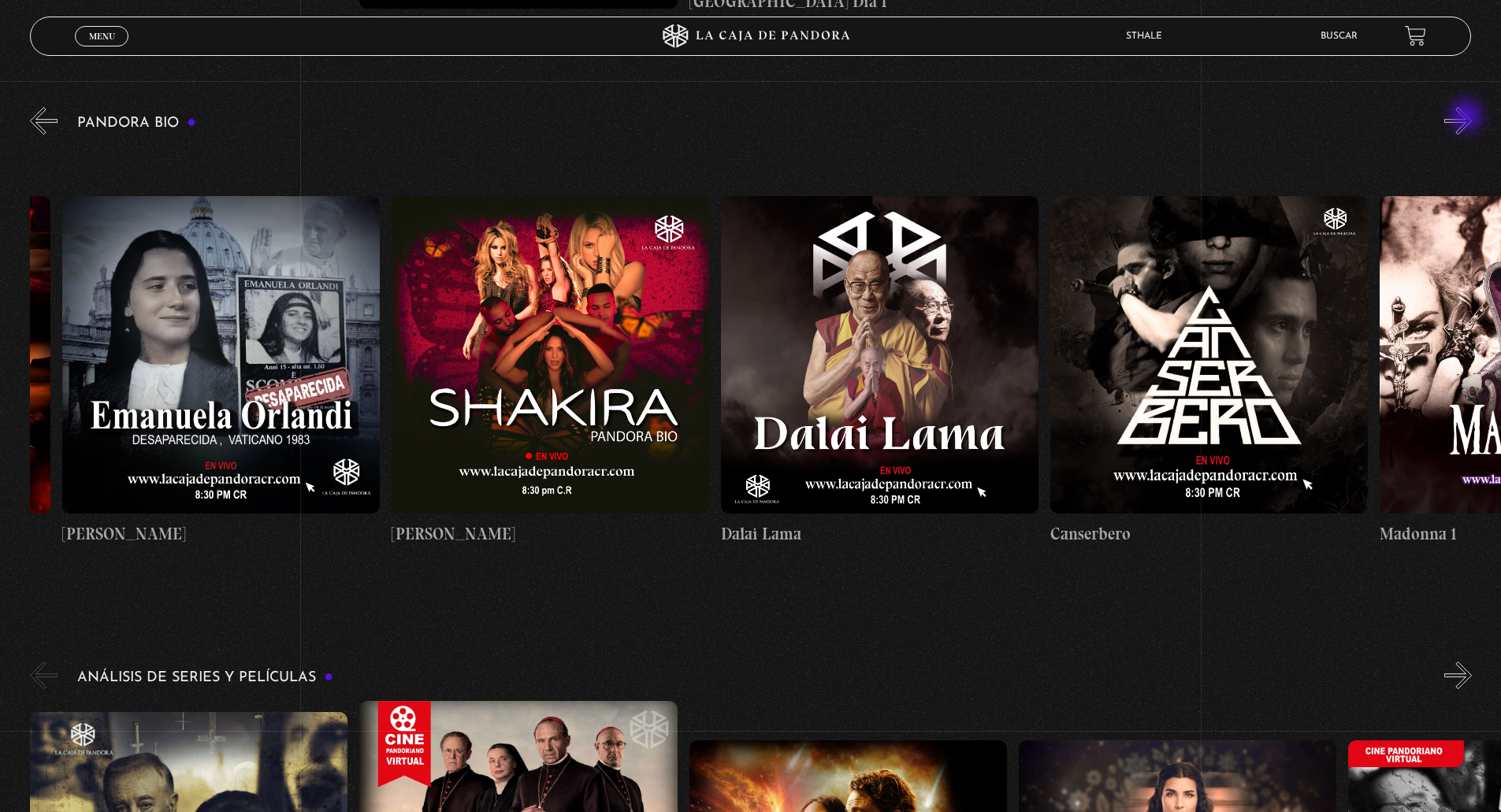
click at [1467, 118] on button "»" at bounding box center [1457, 121] width 28 height 28
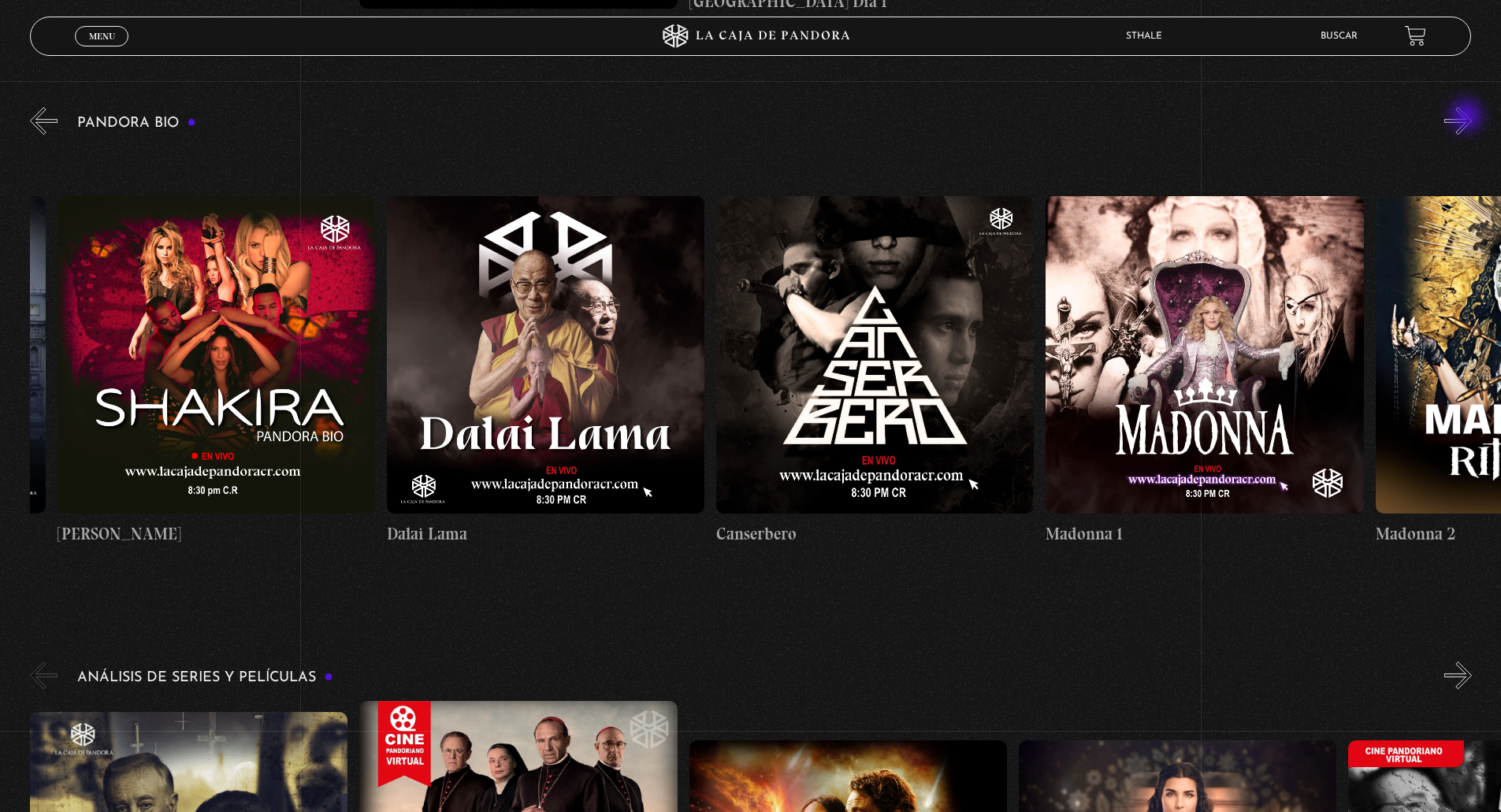
click at [1467, 118] on button "»" at bounding box center [1457, 121] width 28 height 28
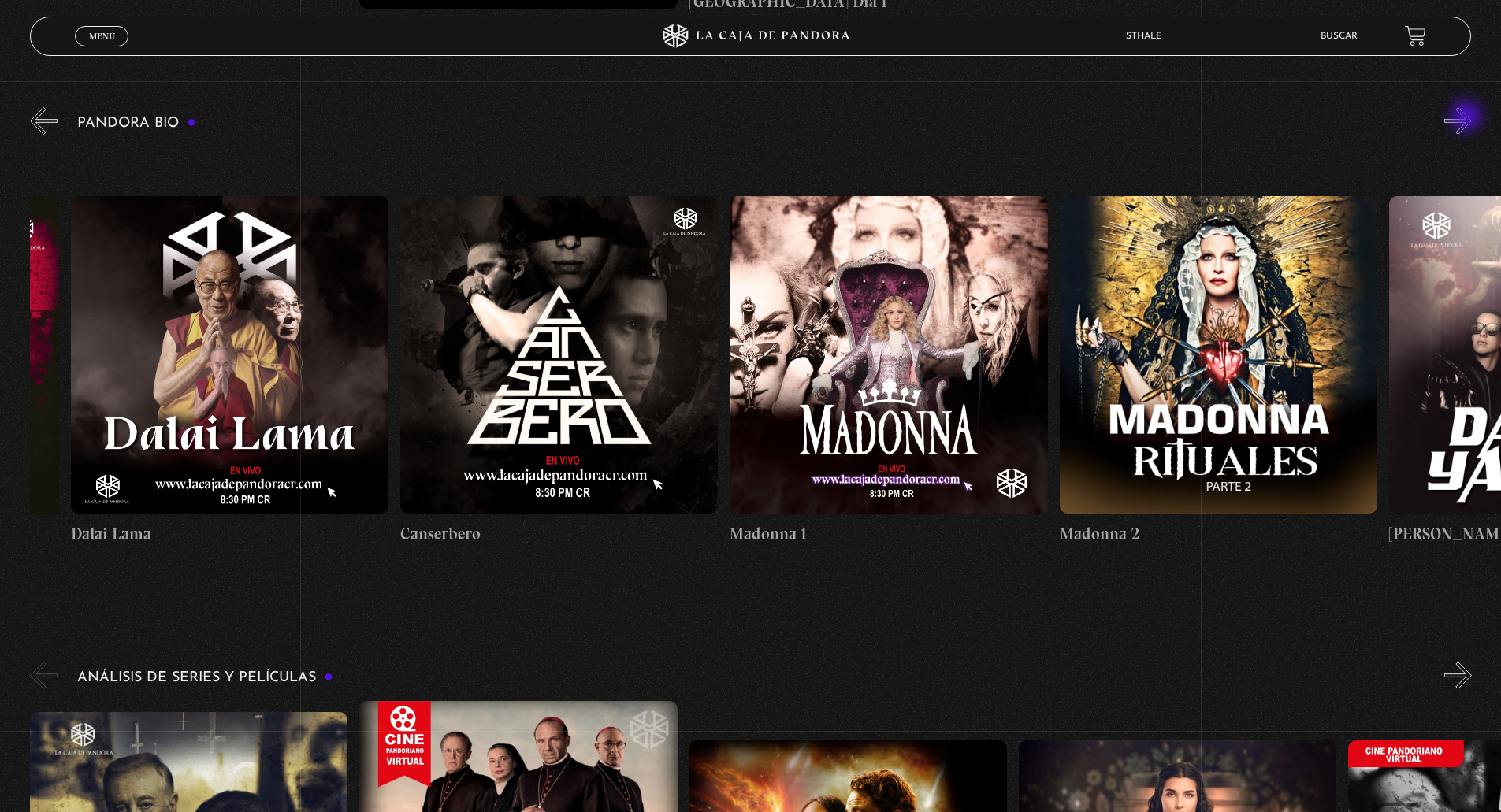
click at [1467, 118] on button "»" at bounding box center [1457, 121] width 28 height 28
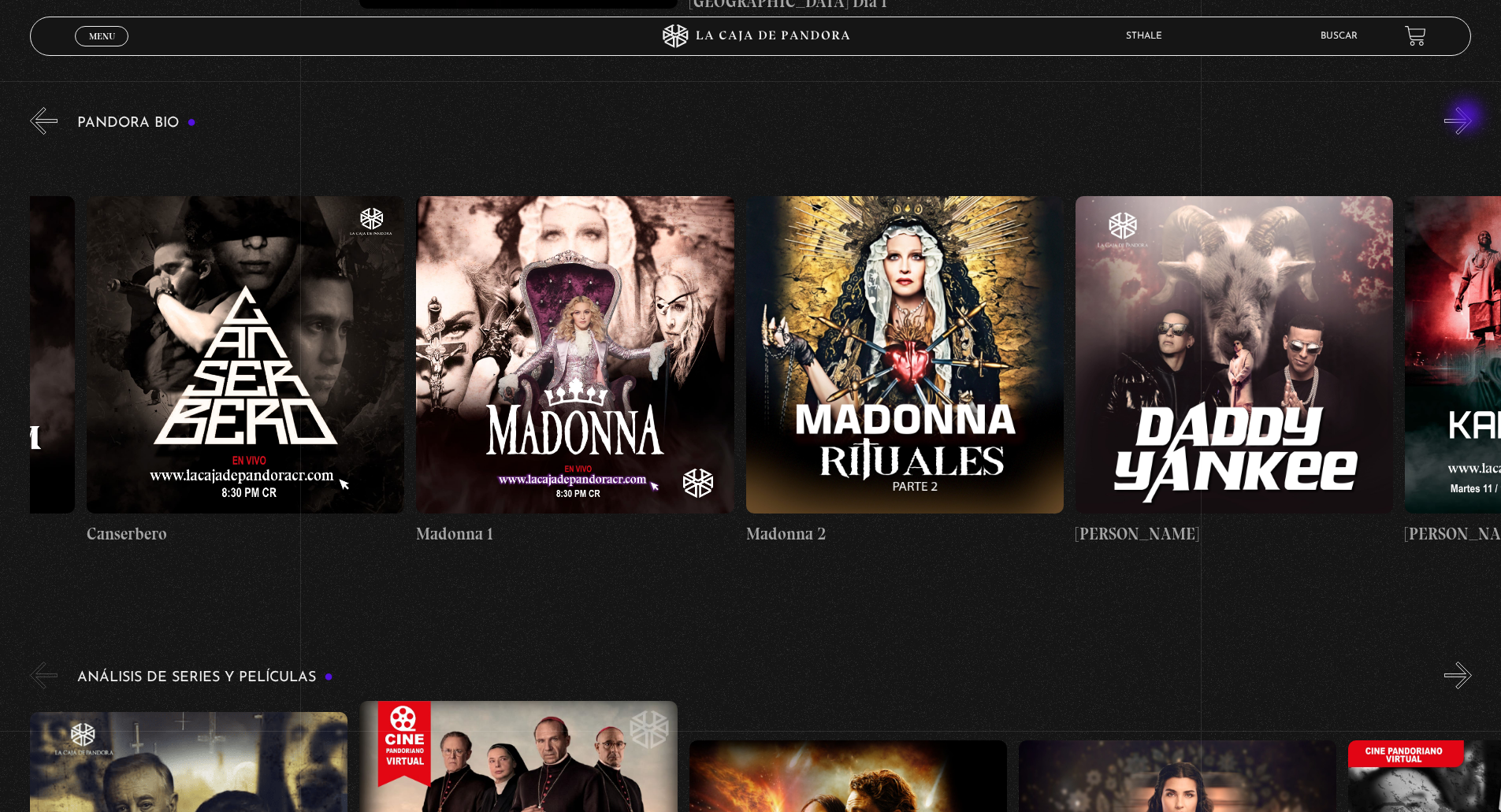
click at [1467, 118] on button "»" at bounding box center [1457, 121] width 28 height 28
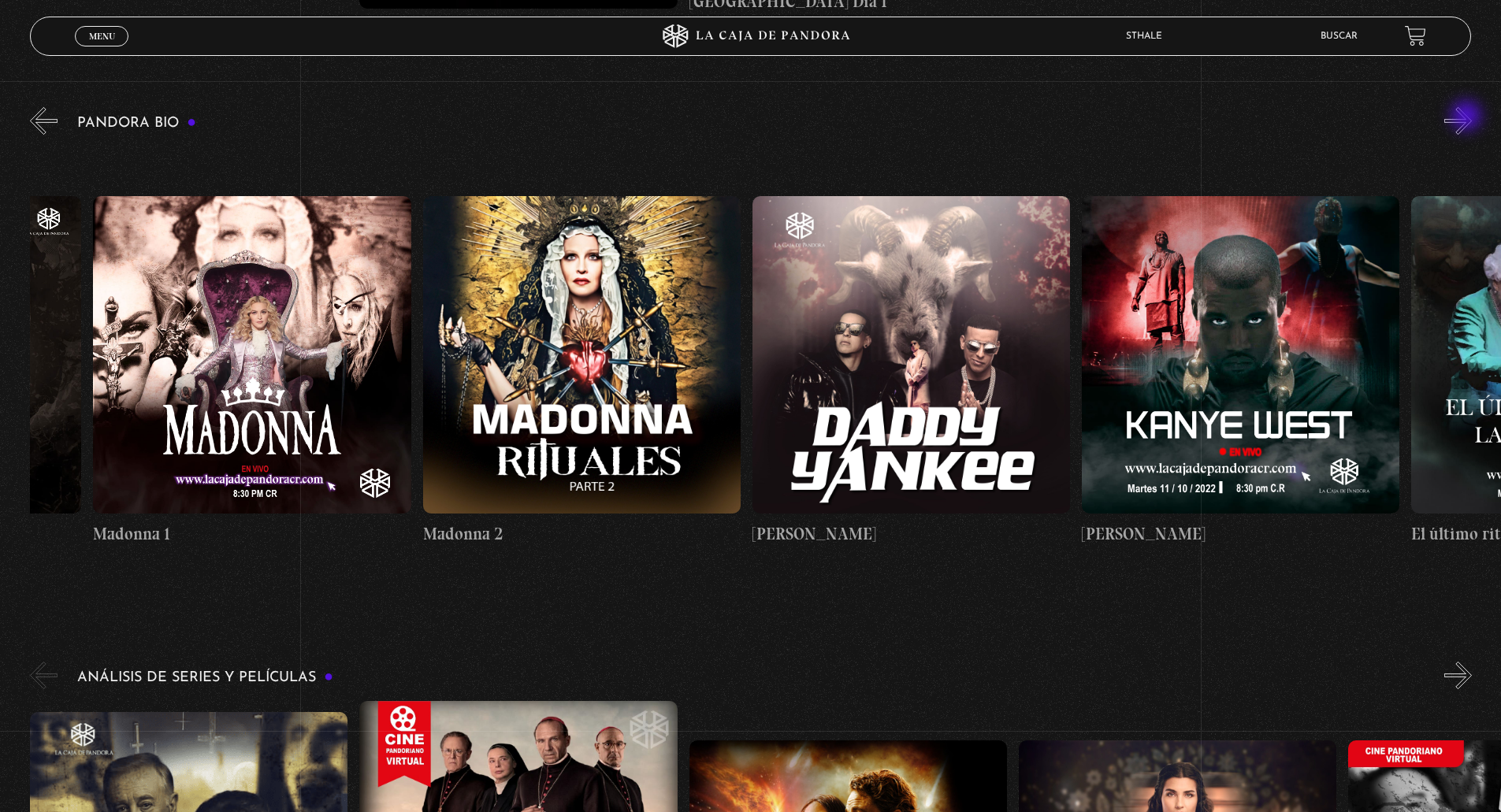
click at [1467, 118] on button "»" at bounding box center [1457, 121] width 28 height 28
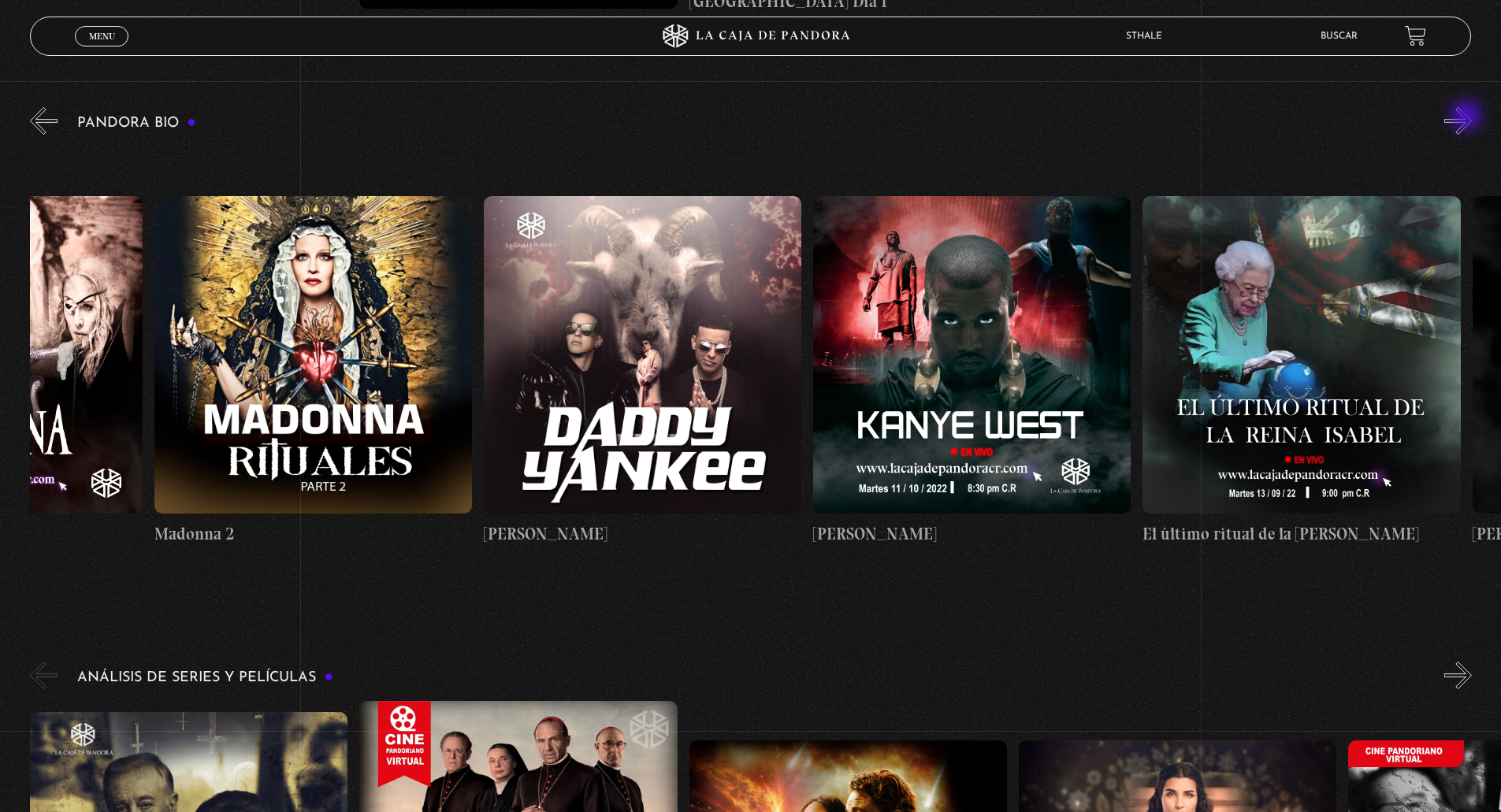
click at [1467, 118] on button "»" at bounding box center [1457, 121] width 28 height 28
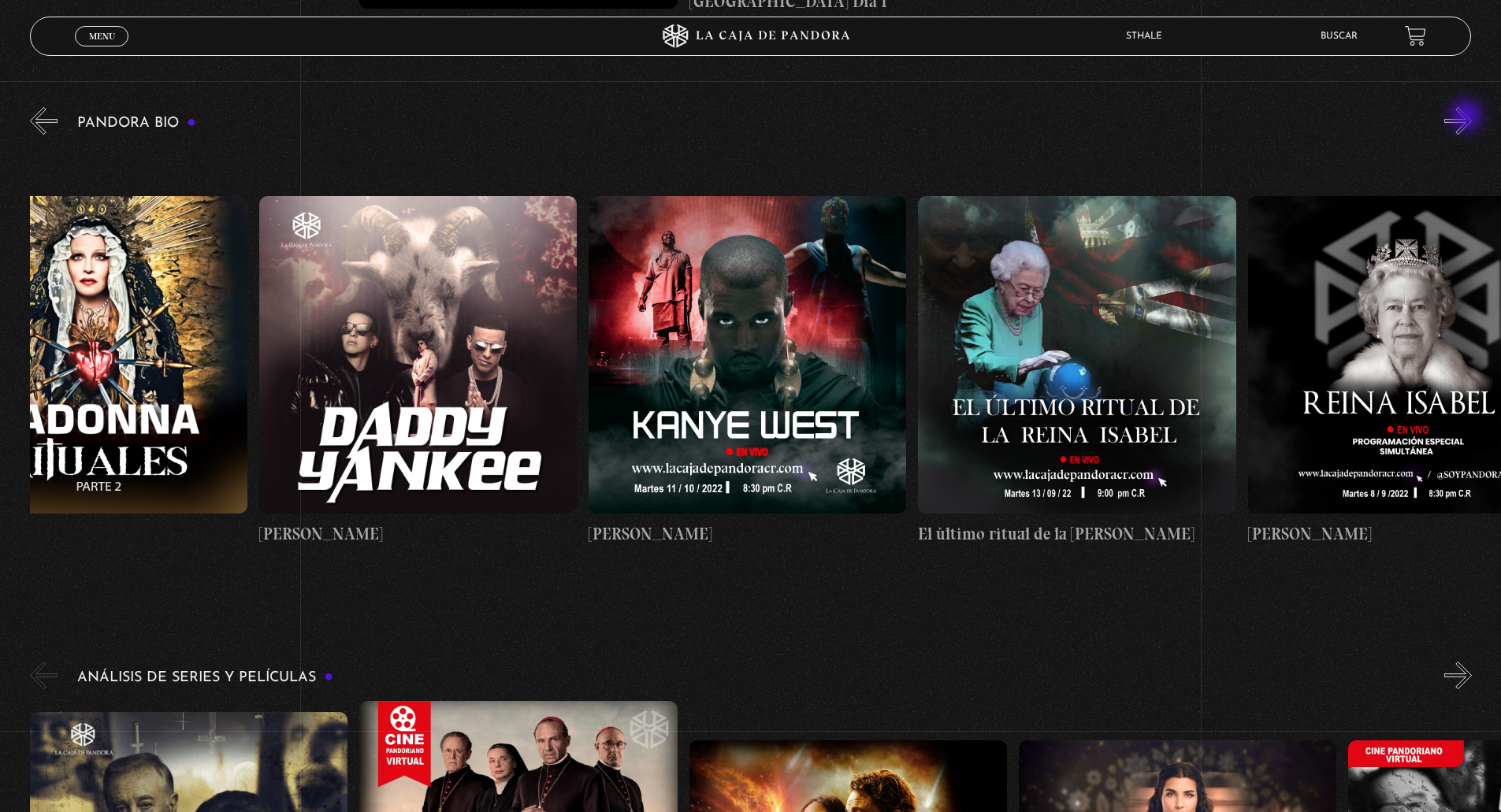
click at [1467, 118] on button "»" at bounding box center [1457, 121] width 28 height 28
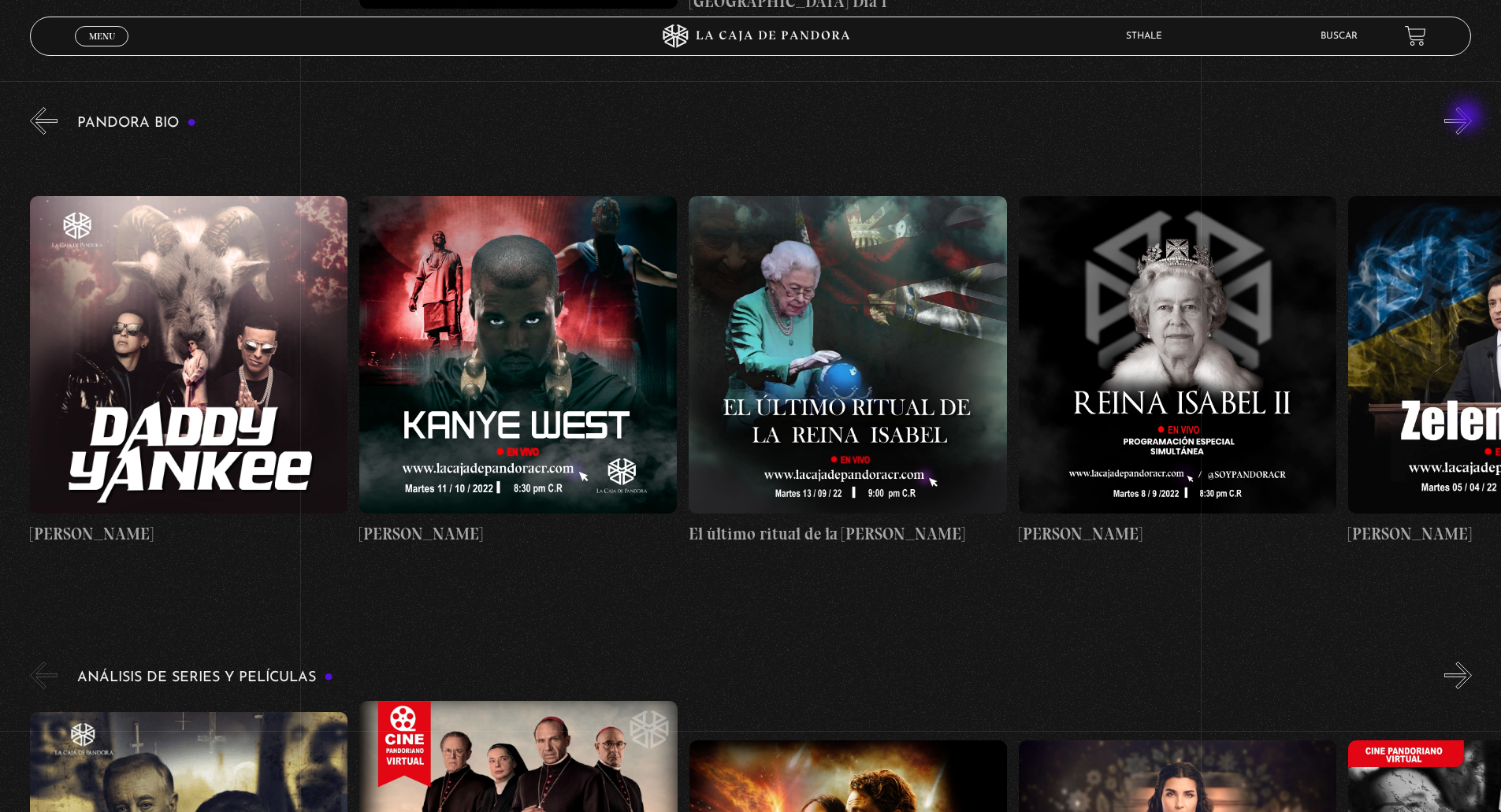
click at [1467, 118] on button "»" at bounding box center [1457, 121] width 28 height 28
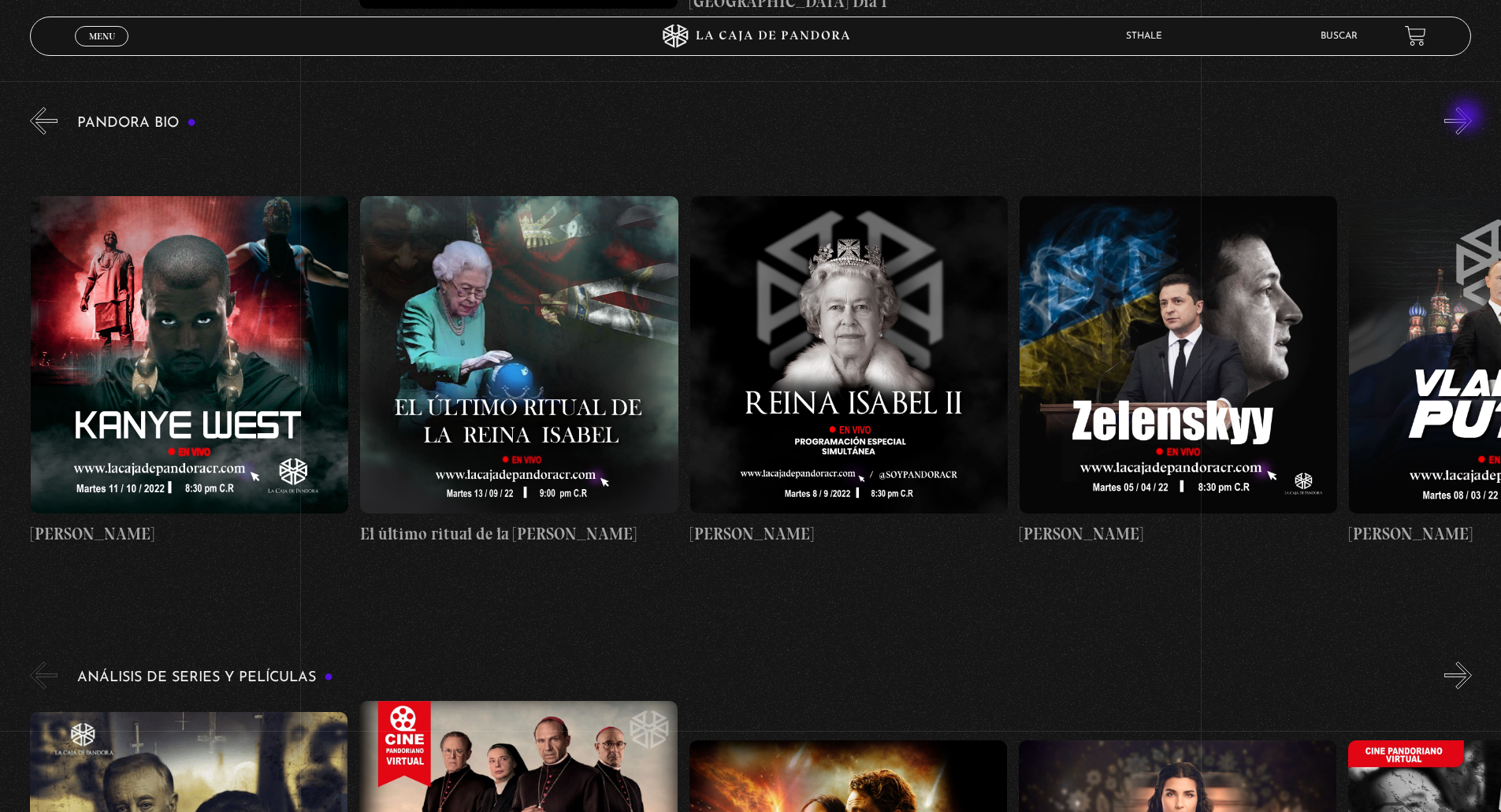
click at [1467, 118] on button "»" at bounding box center [1457, 121] width 28 height 28
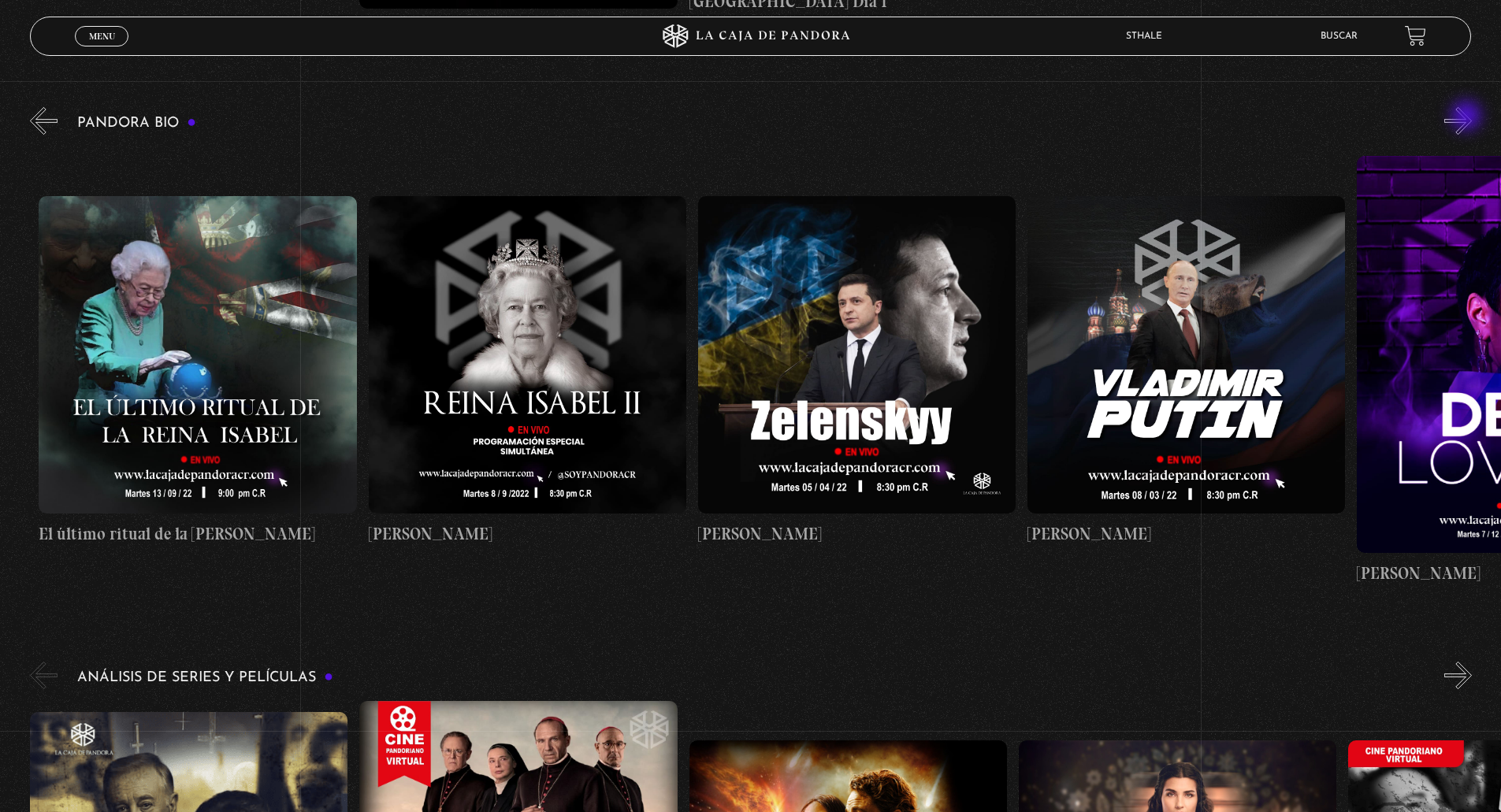
click at [1467, 118] on button "»" at bounding box center [1457, 121] width 28 height 28
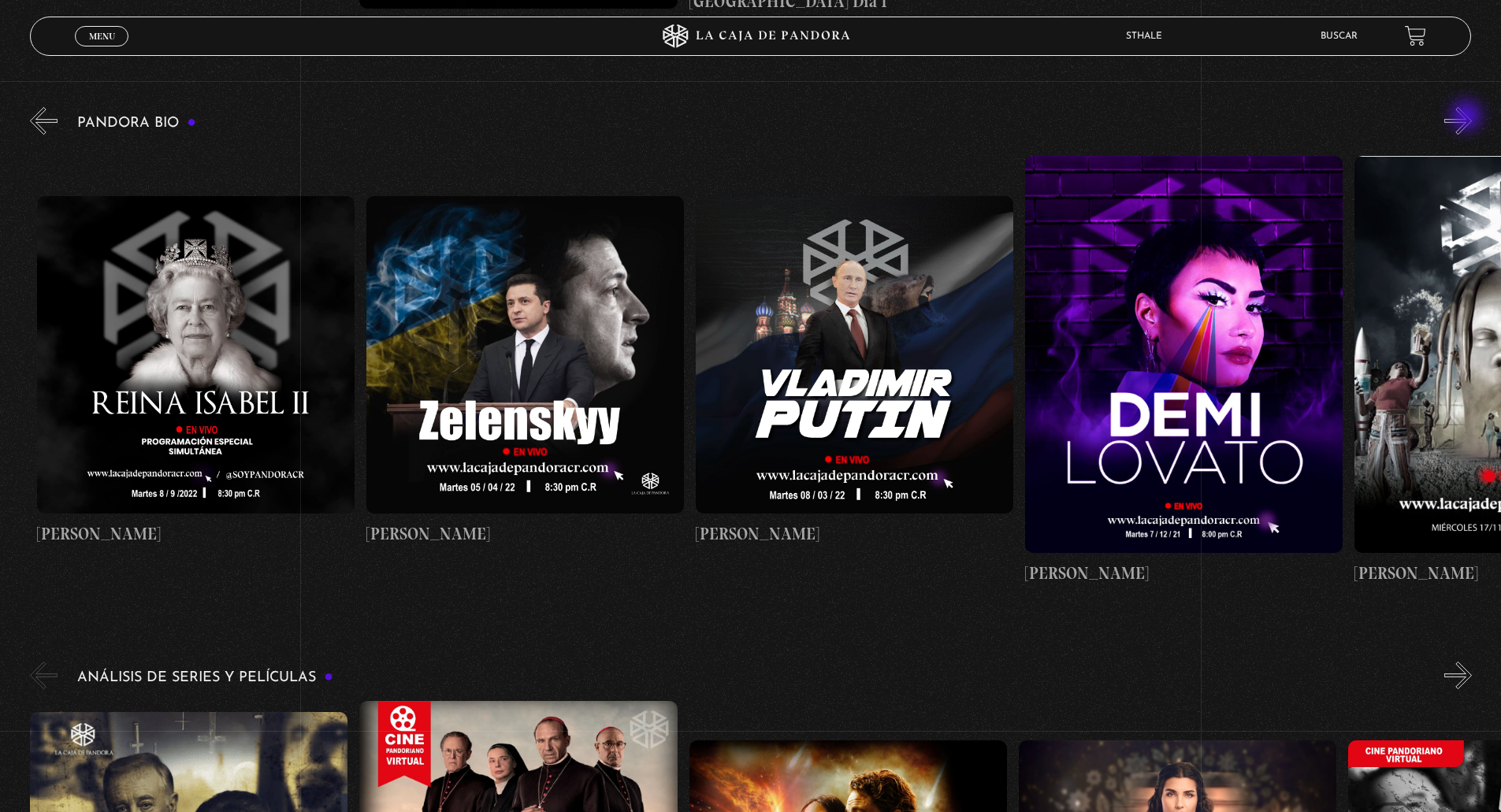
click at [1467, 118] on button "»" at bounding box center [1457, 121] width 28 height 28
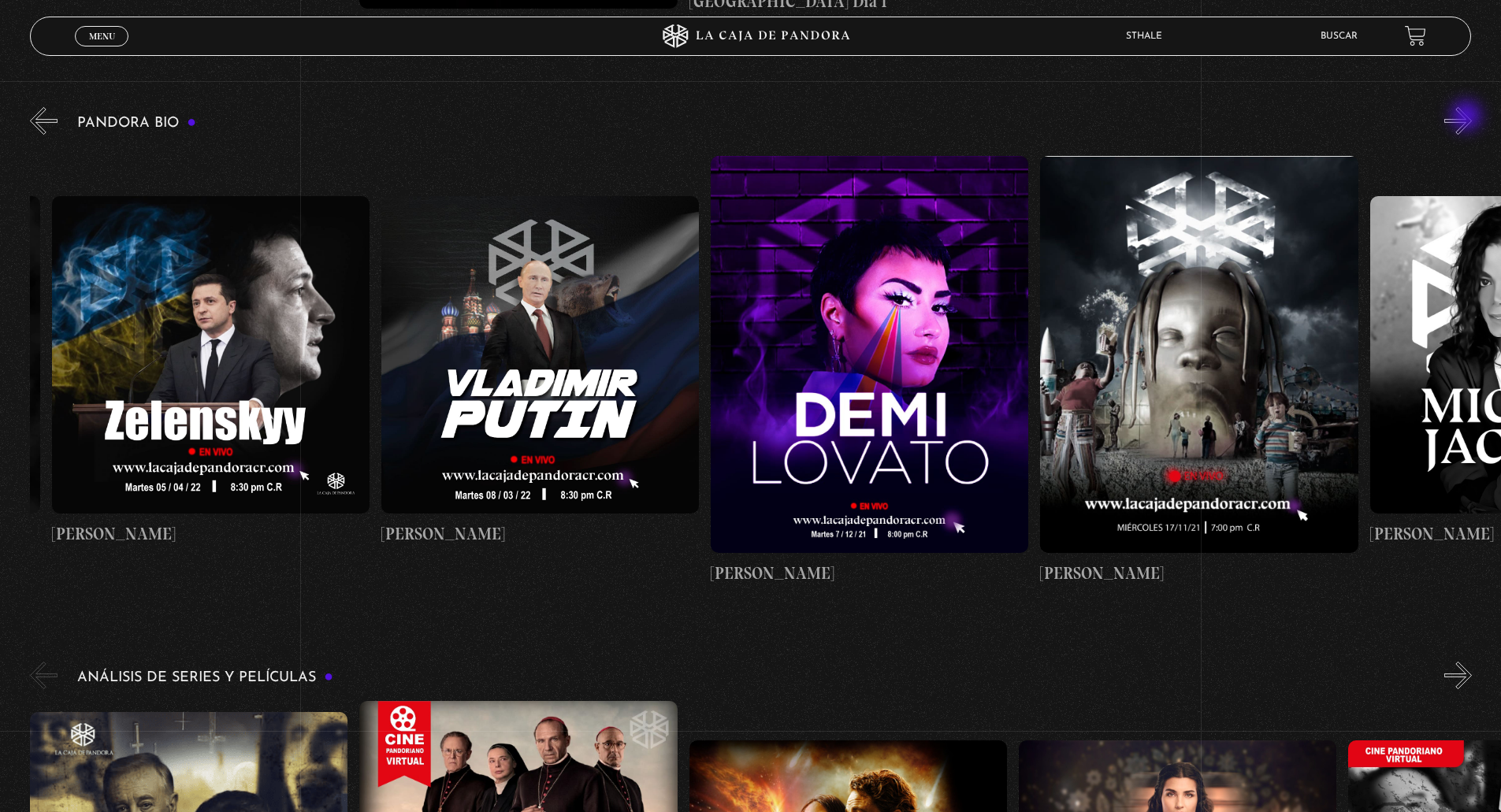
click at [1467, 118] on button "»" at bounding box center [1457, 121] width 28 height 28
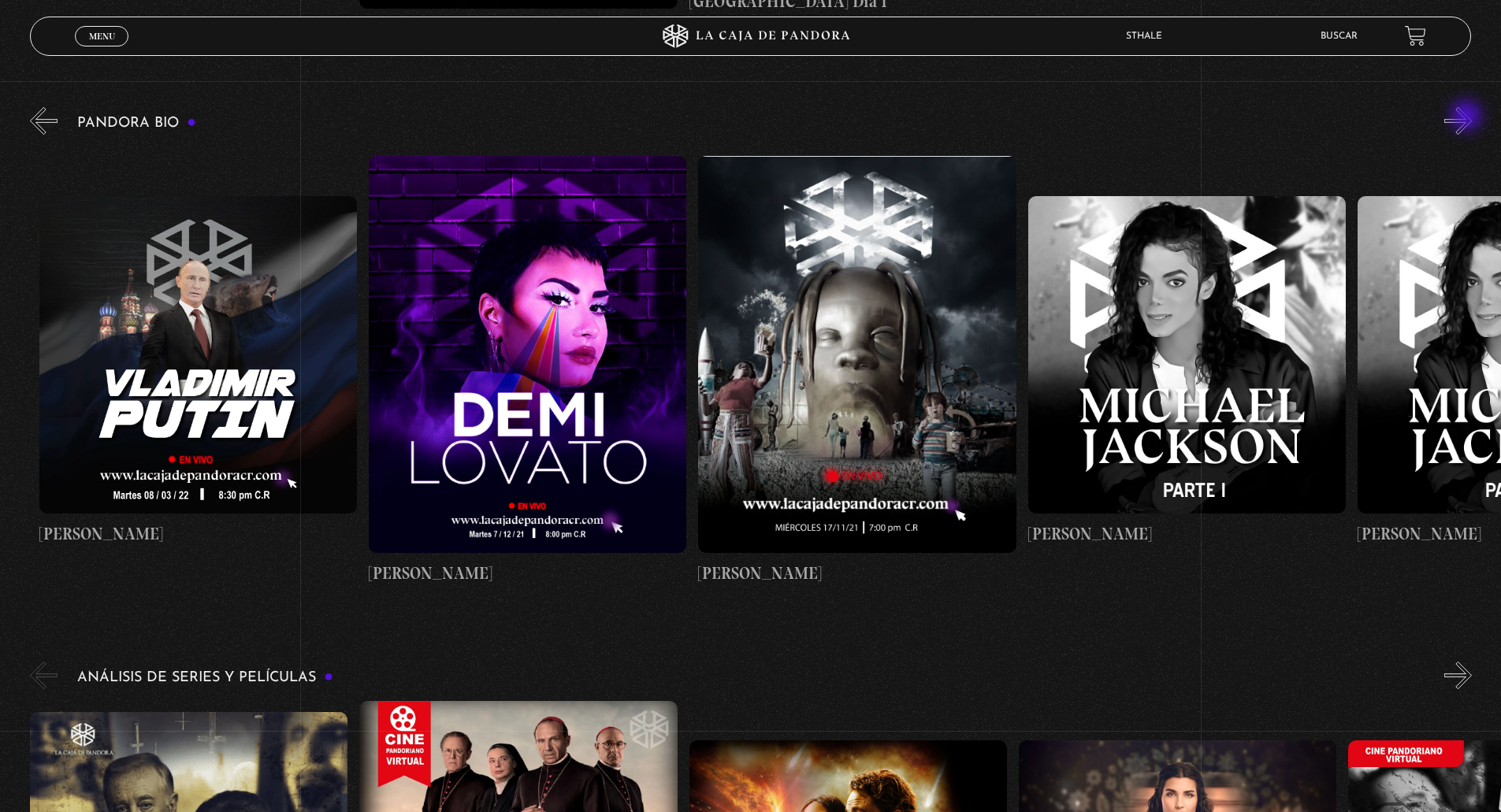
click at [1467, 118] on button "»" at bounding box center [1457, 121] width 28 height 28
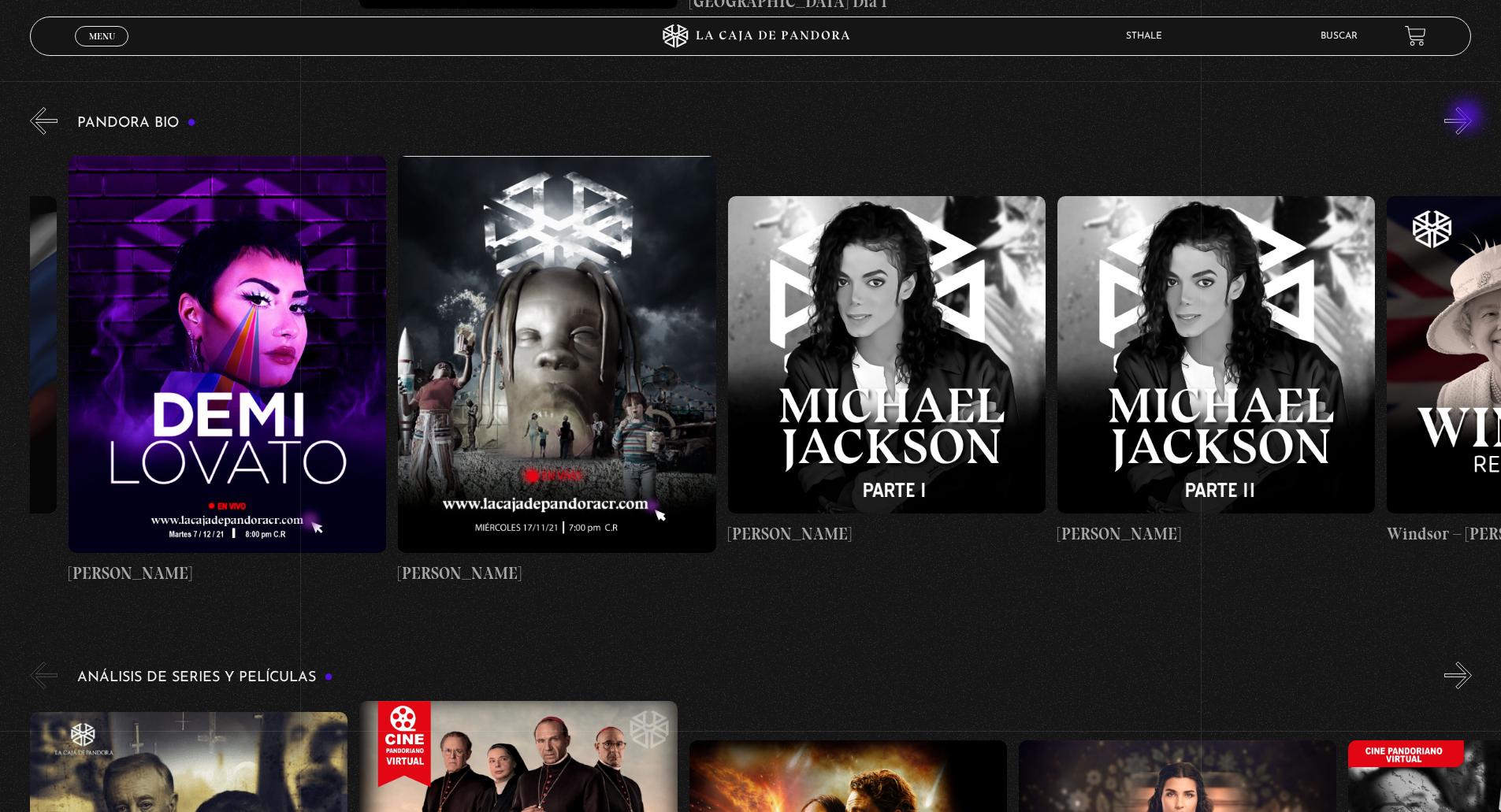
click at [1467, 118] on button "»" at bounding box center [1457, 121] width 28 height 28
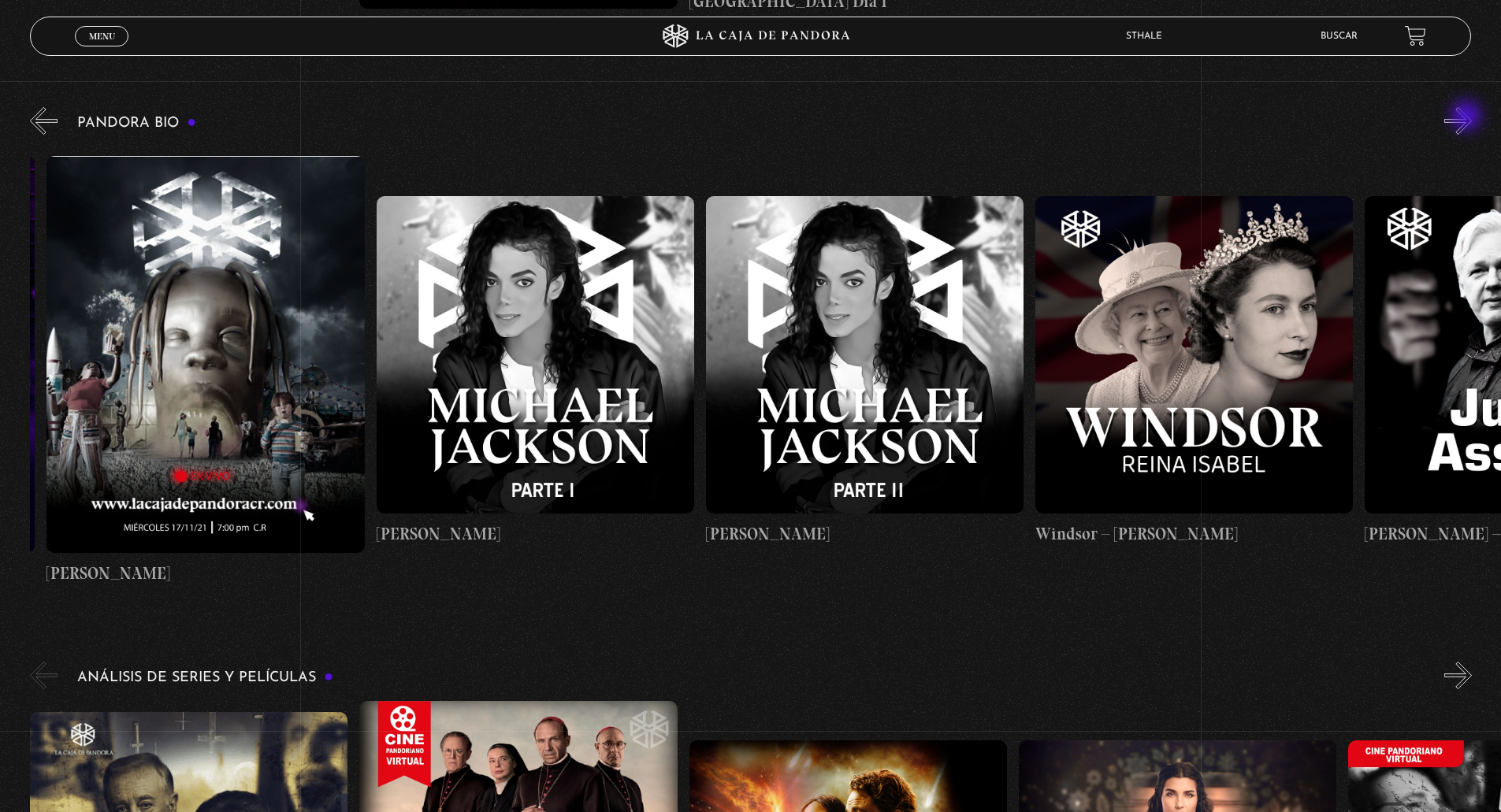
click at [1467, 118] on button "»" at bounding box center [1457, 121] width 28 height 28
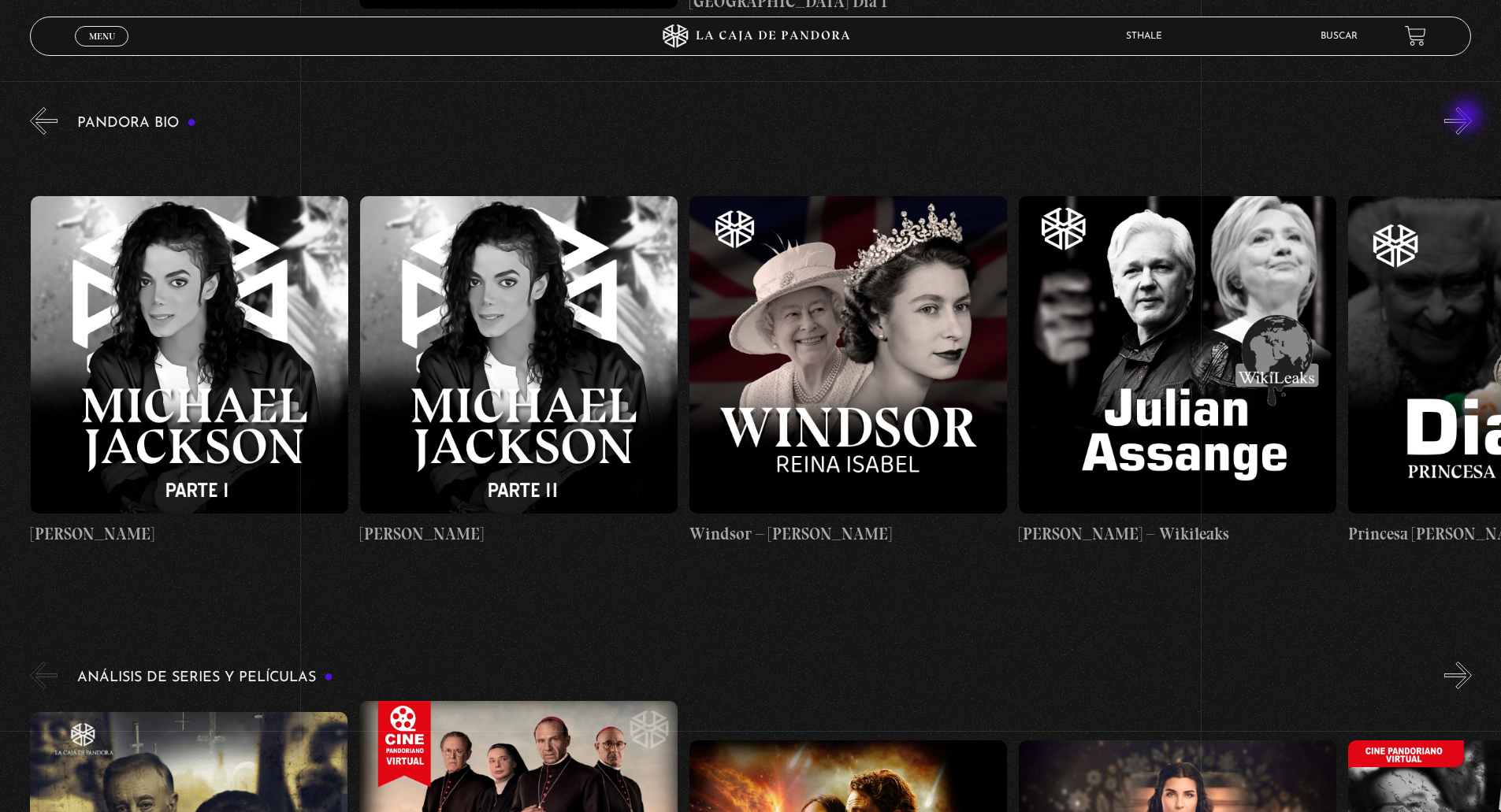
click at [1467, 118] on button "»" at bounding box center [1457, 121] width 28 height 28
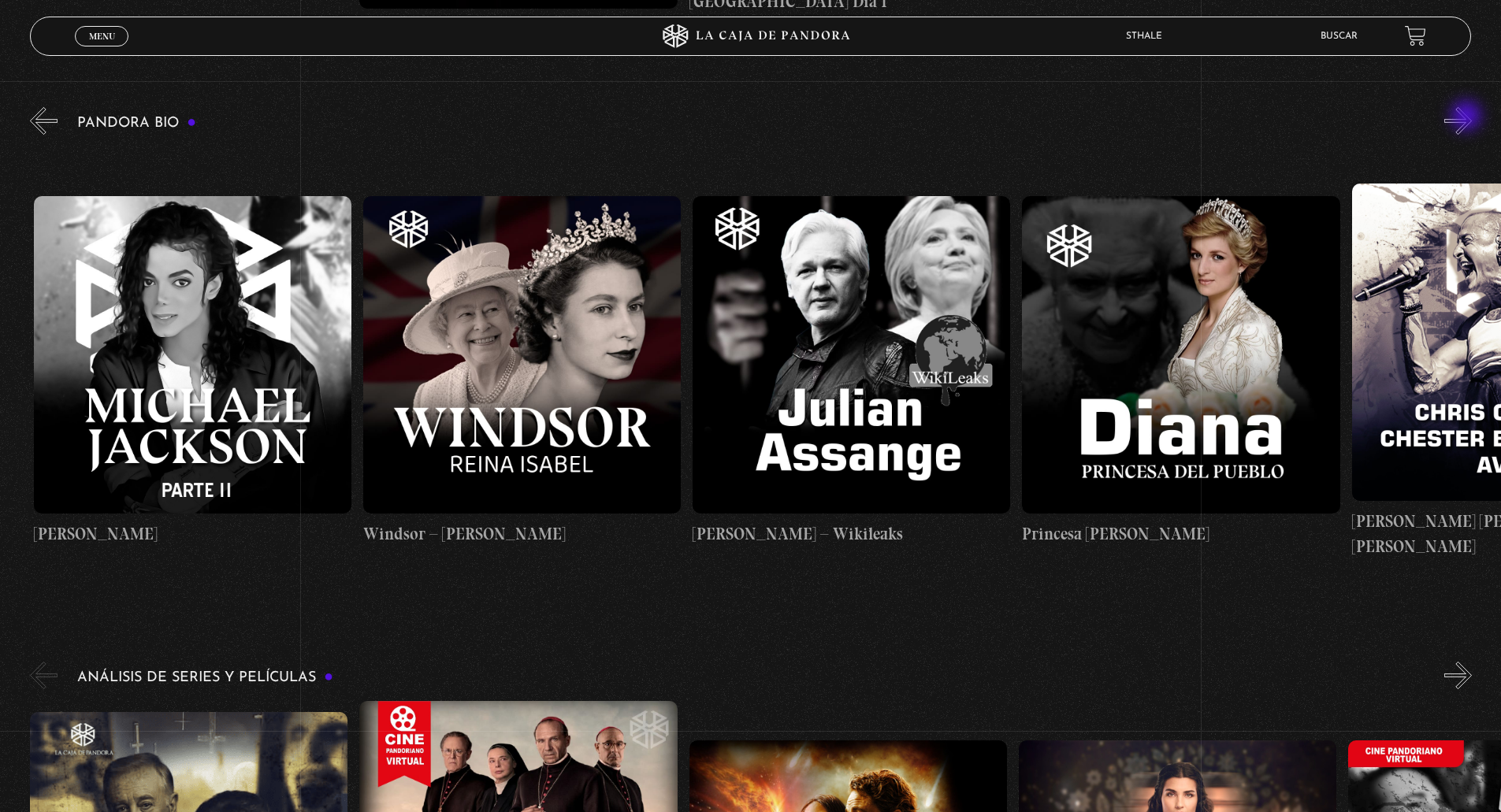
click at [1467, 118] on button "»" at bounding box center [1457, 121] width 28 height 28
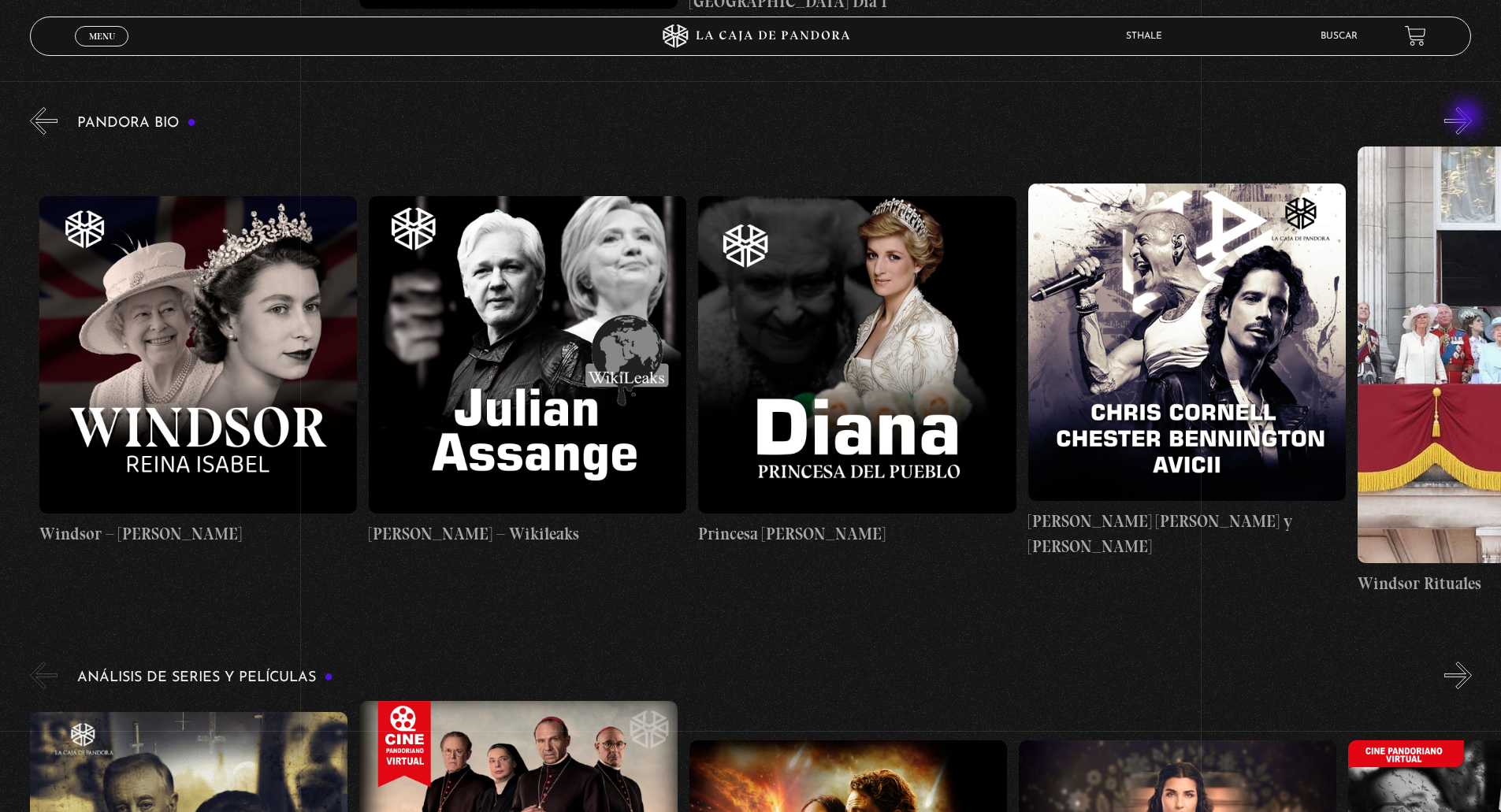
click at [1467, 118] on button "»" at bounding box center [1457, 121] width 28 height 28
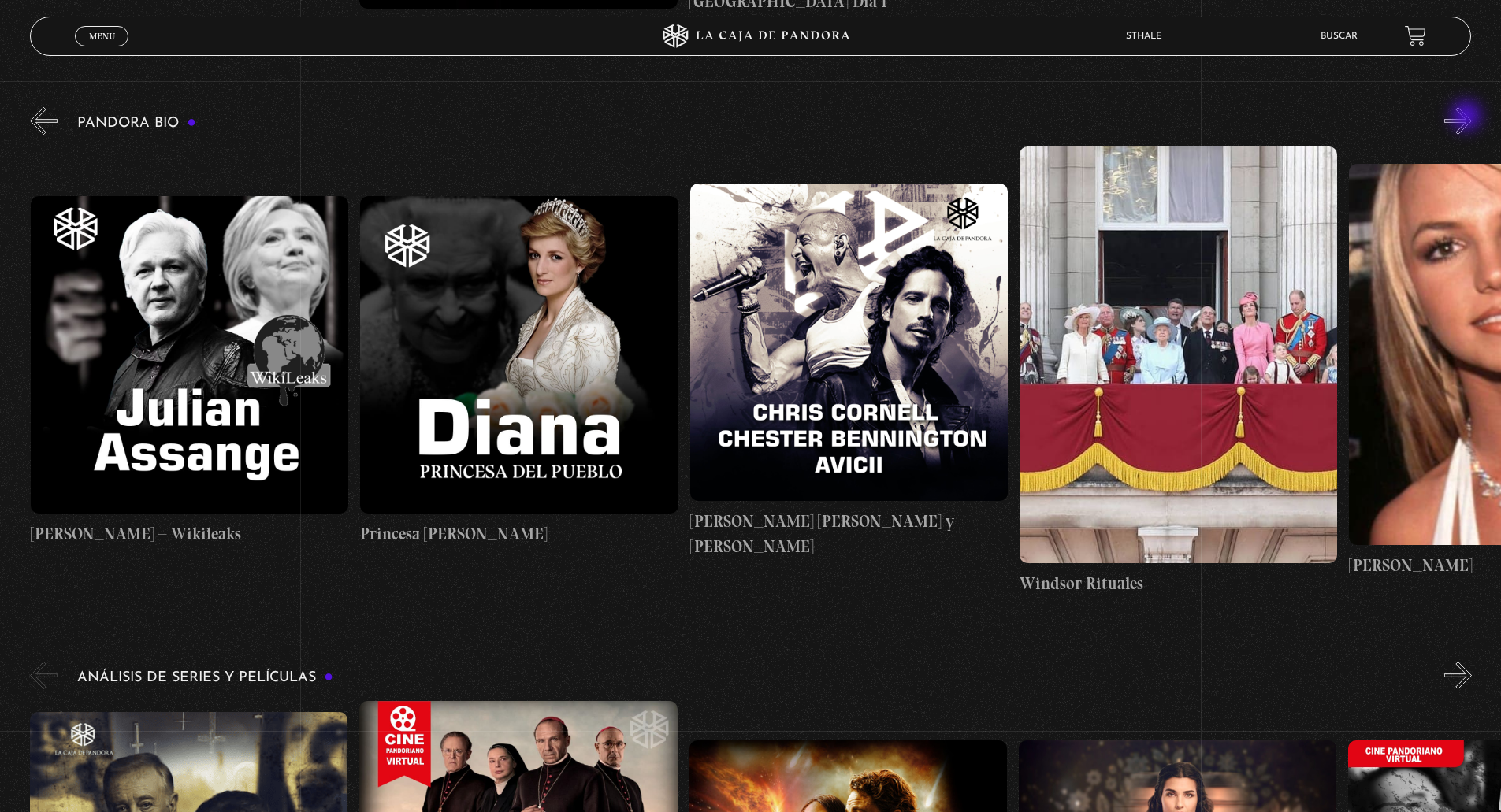
click at [1467, 118] on button "»" at bounding box center [1457, 121] width 28 height 28
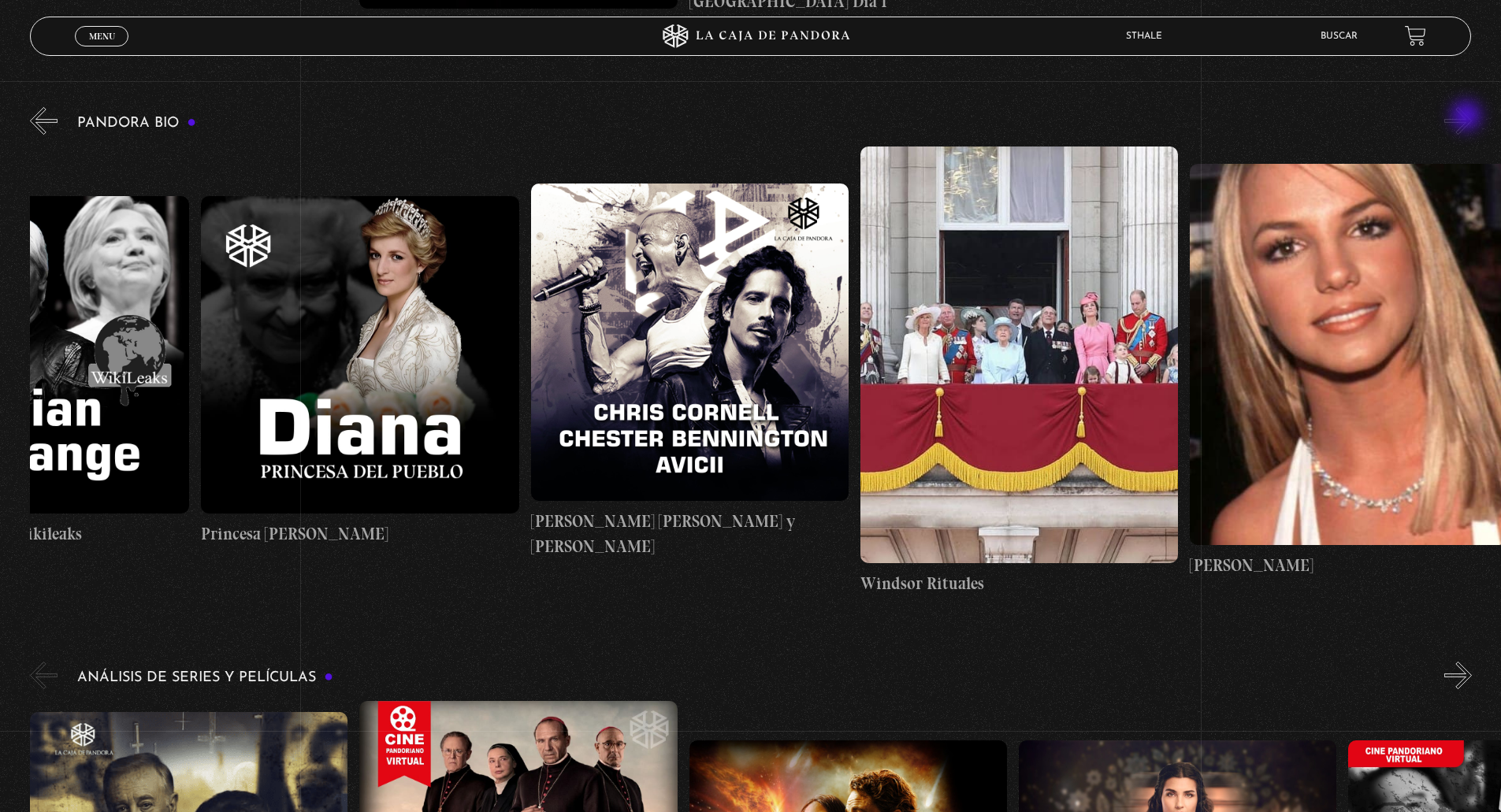
scroll to position [0, 6424]
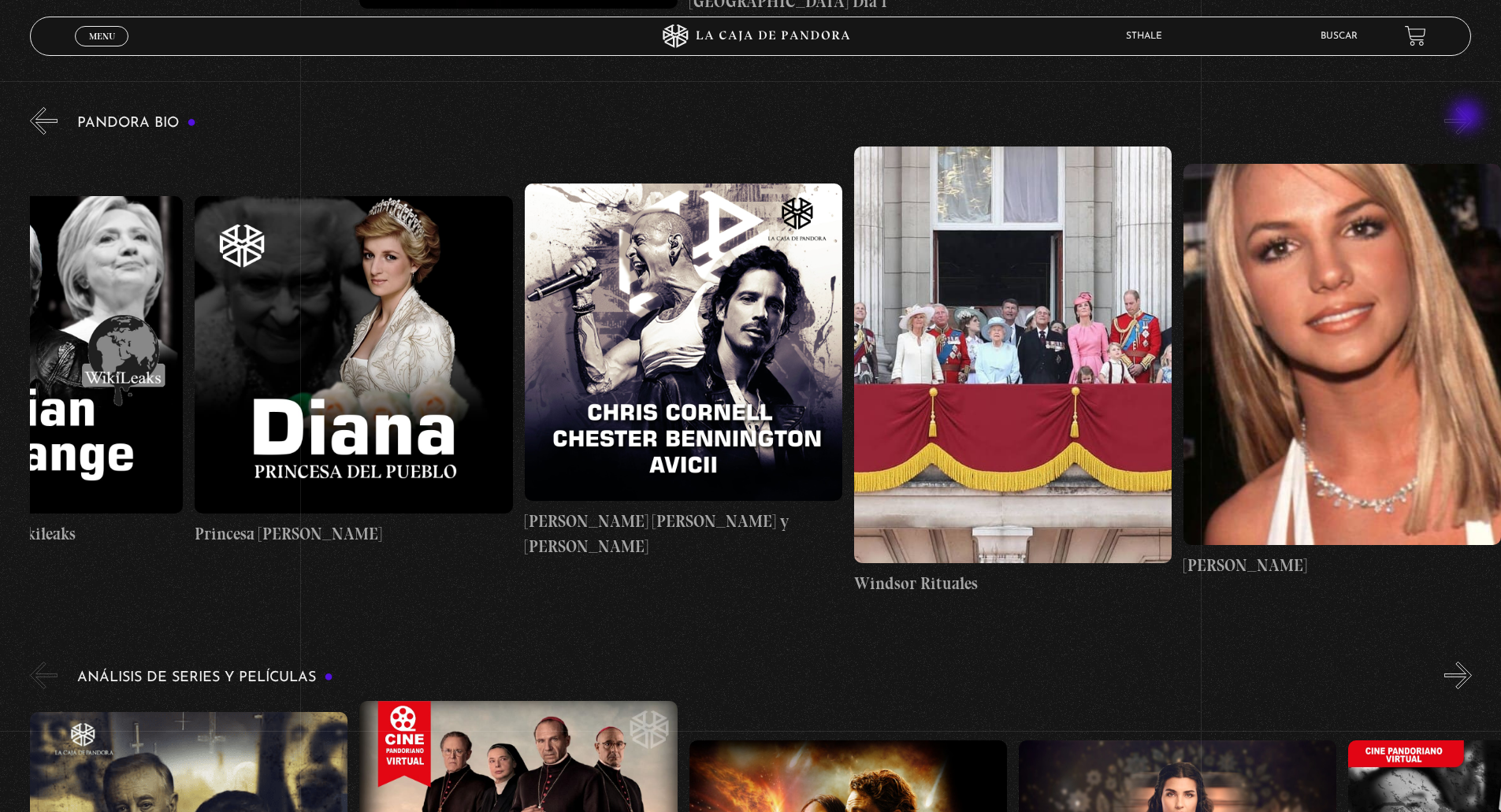
click at [1467, 118] on button "»" at bounding box center [1457, 121] width 28 height 28
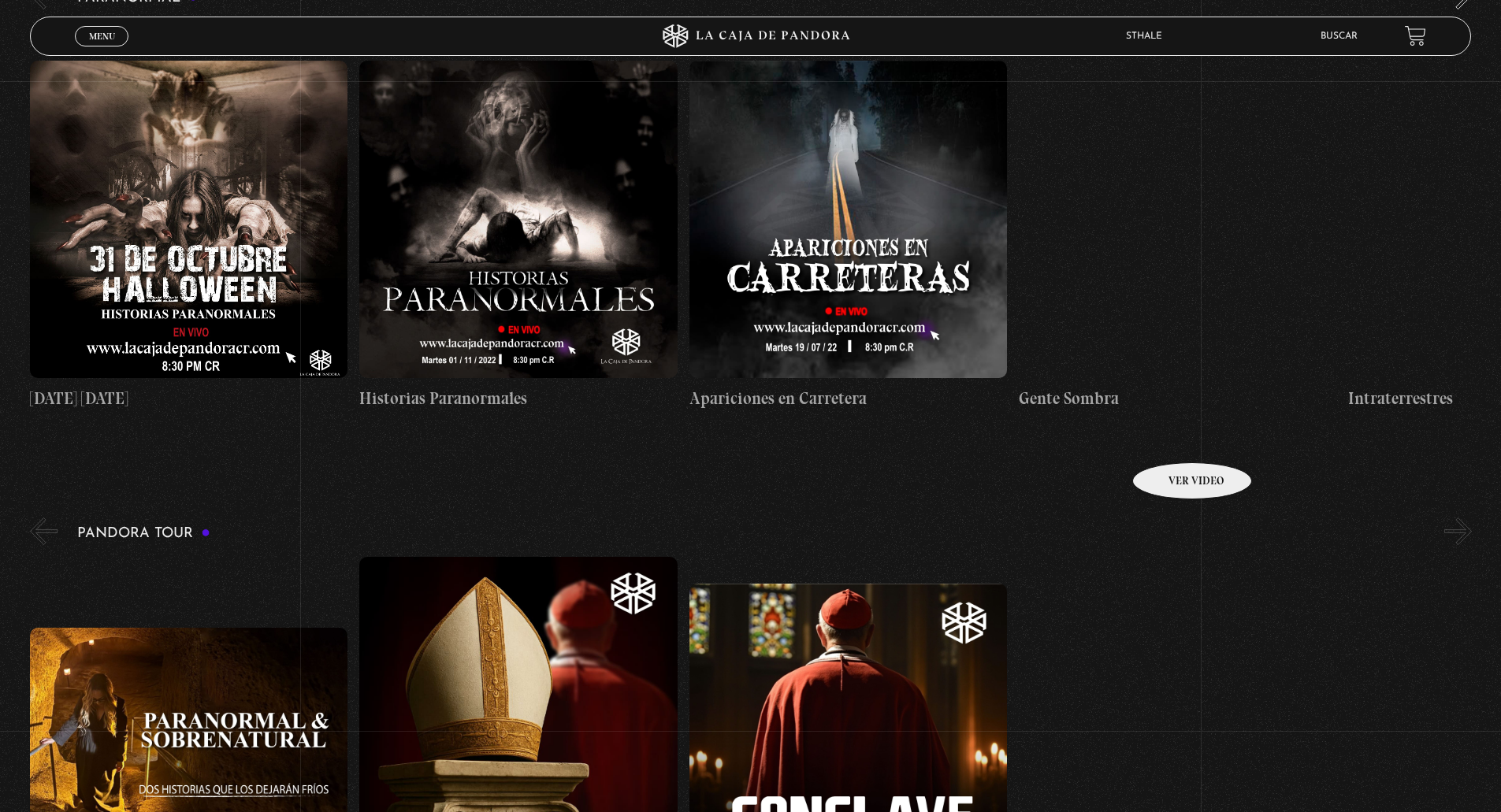
scroll to position [1654, 0]
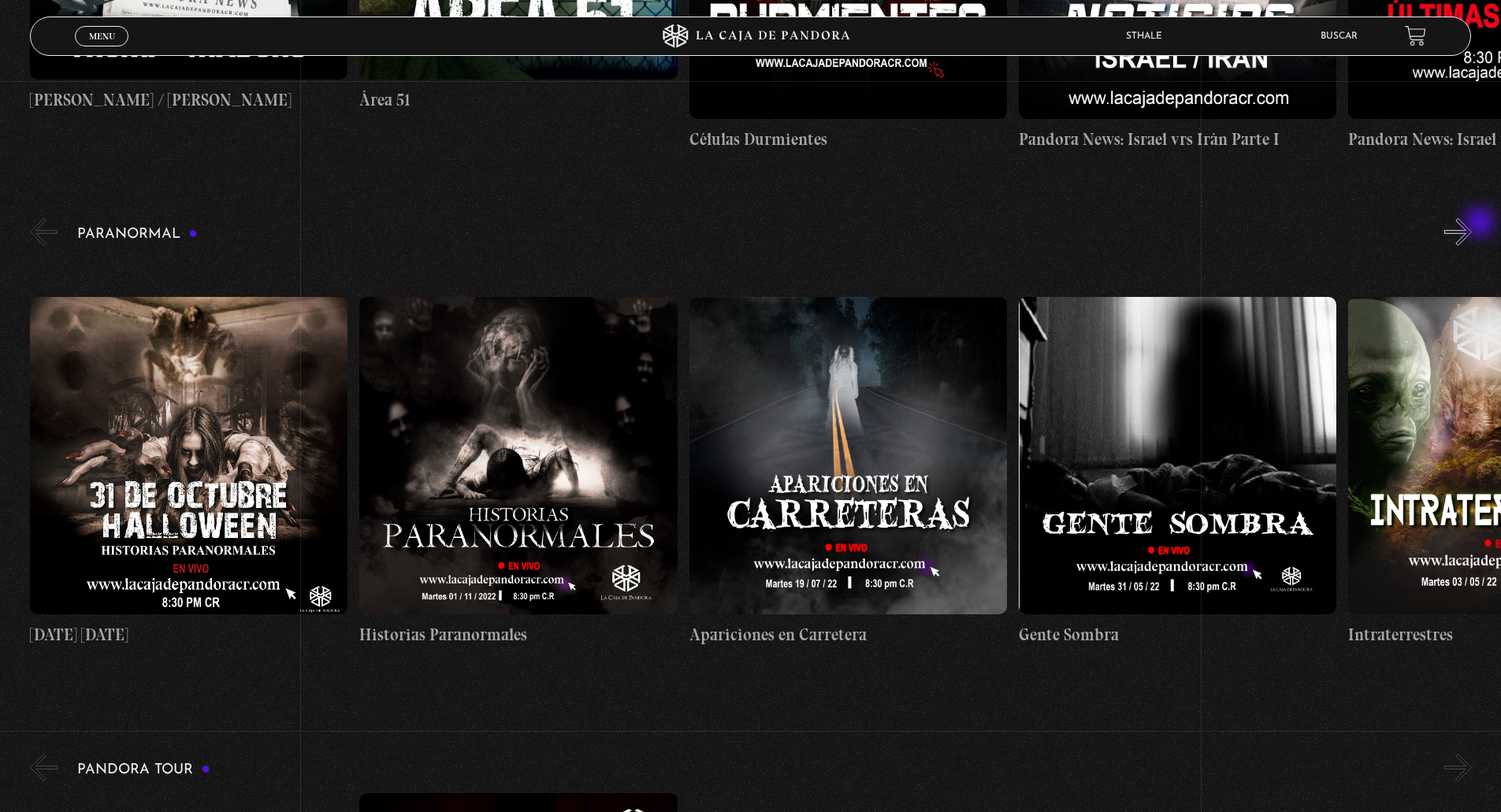
click at [1471, 224] on button "»" at bounding box center [1457, 232] width 28 height 28
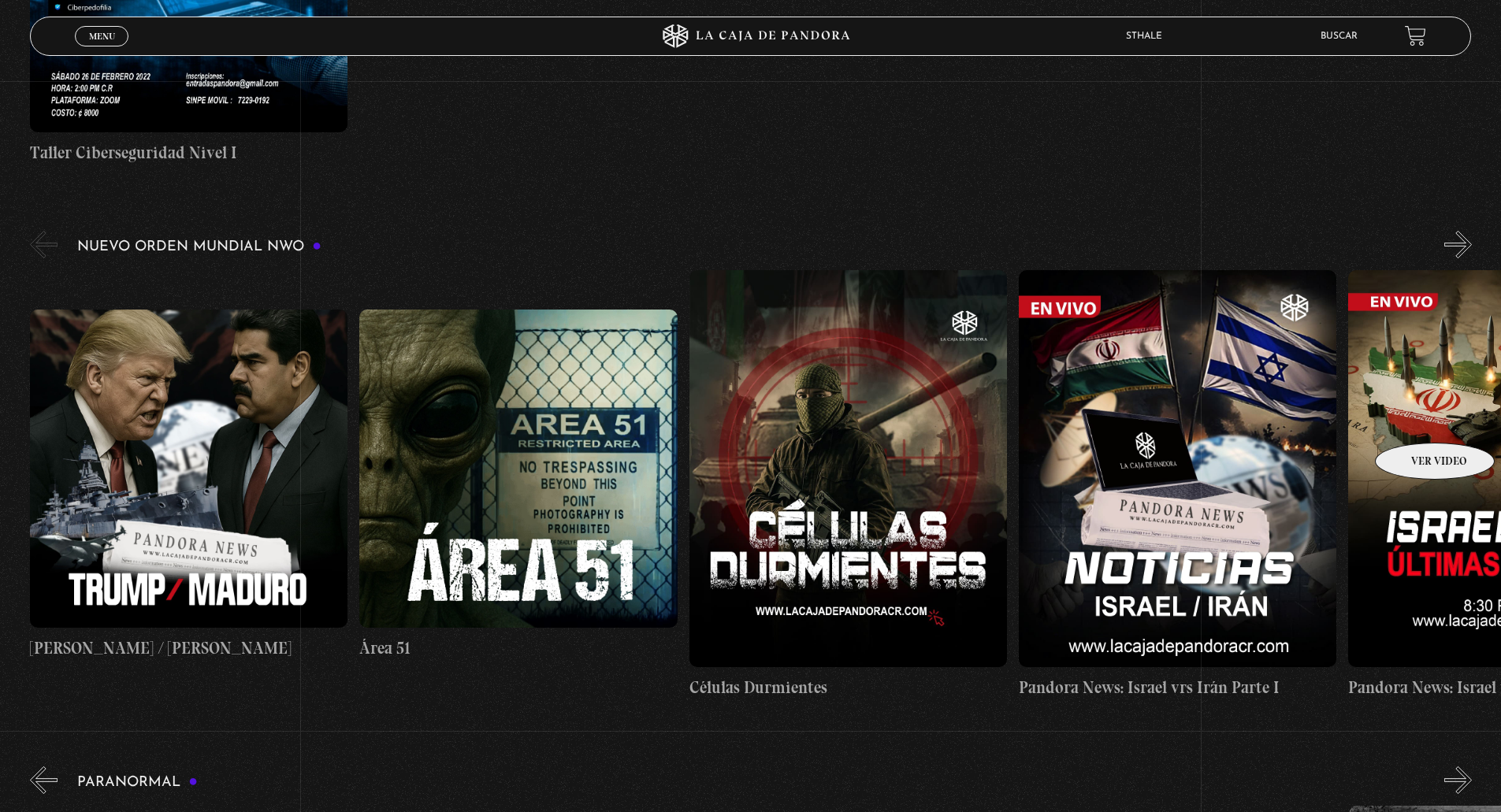
scroll to position [0, 330]
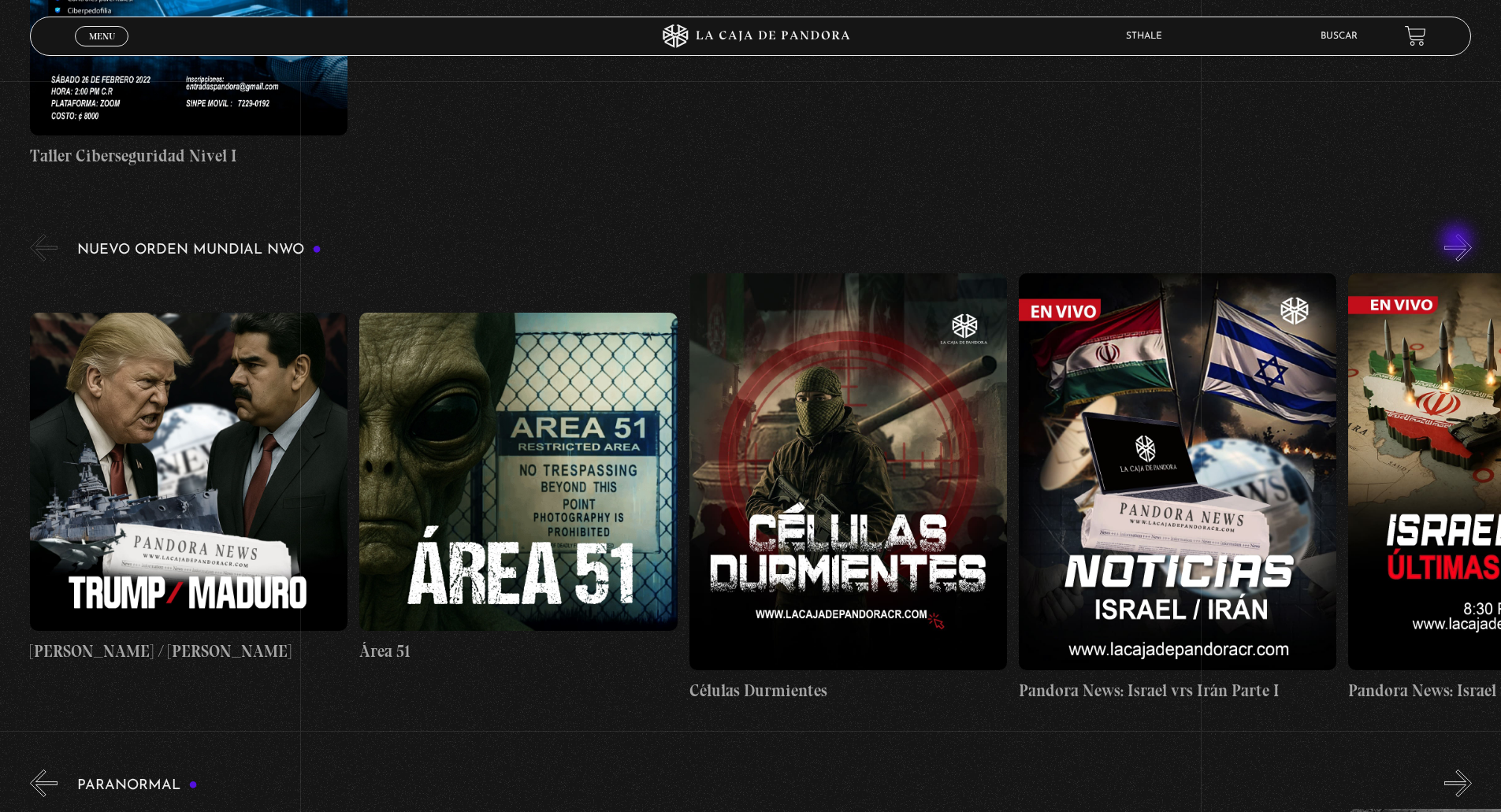
click at [1471, 240] on button "»" at bounding box center [1457, 247] width 28 height 28
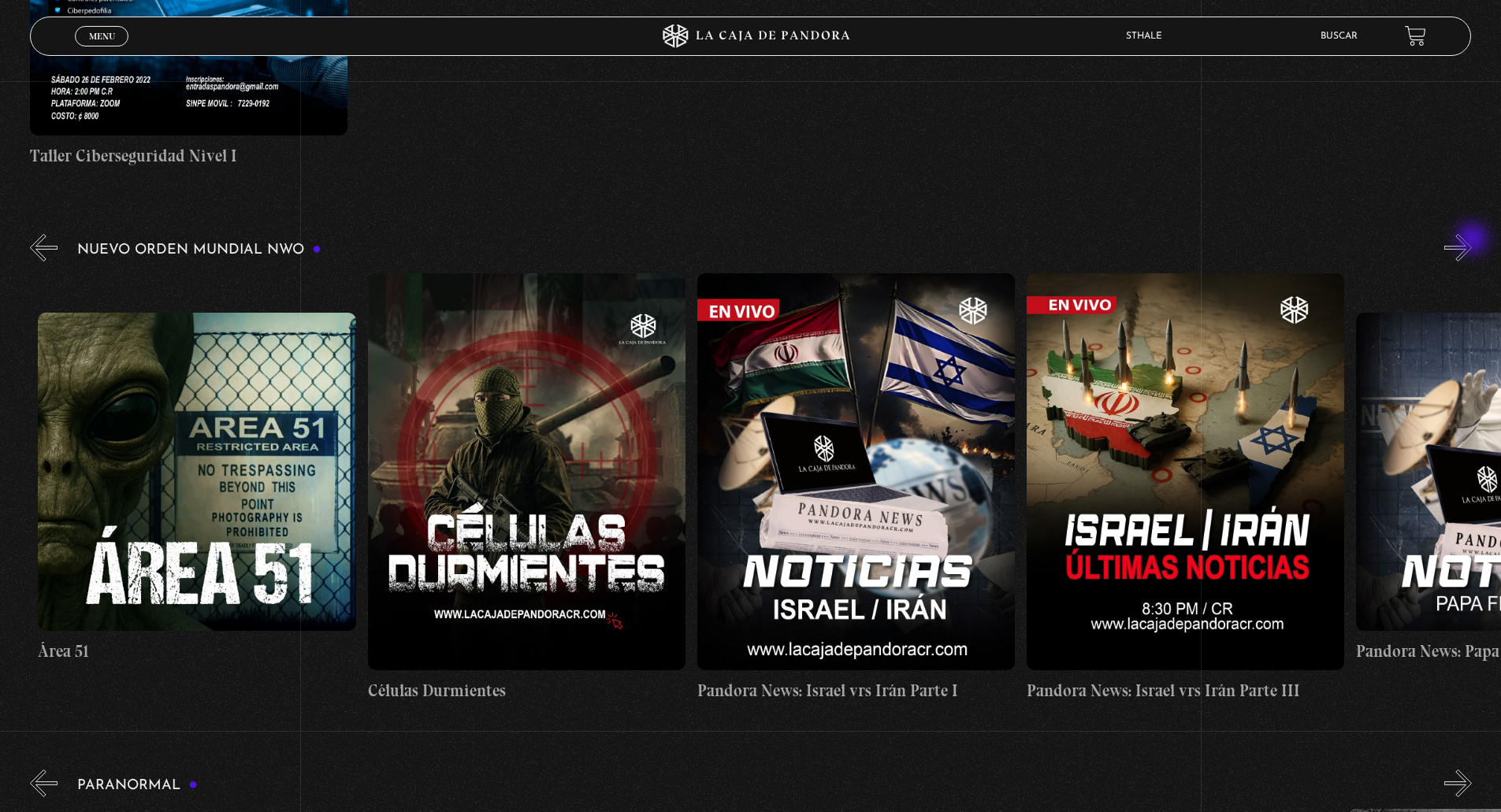
click at [1471, 240] on button "»" at bounding box center [1457, 247] width 28 height 28
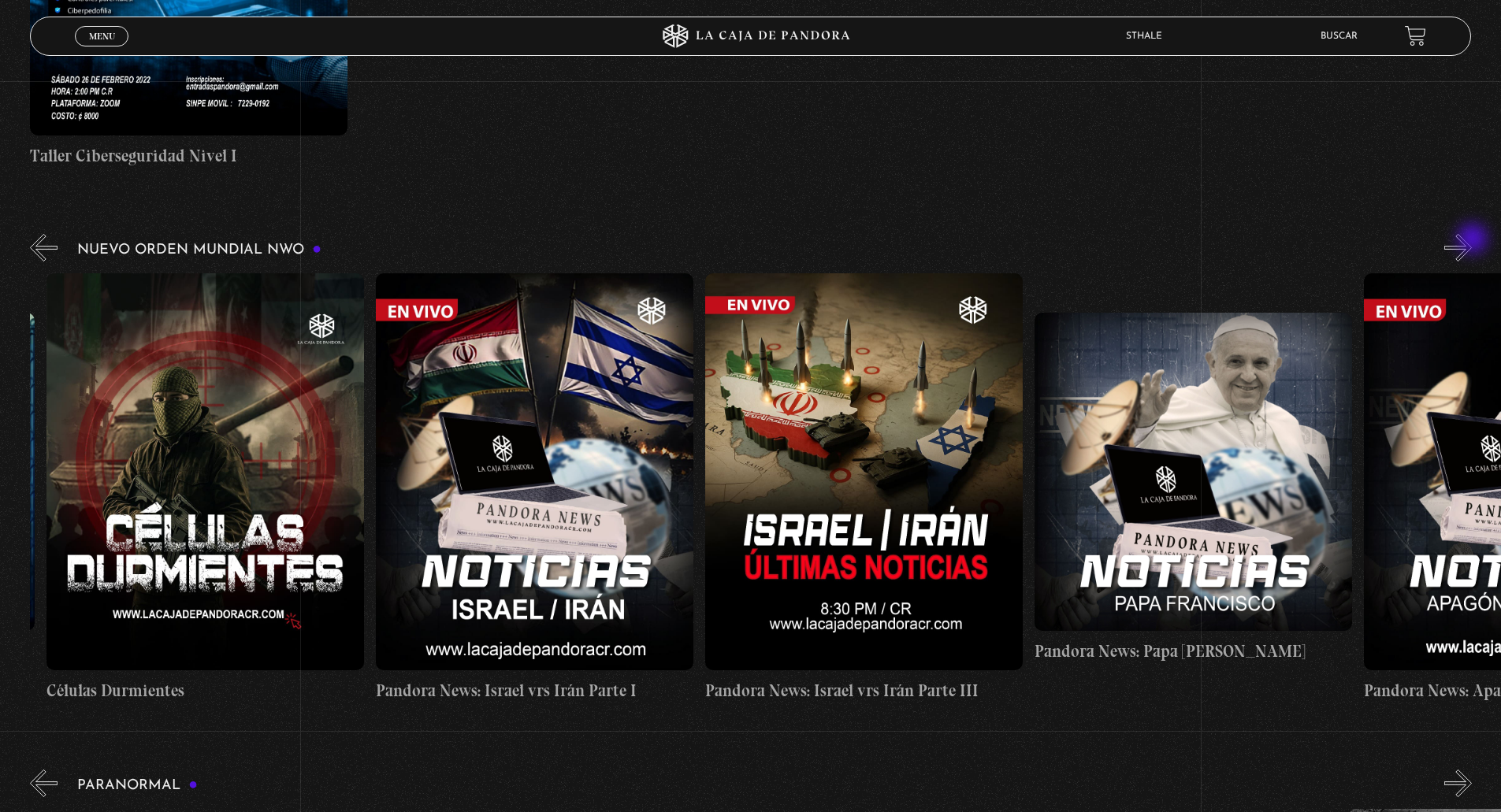
click at [1471, 240] on button "»" at bounding box center [1457, 247] width 28 height 28
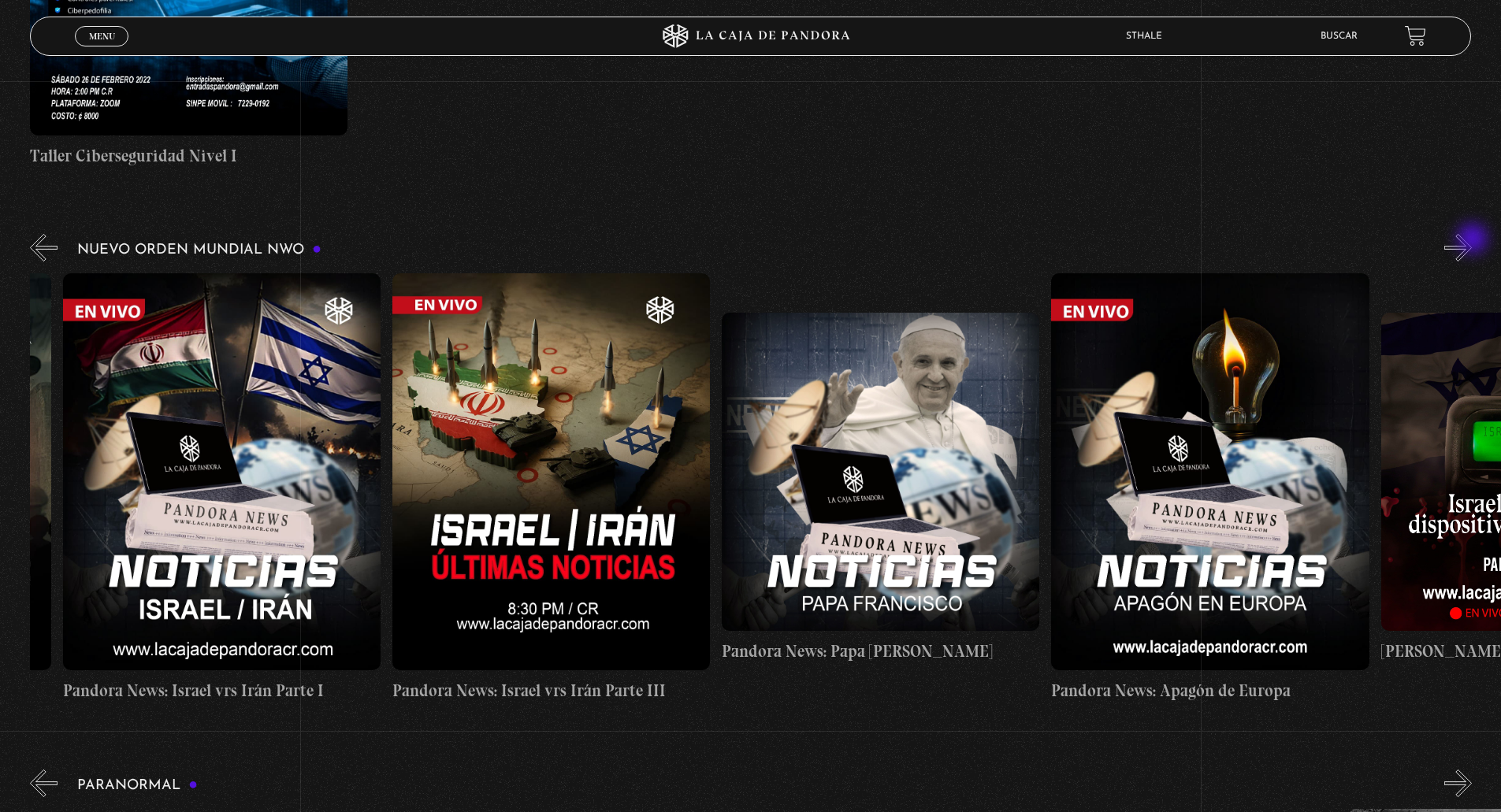
click at [1471, 240] on button "»" at bounding box center [1457, 247] width 28 height 28
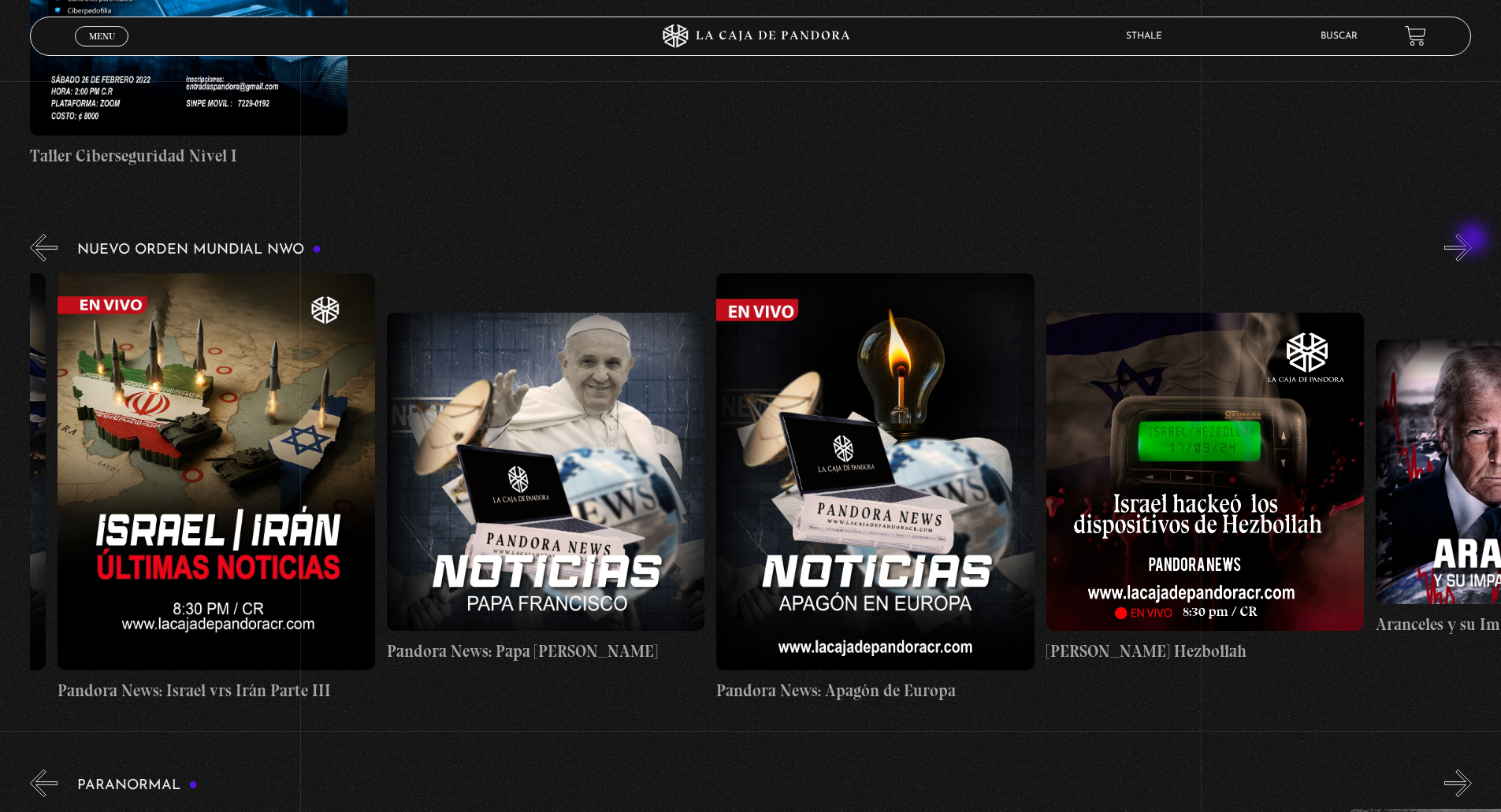
click at [1471, 240] on button "»" at bounding box center [1457, 247] width 28 height 28
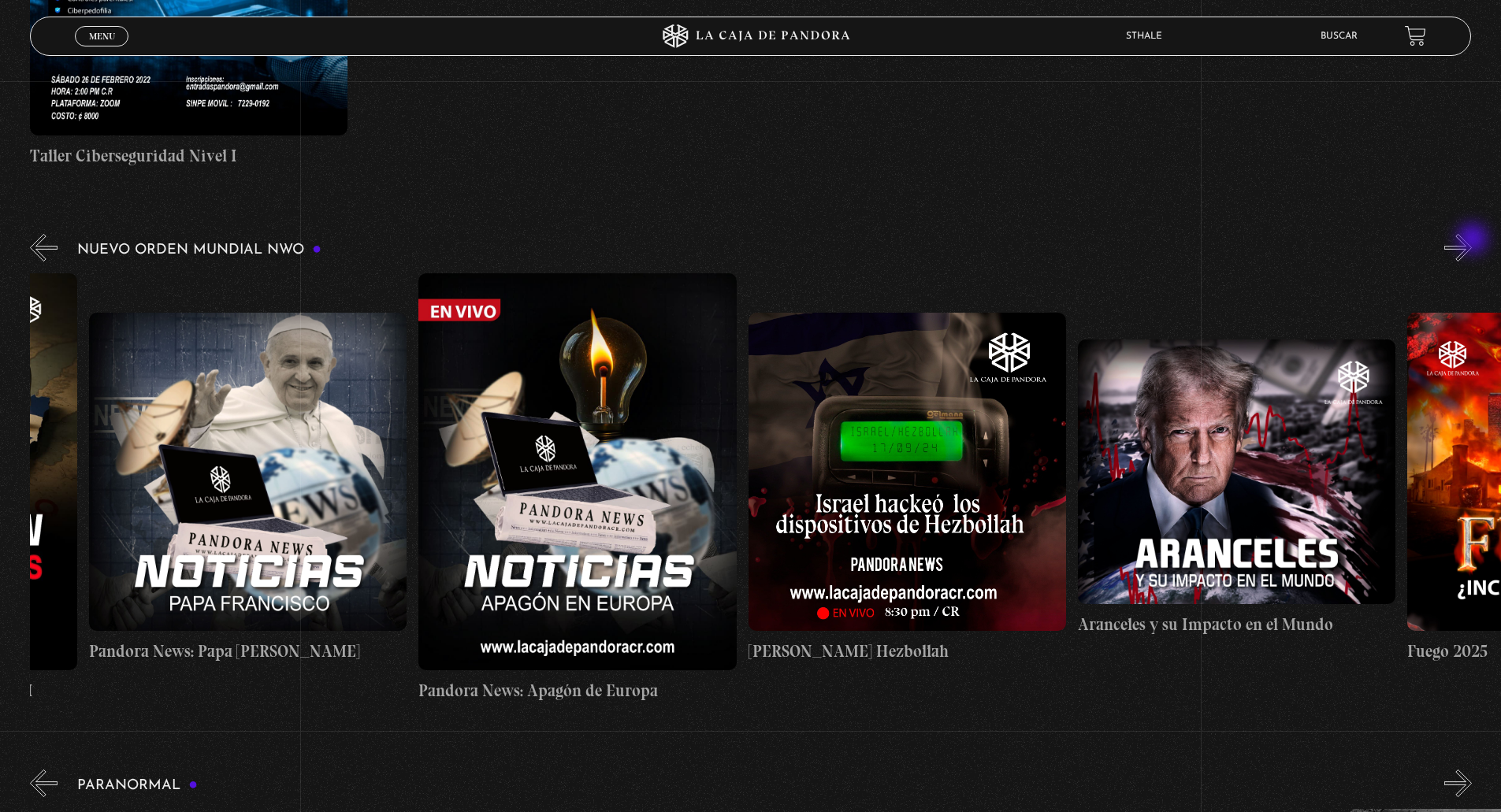
click at [1471, 240] on button "»" at bounding box center [1457, 247] width 28 height 28
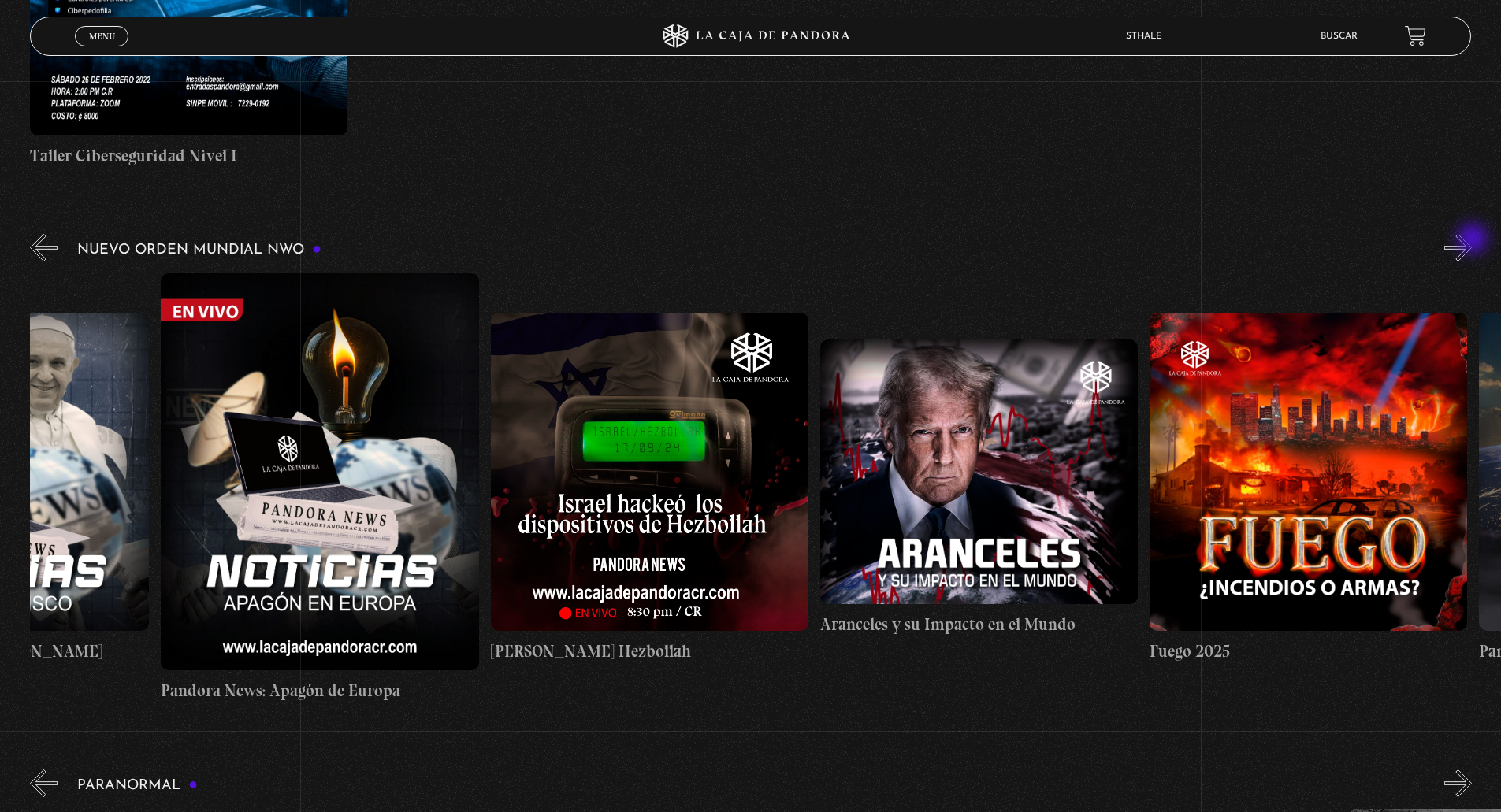
click at [1471, 240] on button "»" at bounding box center [1457, 247] width 28 height 28
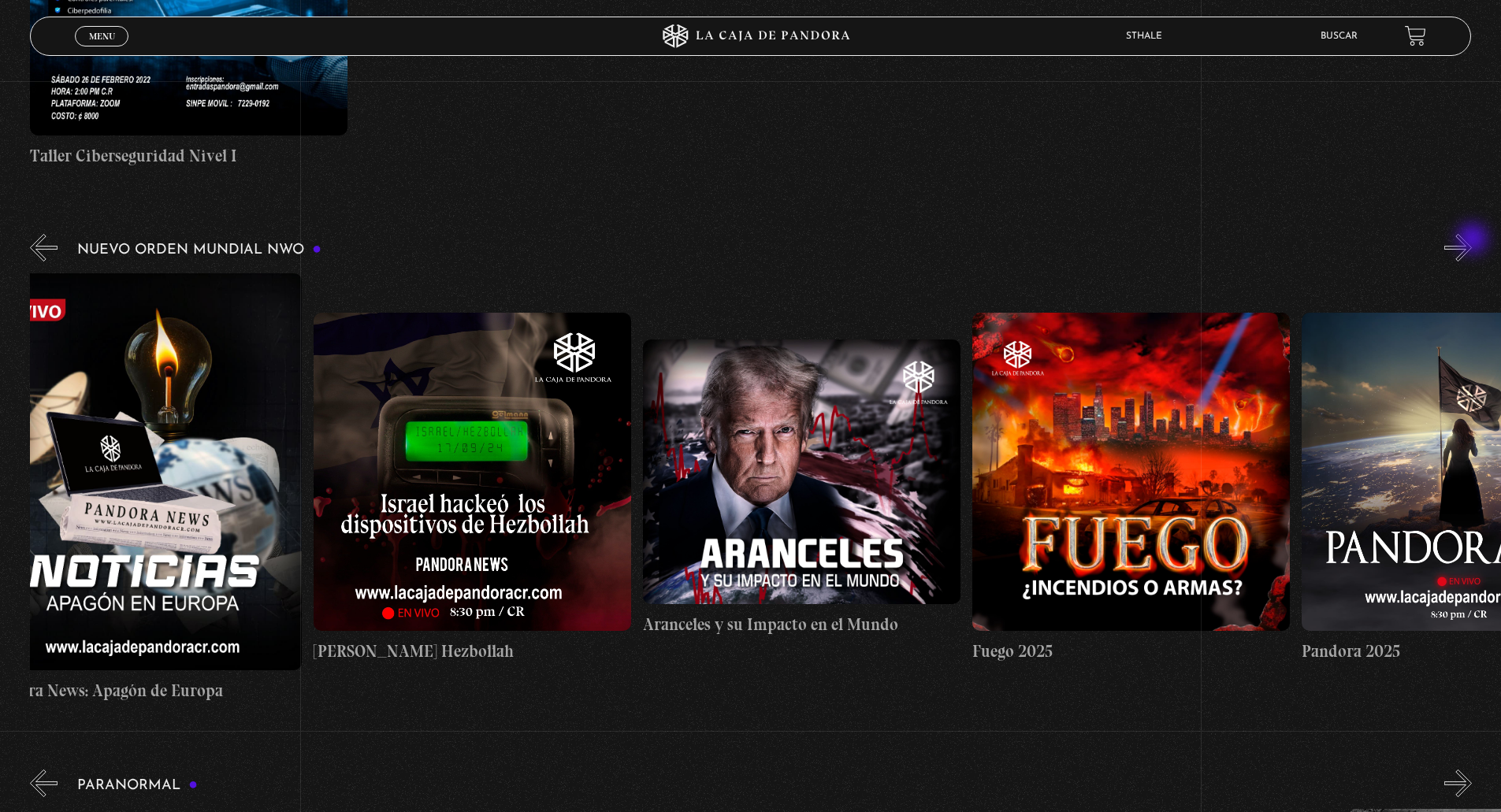
click at [1471, 240] on button "»" at bounding box center [1457, 247] width 28 height 28
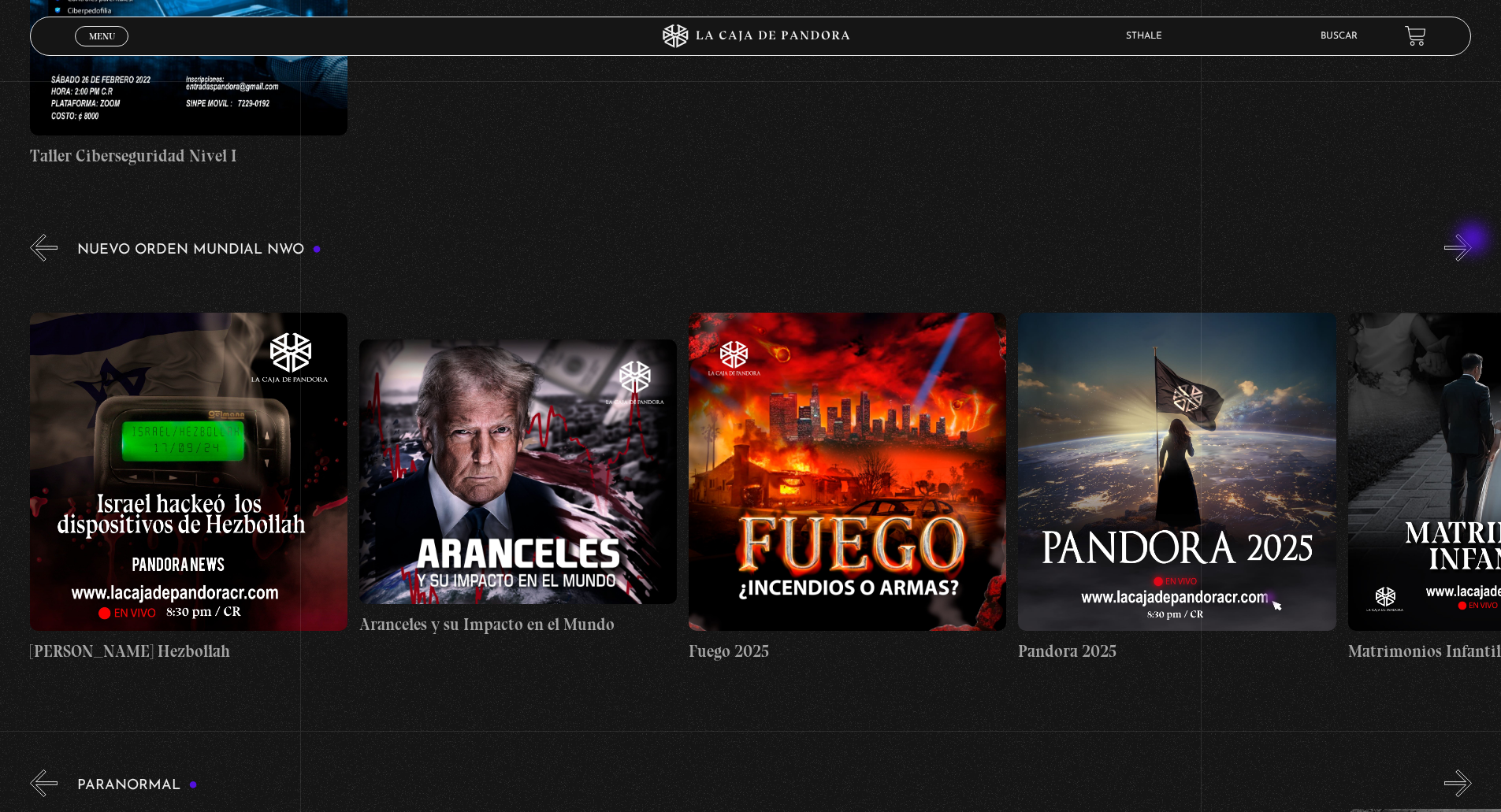
click at [1471, 240] on button "»" at bounding box center [1457, 247] width 28 height 28
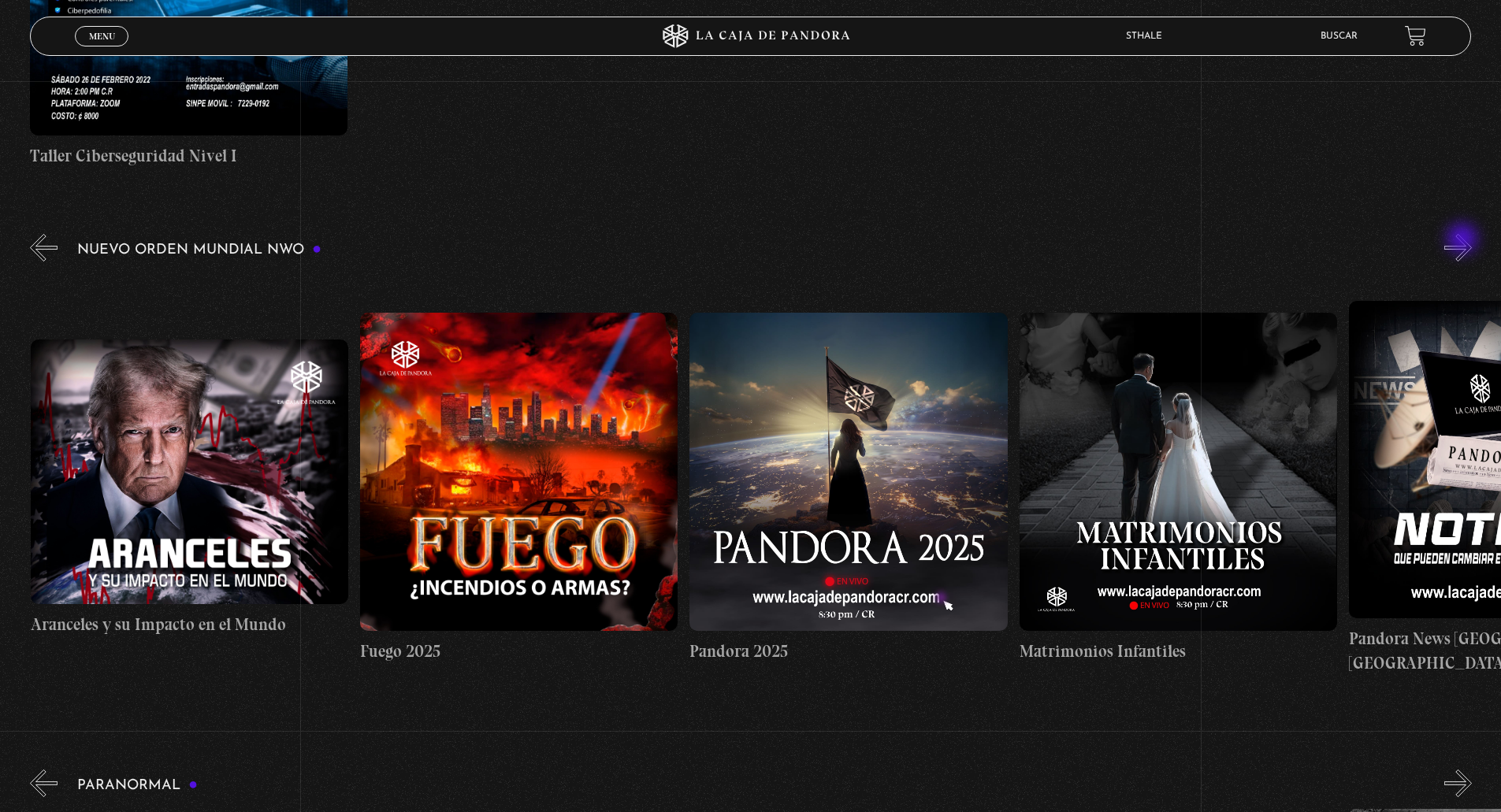
click at [1464, 240] on button "»" at bounding box center [1457, 247] width 28 height 28
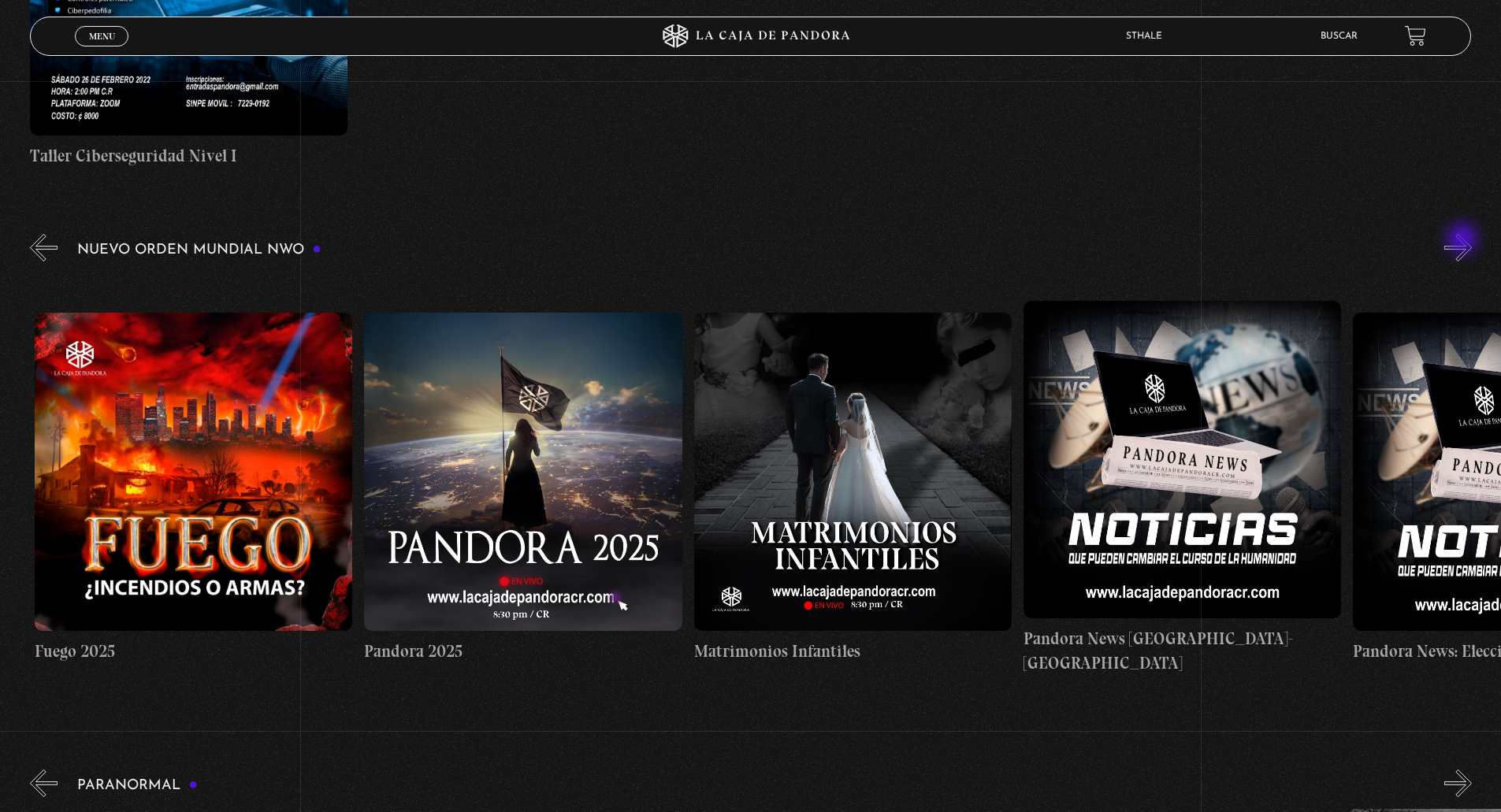
click at [1464, 240] on button "»" at bounding box center [1457, 247] width 28 height 28
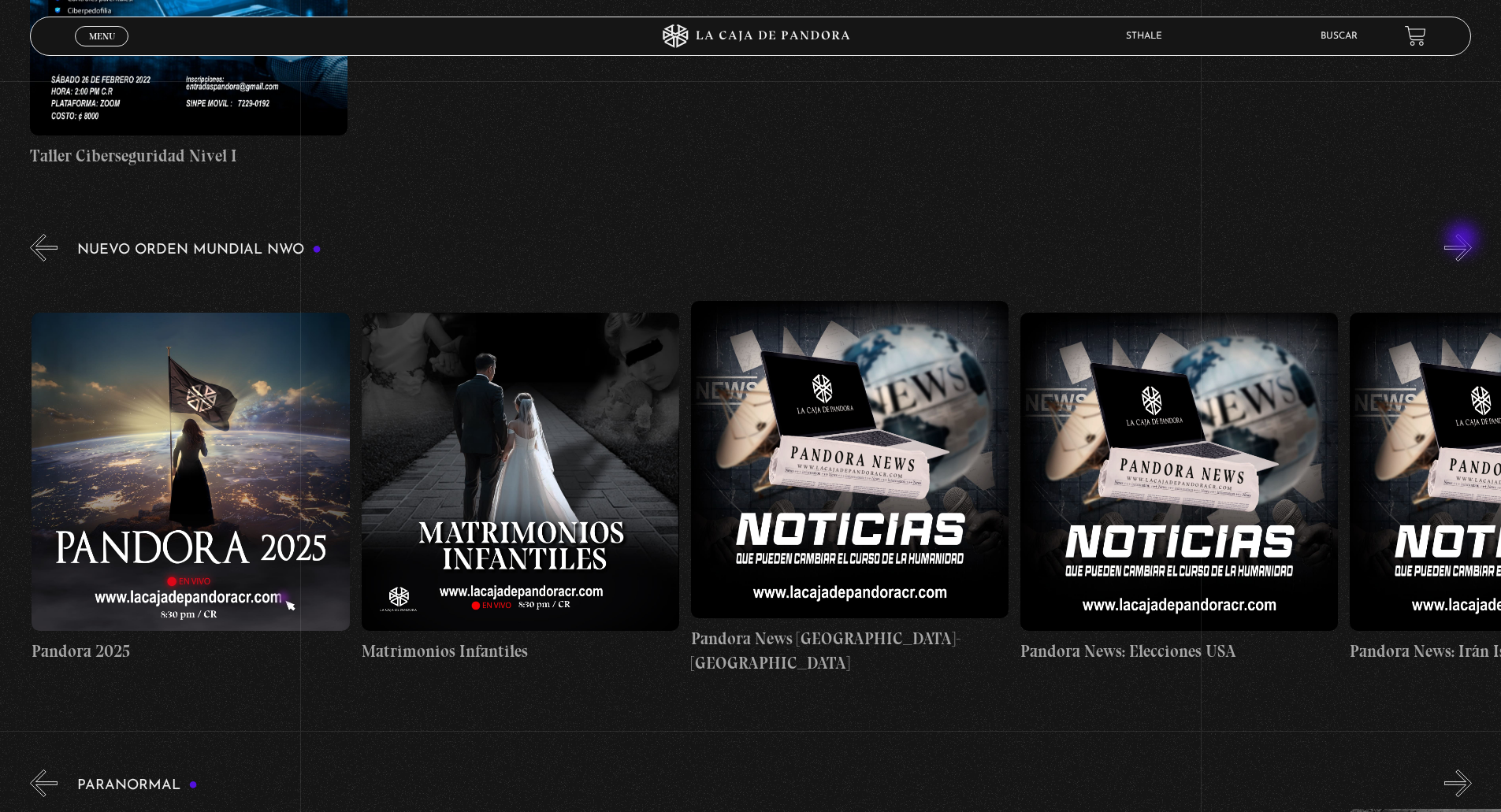
click at [1464, 240] on button "»" at bounding box center [1457, 247] width 28 height 28
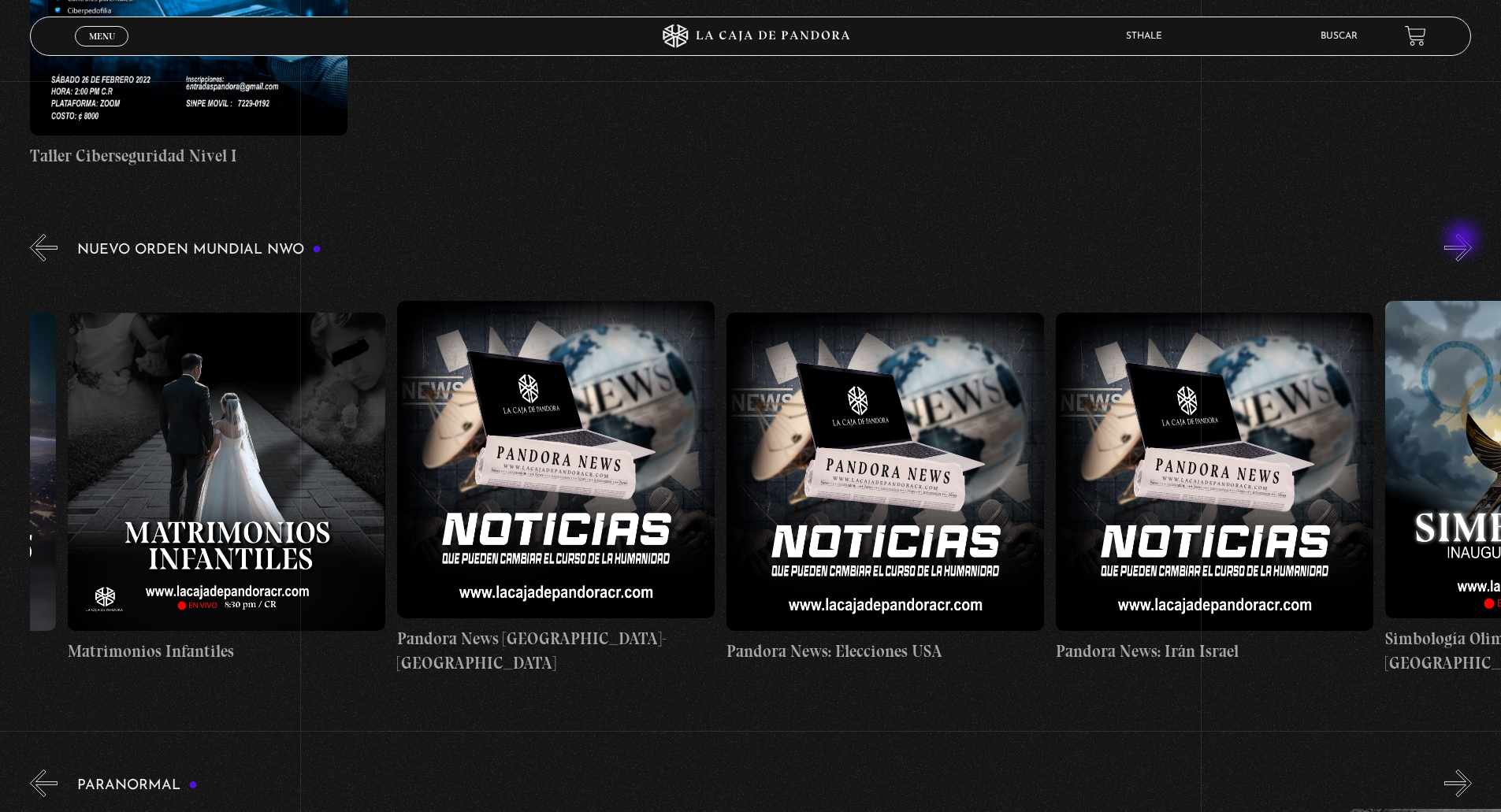
click at [1464, 240] on button "»" at bounding box center [1457, 247] width 28 height 28
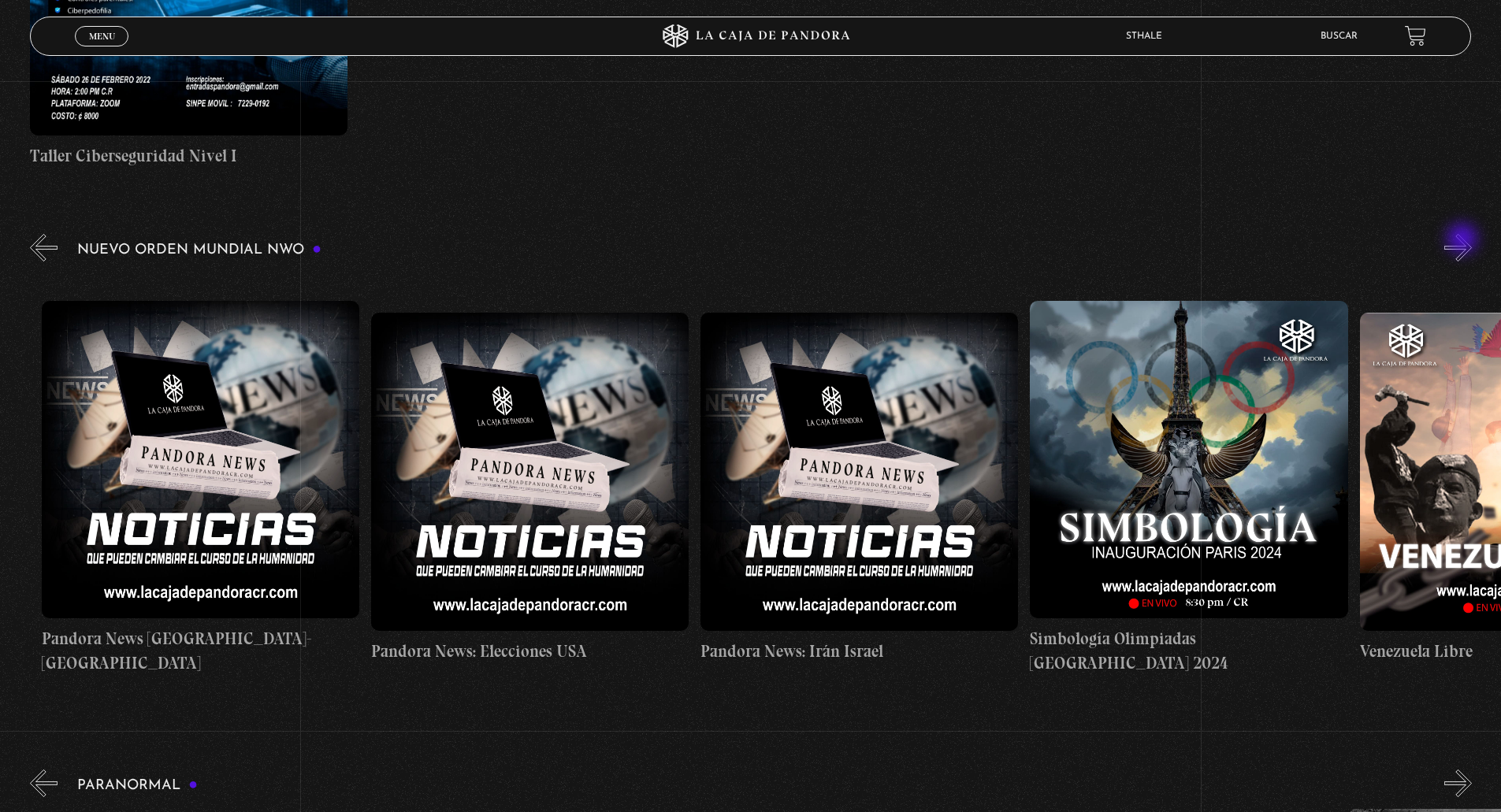
click at [1464, 240] on button "»" at bounding box center [1457, 247] width 28 height 28
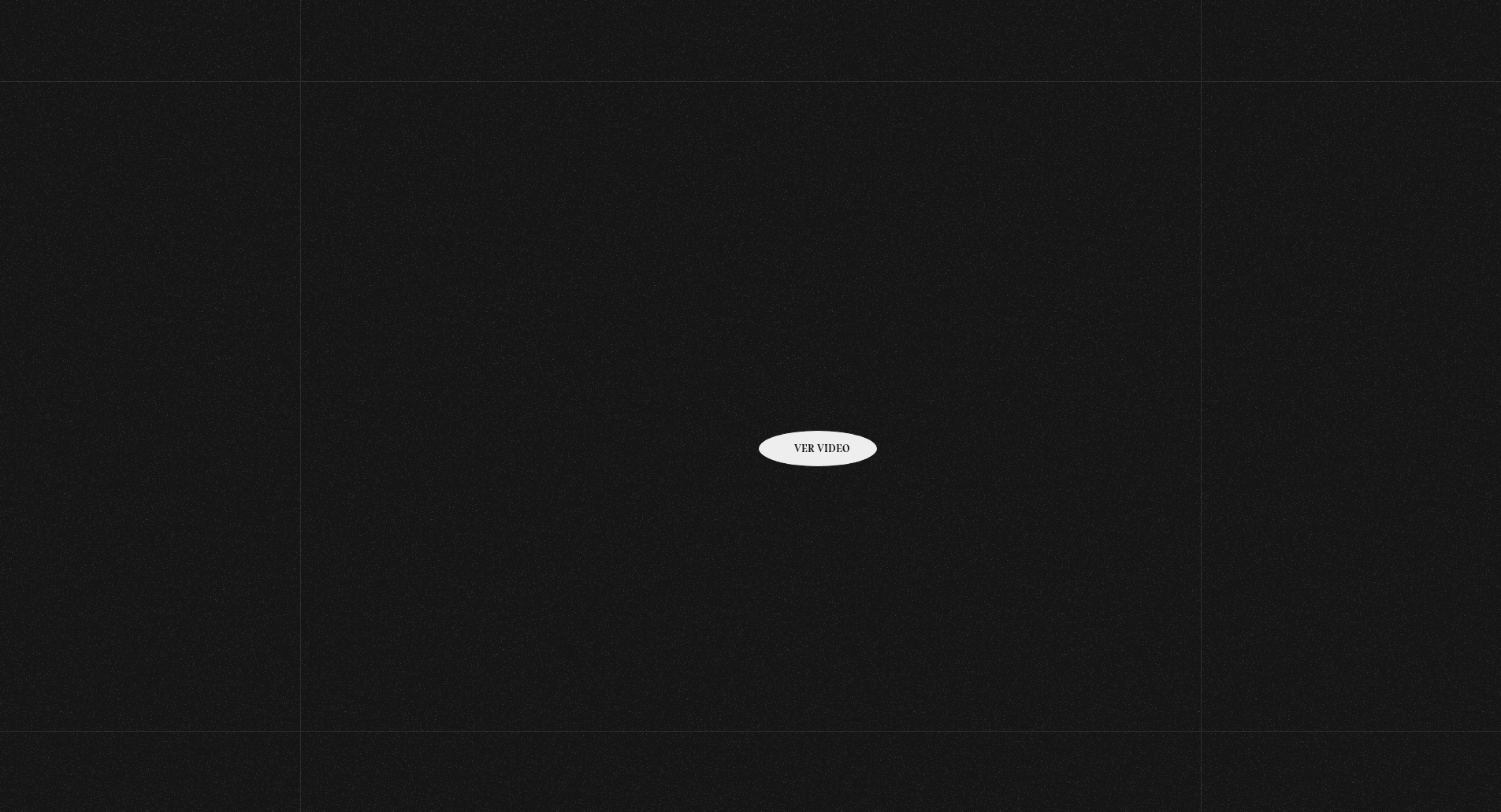
scroll to position [237, 0]
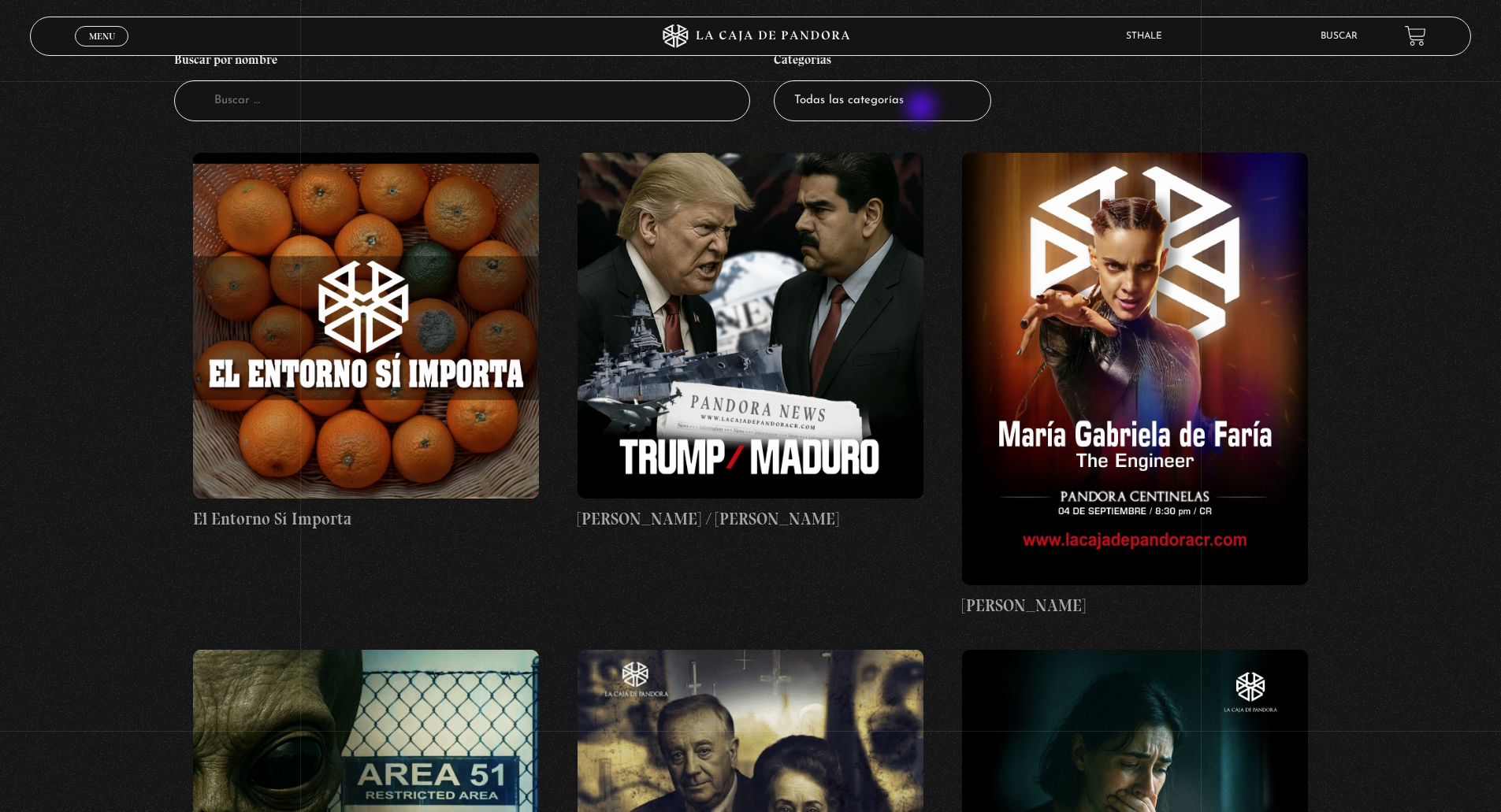
click at [863, 100] on select "Todas las categorías 11:11 Humanitario (1) Amo los Lunes (3) Análisis de series…" at bounding box center [882, 102] width 217 height 42
select select "peligros-en-la-web"
click at [779, 80] on select "Todas las categorías 11:11 Humanitario (1) Amo los Lunes (3) Análisis de series…" at bounding box center [882, 102] width 217 height 42
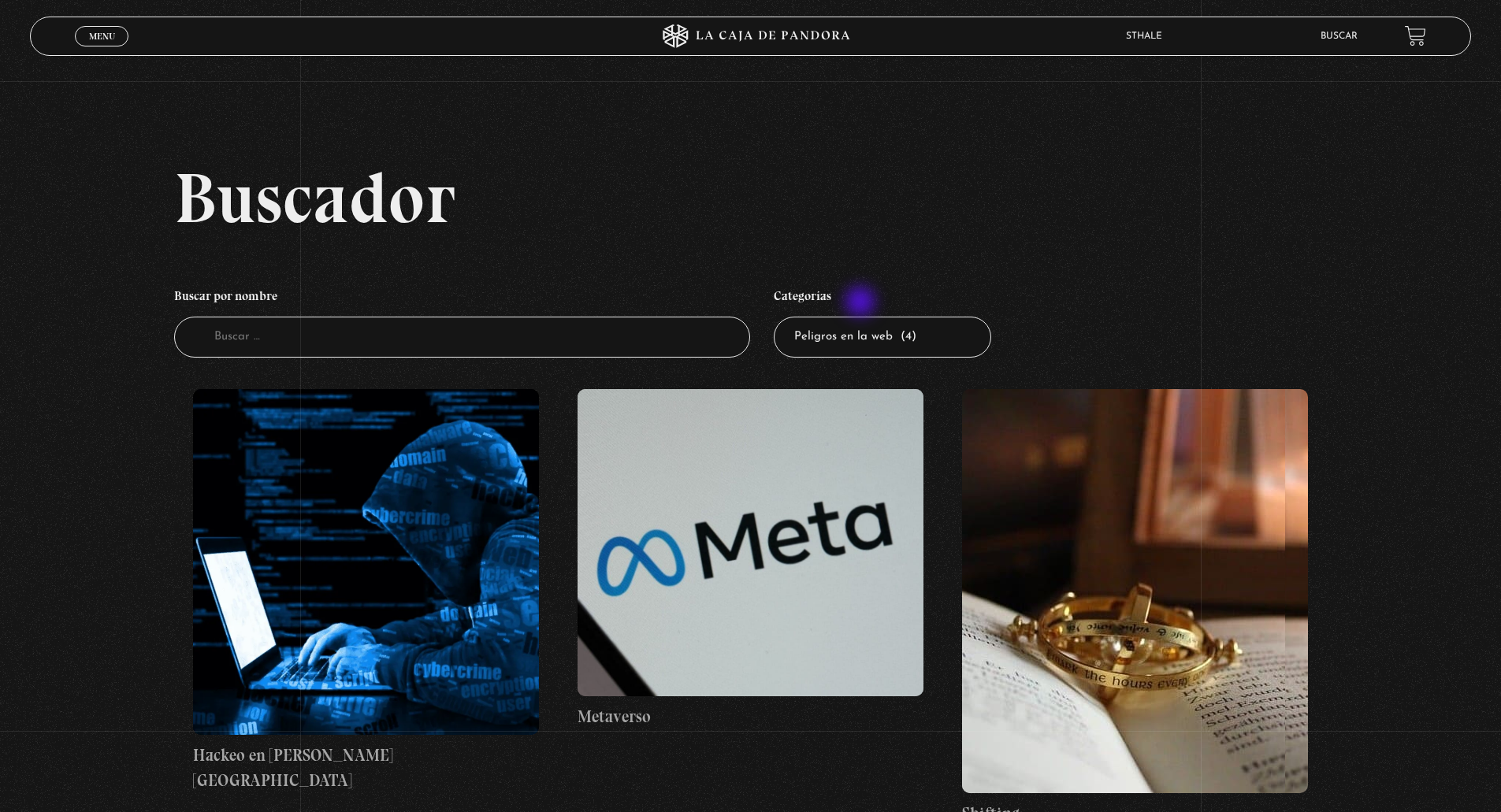
click at [867, 327] on select "Todas las categorías 11:11 Humanitario (1) Amo los [DATE] (3) Análisis de serie…" at bounding box center [882, 338] width 217 height 42
select select "teorias-de-conspiracion"
click at [779, 317] on select "Todas las categorías 11:11 Humanitario (1) Amo los [DATE] (3) Análisis de serie…" at bounding box center [882, 338] width 217 height 42
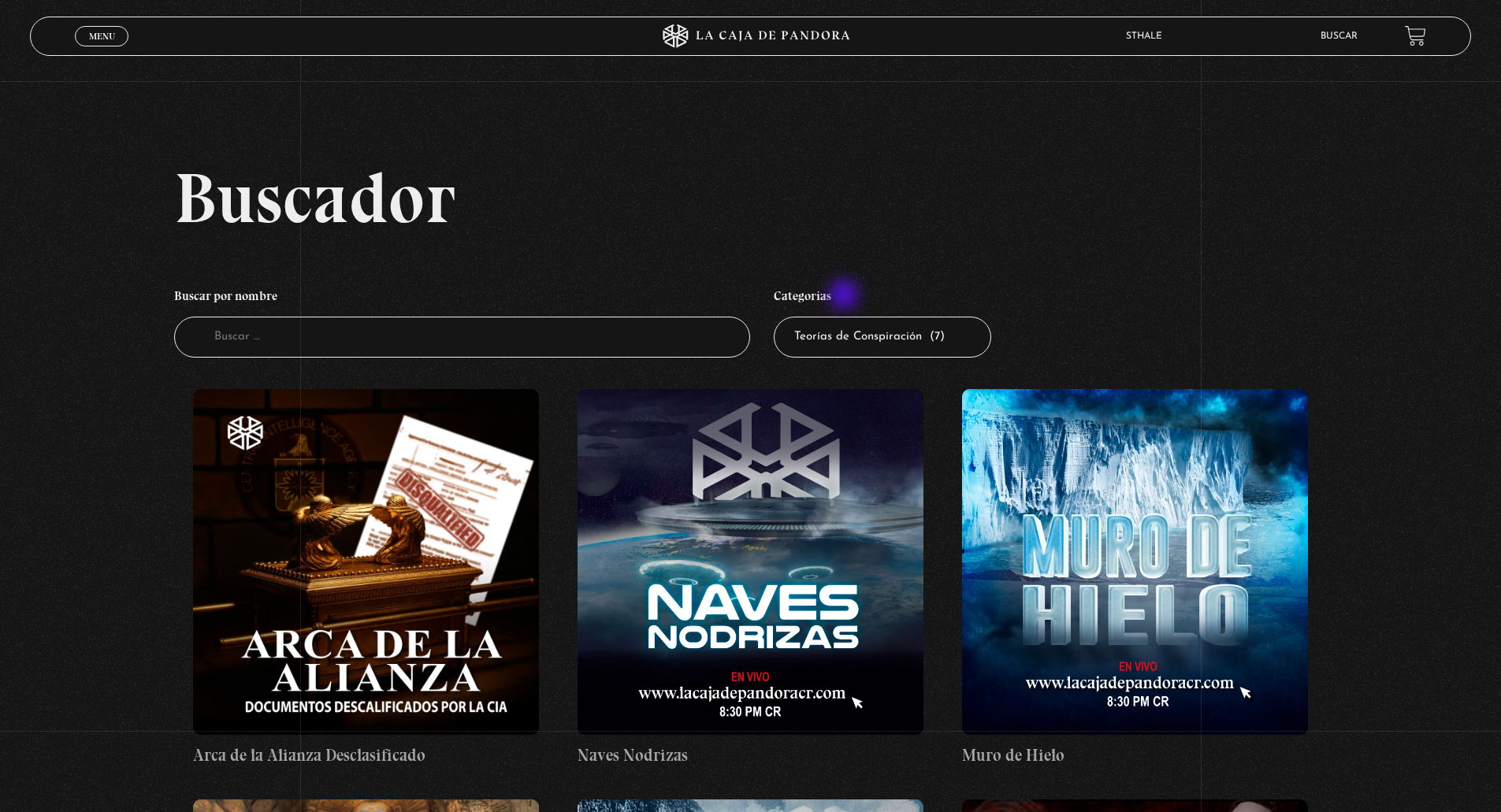
click at [845, 326] on select "Todas las categorías 11:11 Humanitario (1) Amo los Lunes (3) Análisis de series…" at bounding box center [882, 338] width 217 height 42
select select "charlas"
click at [779, 317] on select "Todas las categorías 11:11 Humanitario (1) Amo los Lunes (3) Análisis de series…" at bounding box center [882, 338] width 217 height 42
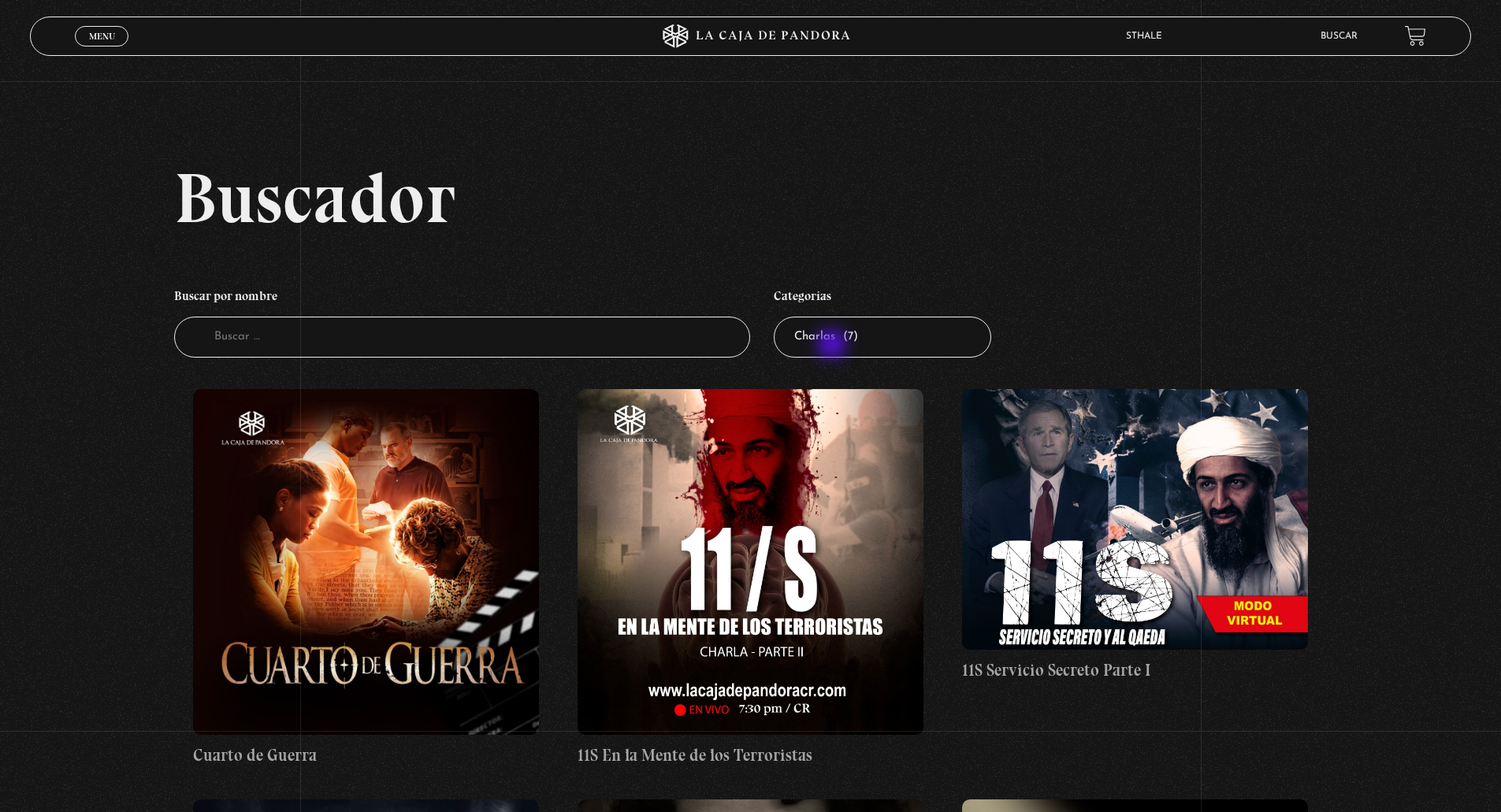
click at [833, 346] on select "Todas las categorías 11:11 Humanitario (1) Amo los [DATE] (3) Análisis de serie…" at bounding box center [882, 338] width 217 height 42
select select "nuevo-orden-mundial-nwo"
click at [779, 317] on select "Todas las categorías 11:11 Humanitario (1) Amo los [DATE] (3) Análisis de serie…" at bounding box center [882, 338] width 217 height 42
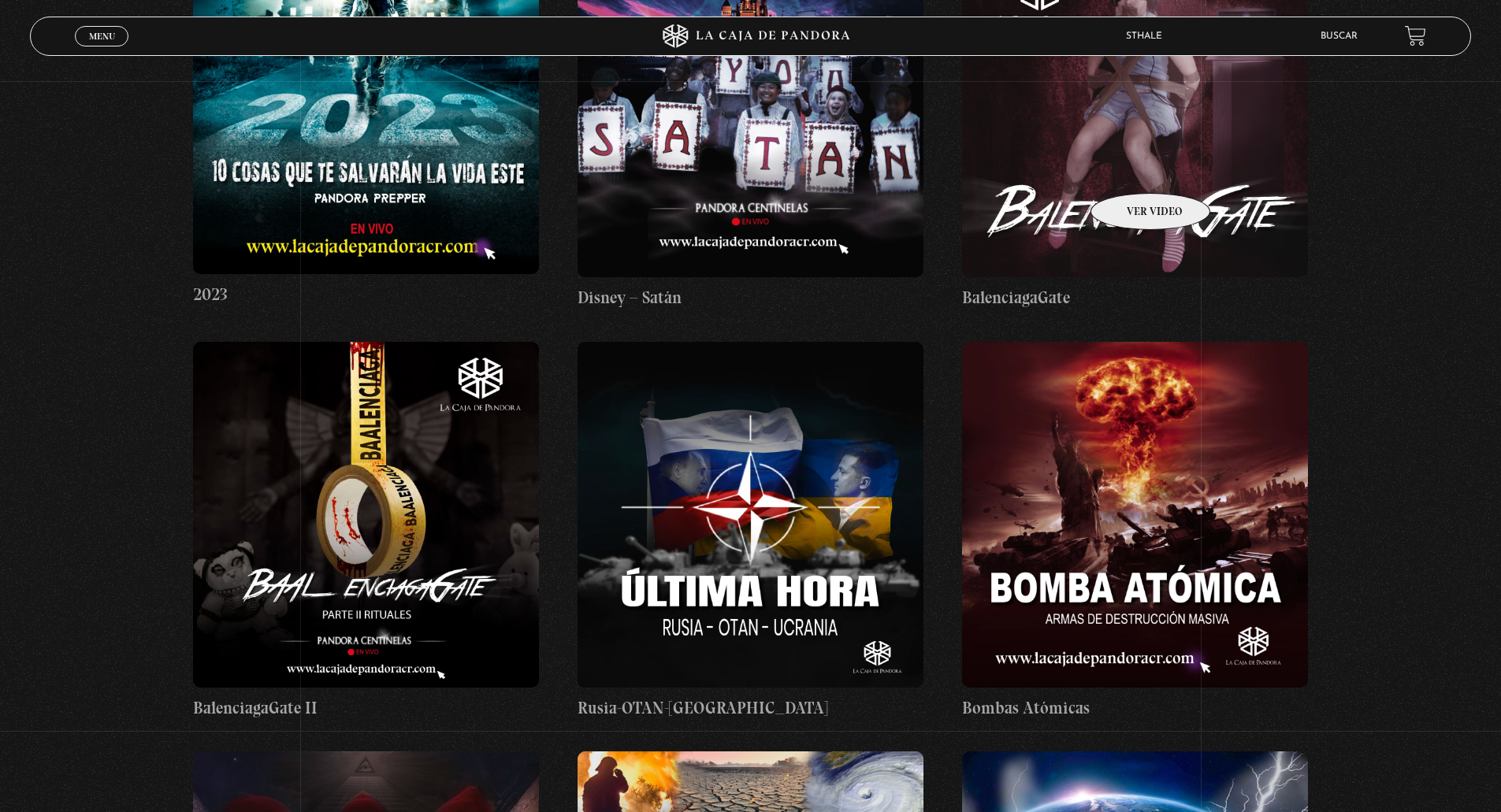
scroll to position [6457, 0]
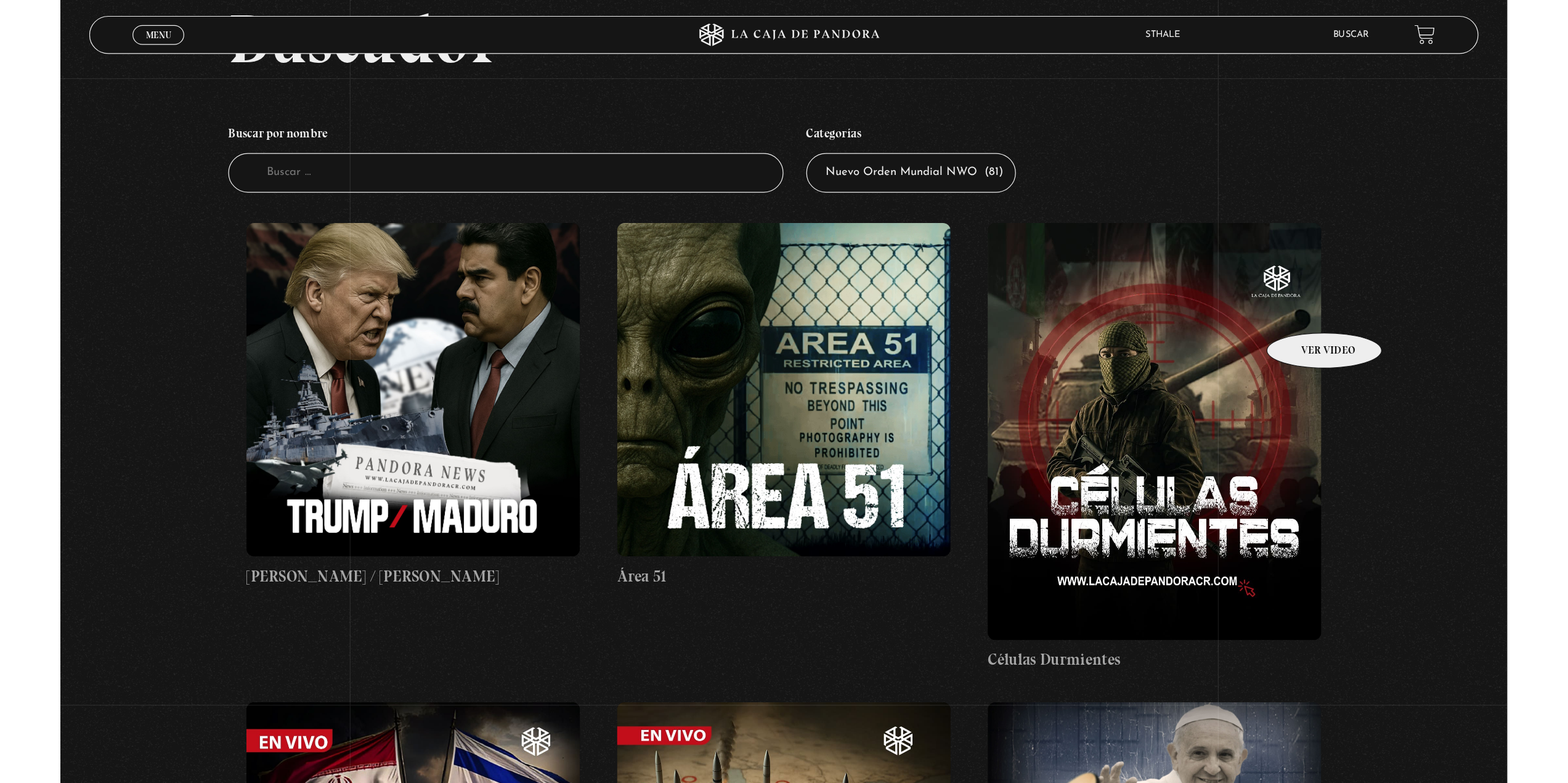
scroll to position [0, 0]
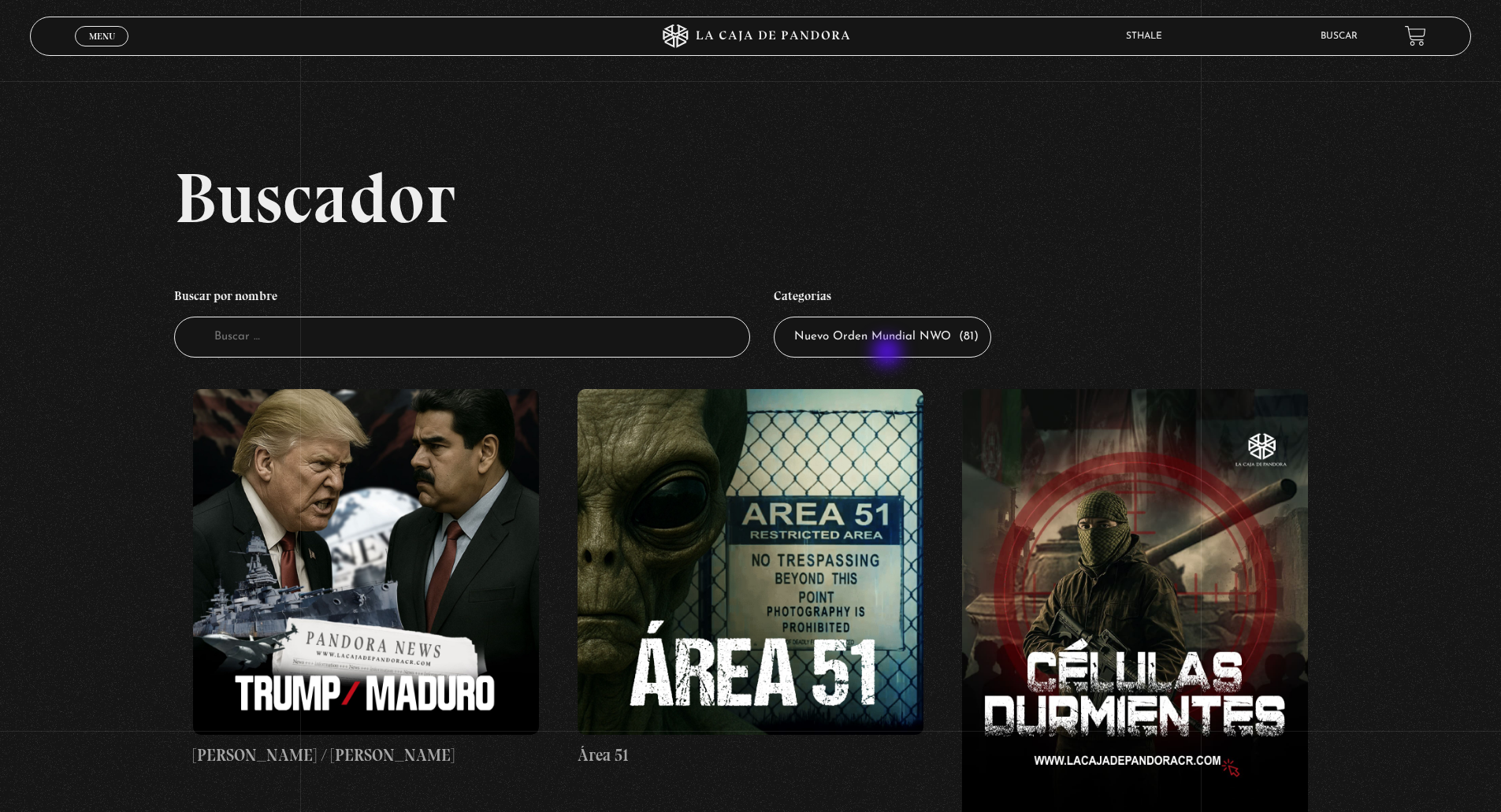
click at [882, 333] on select "Todas las categorías 11:11 Humanitario (1) Amo los Lunes (3) Análisis de series…" at bounding box center [882, 338] width 217 height 42
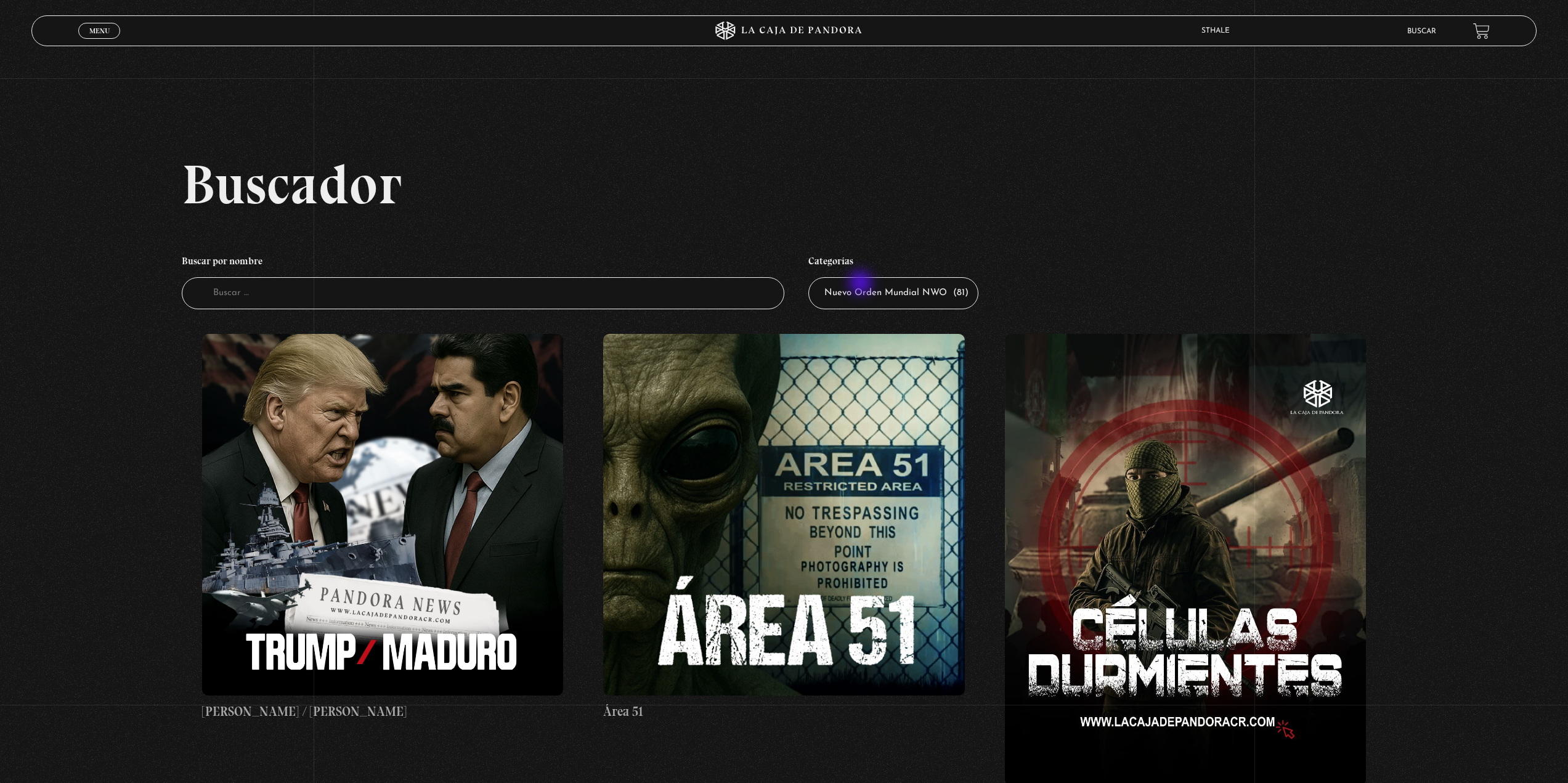
click at [862, 284] on select "Todas las categorías 11:11 Humanitario (1) Amo los Lunes (3) Análisis de series…" at bounding box center [893, 294] width 170 height 33
select select
click at [813, 277] on select "Todas las categorías 11:11 Humanitario (1) Amo los Lunes (3) Análisis de series…" at bounding box center [893, 294] width 170 height 33
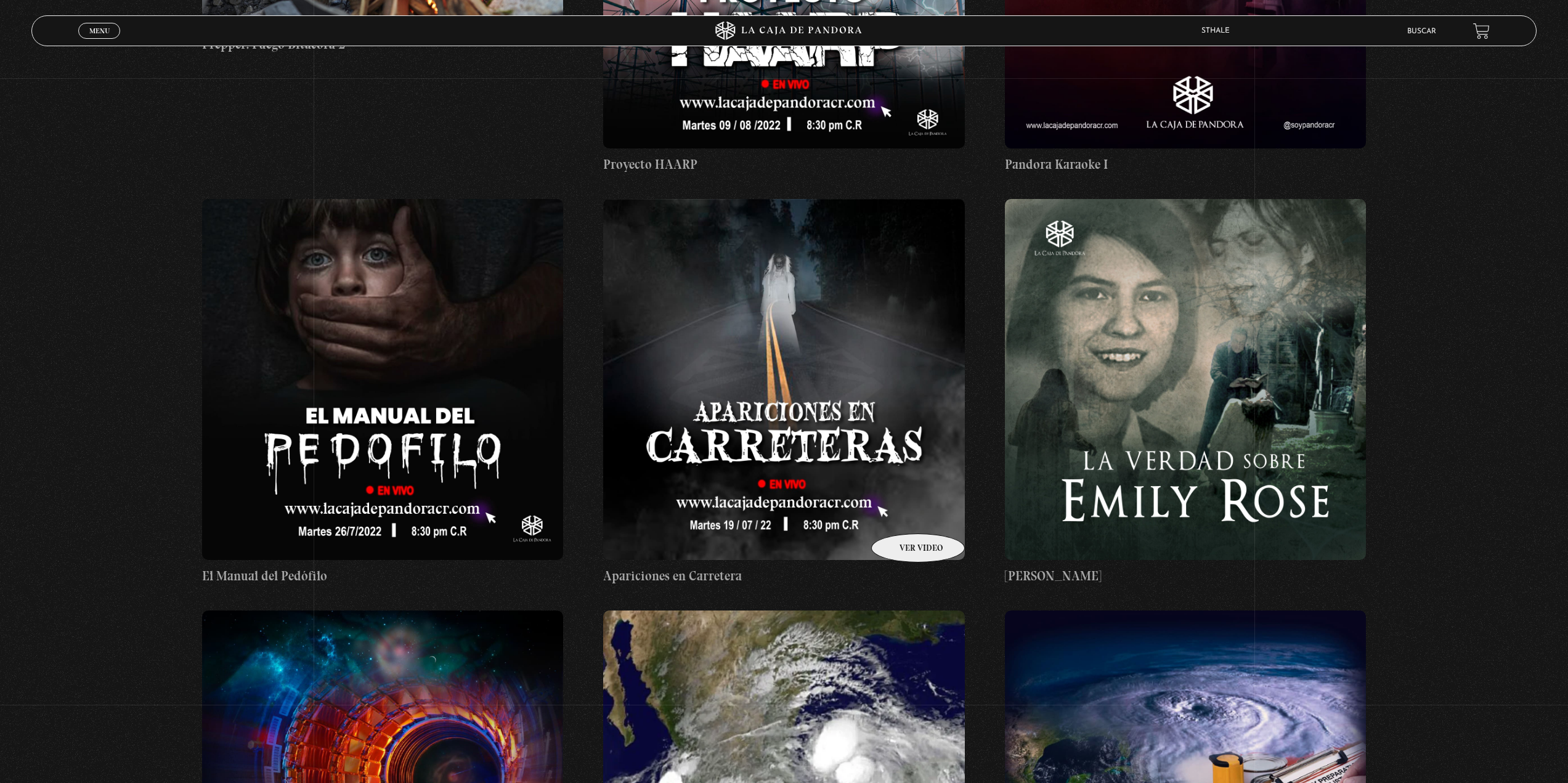
scroll to position [34985, 0]
